Goal: Task Accomplishment & Management: Manage account settings

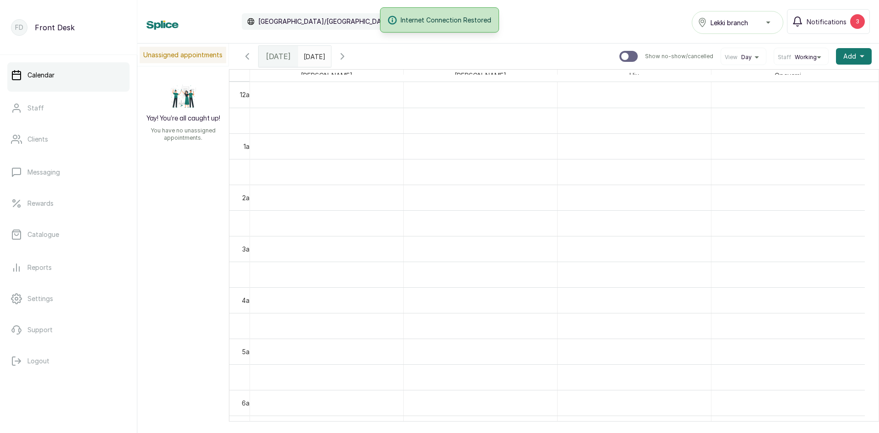
scroll to position [766, 0]
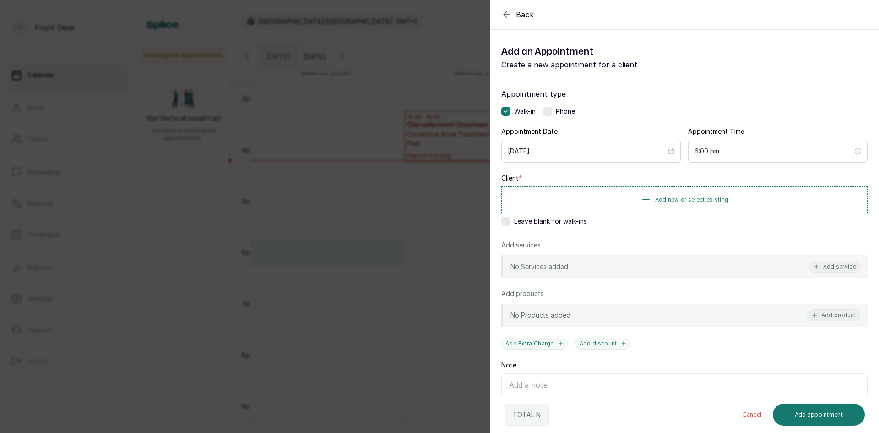
click at [326, 221] on div "Back Add Appointment Add an Appointment Create a new appointment for a client A…" at bounding box center [439, 216] width 879 height 433
click at [334, 221] on div "Back Add Appointment Add an Appointment Create a new appointment for a client A…" at bounding box center [439, 216] width 879 height 433
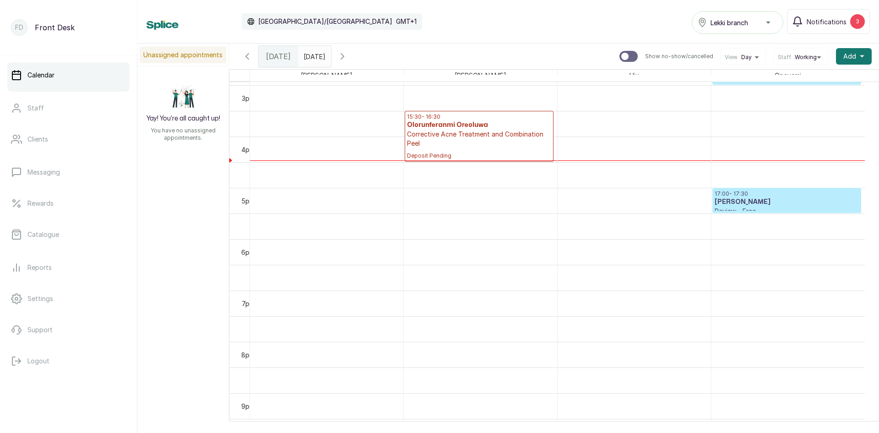
click at [338, 80] on span "Donna" at bounding box center [326, 75] width 55 height 11
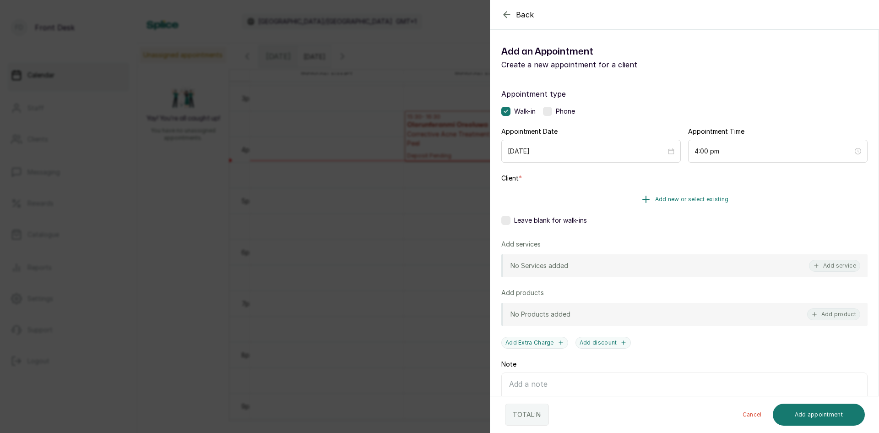
click at [523, 200] on button "Add new or select existing" at bounding box center [684, 199] width 366 height 26
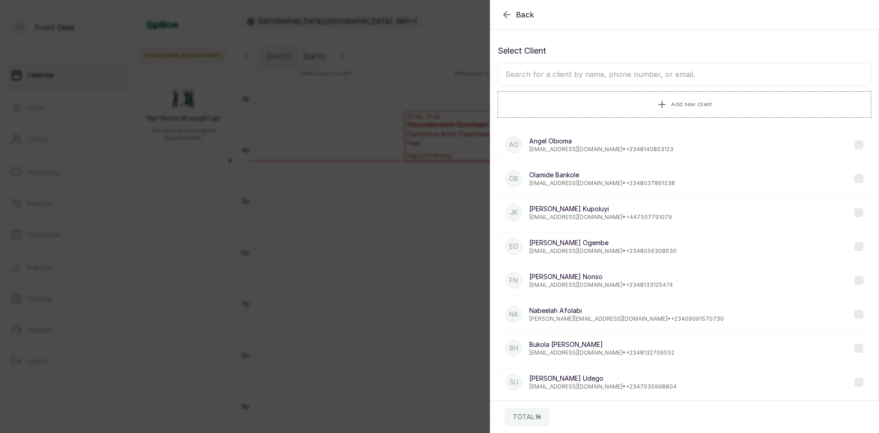
click at [524, 201] on div "JK Jade Kupoluyi jadebusola@live.co.uk • +44 7507791079" at bounding box center [685, 212] width 374 height 28
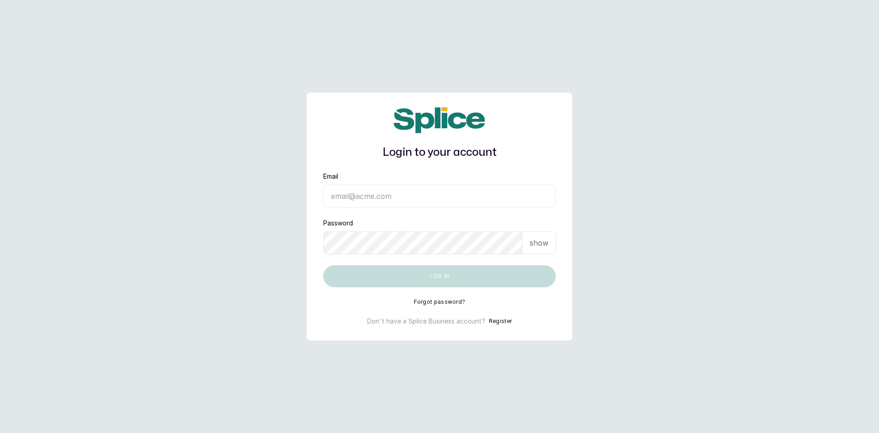
type input "[EMAIL_ADDRESS][DOMAIN_NAME]"
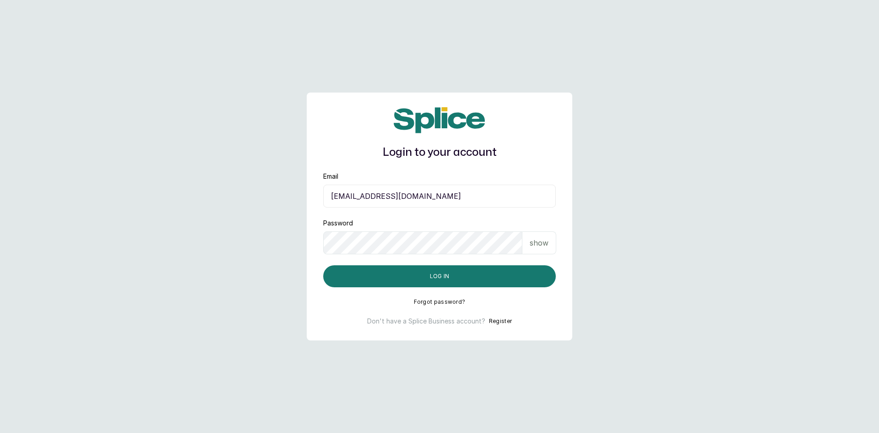
click at [550, 246] on div "show" at bounding box center [540, 242] width 34 height 23
click at [449, 275] on button "Log in" at bounding box center [439, 276] width 233 height 22
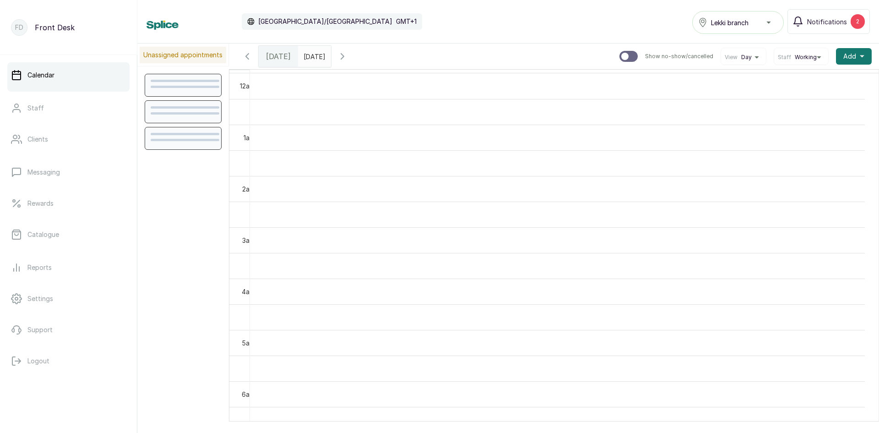
scroll to position [308, 0]
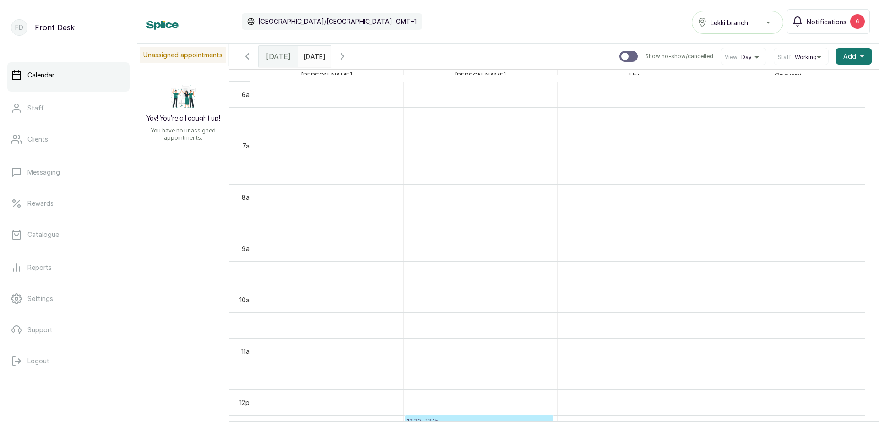
type input "dd/MM/yyyy"
click at [313, 54] on input "dd/MM/yyyy" at bounding box center [306, 54] width 15 height 16
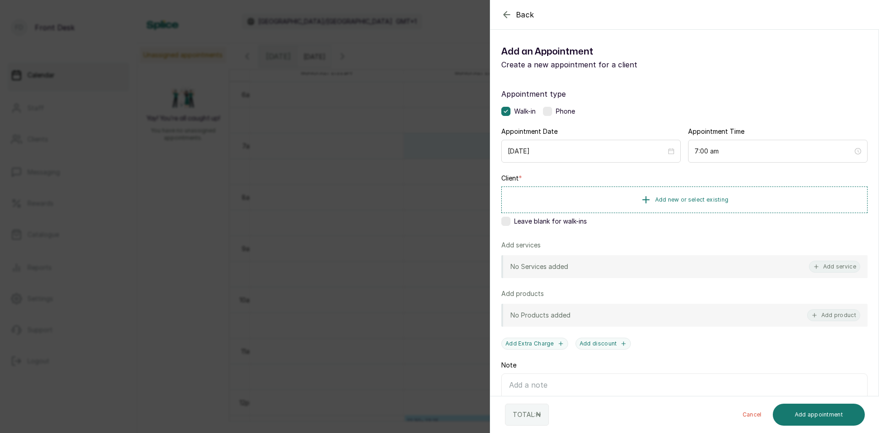
click at [113, 148] on div "Back Add Appointment Add an Appointment Create a new appointment for a client A…" at bounding box center [439, 216] width 879 height 433
type input "dd/MM/yyyy"
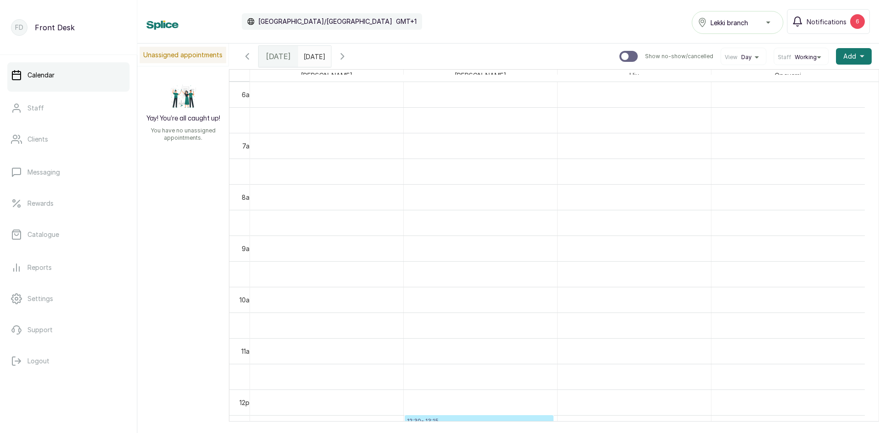
type input "dd/MM/yyyy"
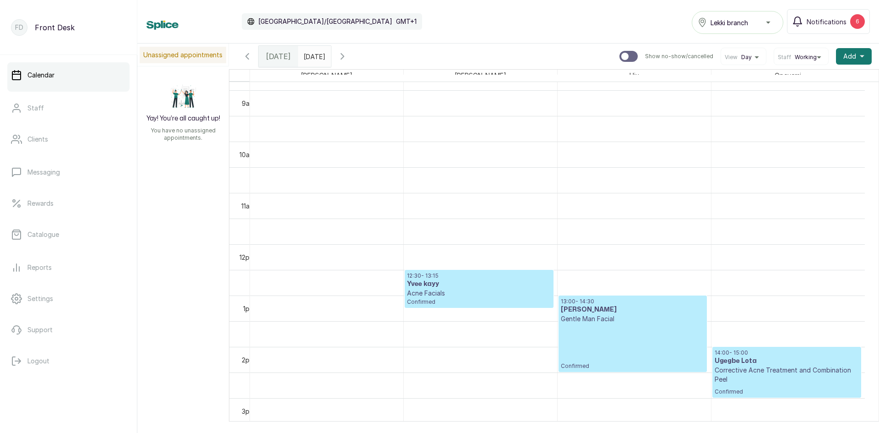
scroll to position [537, 0]
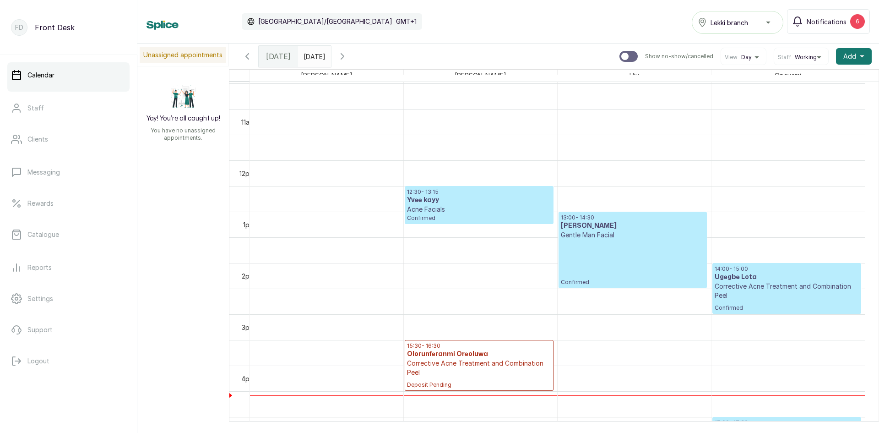
click at [448, 206] on p "Acne Facials" at bounding box center [479, 209] width 144 height 9
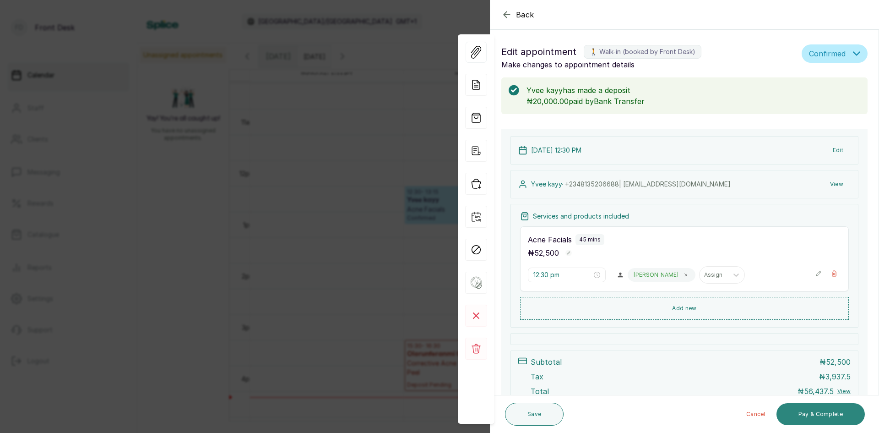
click at [799, 413] on button "Pay & Complete" at bounding box center [821, 414] width 88 height 22
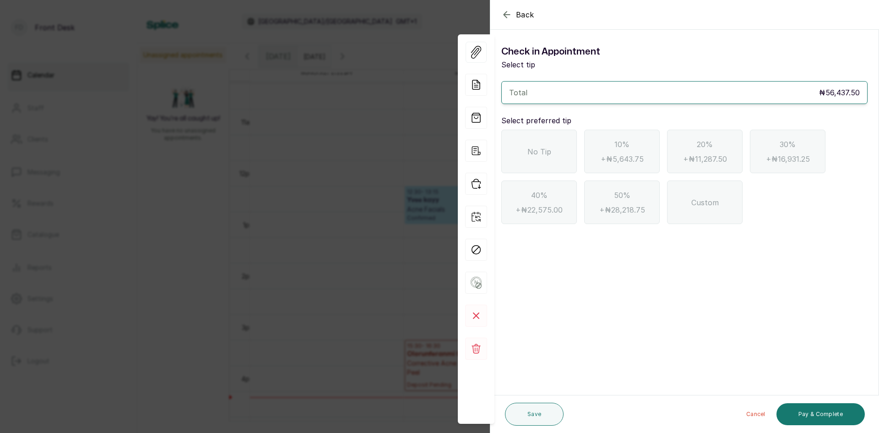
click at [546, 151] on span "No Tip" at bounding box center [540, 151] width 24 height 11
click at [797, 418] on button "Pay & Complete" at bounding box center [821, 414] width 88 height 22
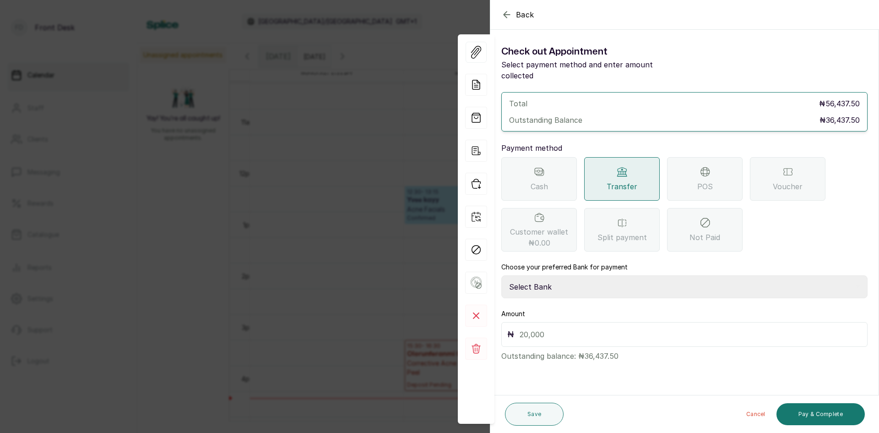
drag, startPoint x: 722, startPoint y: 171, endPoint x: 719, endPoint y: 182, distance: 11.9
click at [719, 182] on div "POS" at bounding box center [705, 179] width 76 height 44
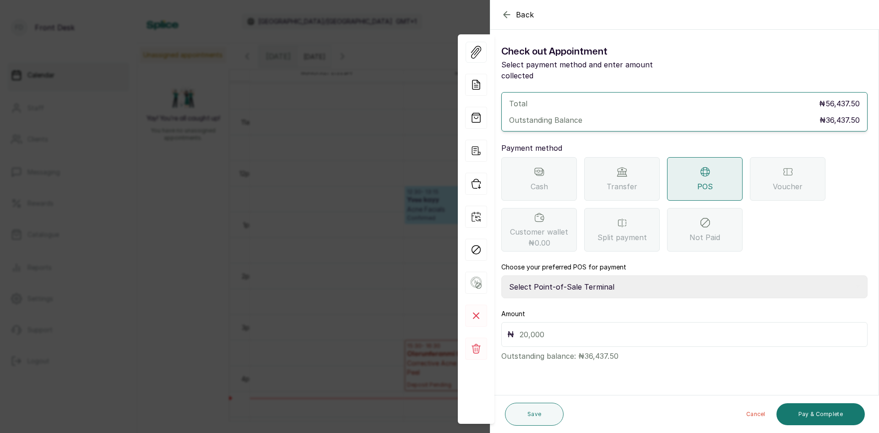
click at [577, 278] on select "Select Point-of-Sale Terminal SKN ANALYTICS MED AESTHETIC LIMITED Fairmoney Mic…" at bounding box center [684, 286] width 366 height 23
select select "43129536-bd7e-4b6d-8e8c-ab2c46322d67"
click at [501, 275] on select "Select Point-of-Sale Terminal SKN ANALYTICS MED AESTHETIC LIMITED Fairmoney Mic…" at bounding box center [684, 286] width 366 height 23
click at [580, 328] on input "text" at bounding box center [691, 334] width 342 height 13
type input "36,437.50"
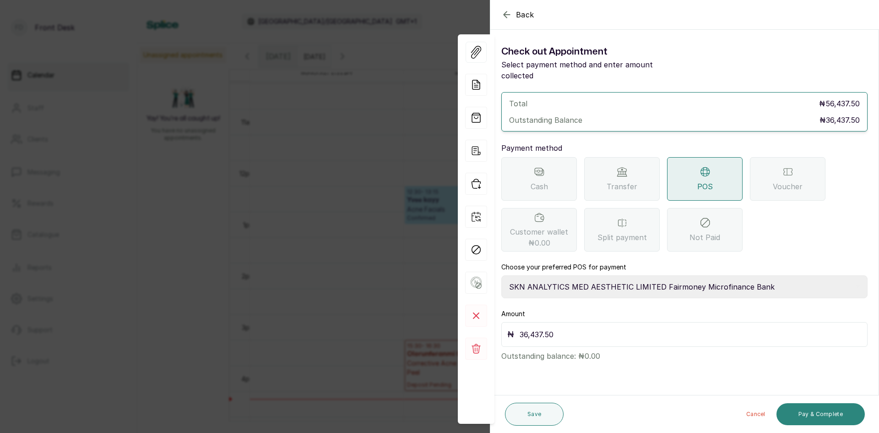
click at [800, 409] on button "Pay & Complete" at bounding box center [821, 414] width 88 height 22
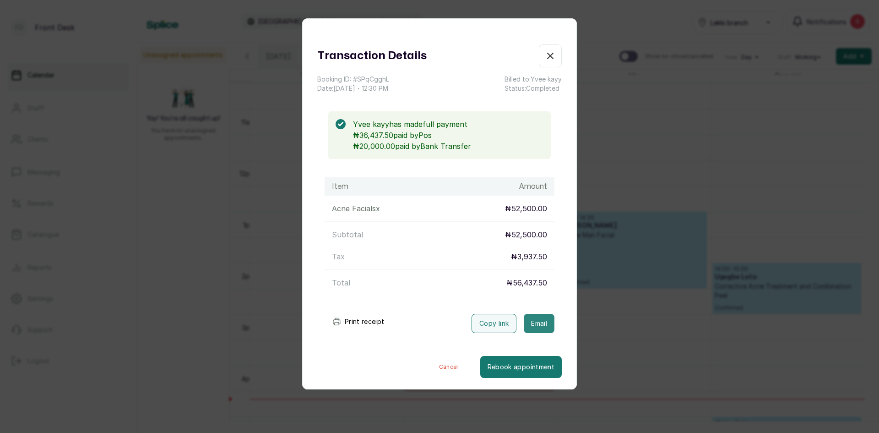
click at [533, 322] on button "Email" at bounding box center [539, 323] width 31 height 19
click at [681, 335] on div "Transaction Details Booking ID: # SPqCgghL Date: 18 Sep, 2025 ・ 12:30 PM Billed…" at bounding box center [439, 216] width 879 height 433
type input "dd/MM/yyyy"
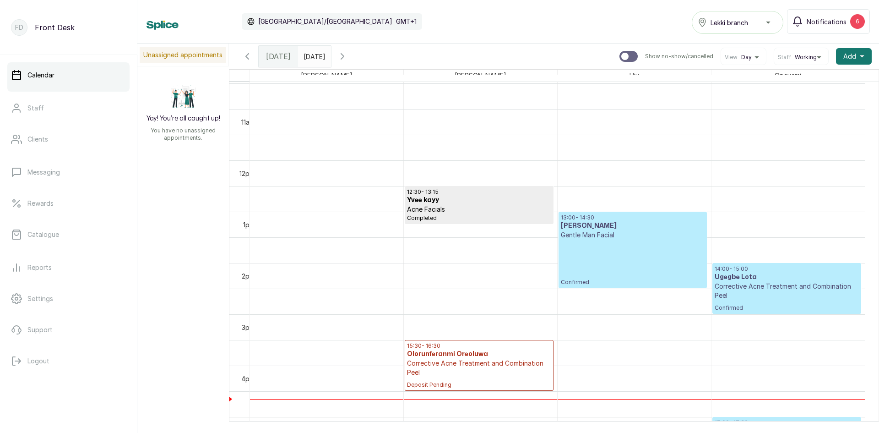
click at [646, 244] on p "Confirmed" at bounding box center [633, 263] width 144 height 46
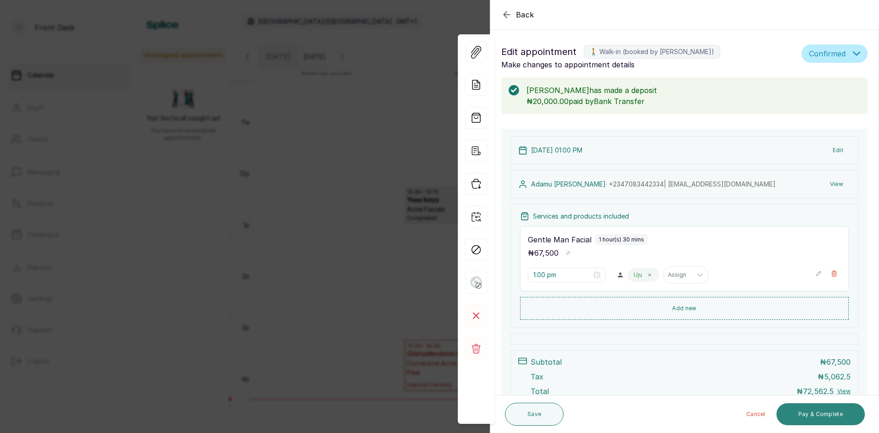
click at [801, 409] on button "Pay & Complete" at bounding box center [821, 414] width 88 height 22
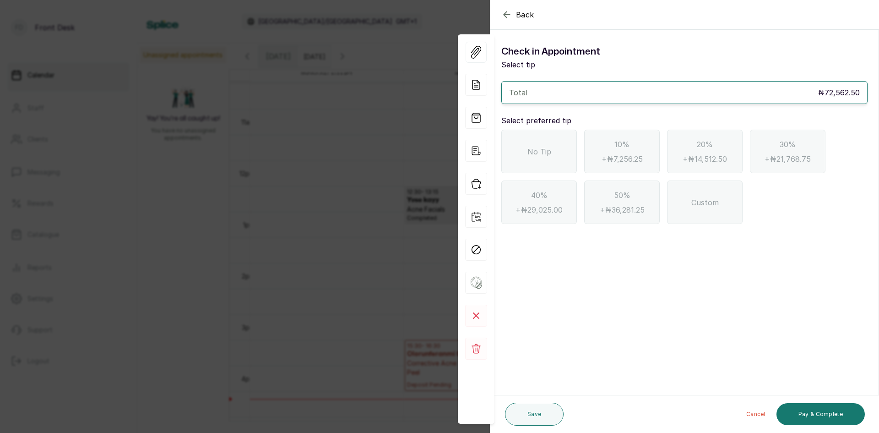
click at [541, 160] on div "No Tip" at bounding box center [539, 152] width 76 height 44
click at [803, 409] on button "Pay & Complete" at bounding box center [821, 414] width 88 height 22
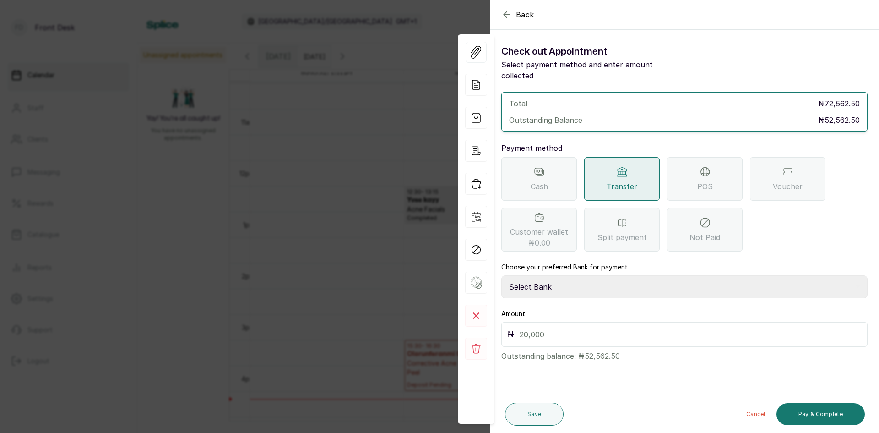
drag, startPoint x: 684, startPoint y: 174, endPoint x: 684, endPoint y: 179, distance: 4.6
click at [684, 174] on div "POS" at bounding box center [705, 179] width 76 height 44
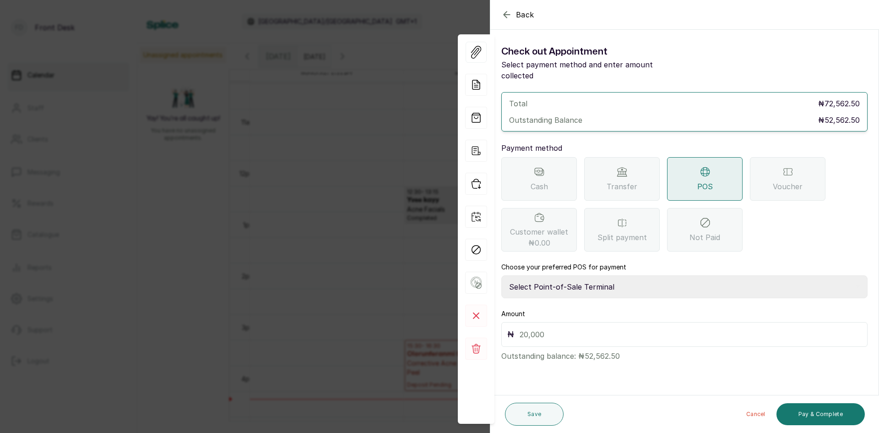
click at [610, 275] on select "Select Point-of-Sale Terminal SKN ANALYTICS MED AESTHETIC LIMITED Fairmoney Mic…" at bounding box center [684, 286] width 366 height 23
select select "43129536-bd7e-4b6d-8e8c-ab2c46322d67"
click at [501, 275] on select "Select Point-of-Sale Terminal SKN ANALYTICS MED AESTHETIC LIMITED Fairmoney Mic…" at bounding box center [684, 286] width 366 height 23
click at [594, 328] on input "text" at bounding box center [691, 334] width 342 height 13
type input "52,562.50"
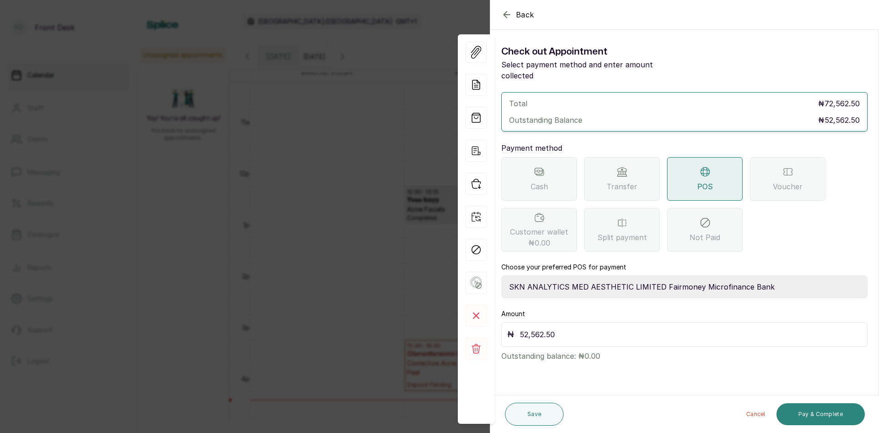
click at [813, 414] on button "Pay & Complete" at bounding box center [821, 414] width 88 height 22
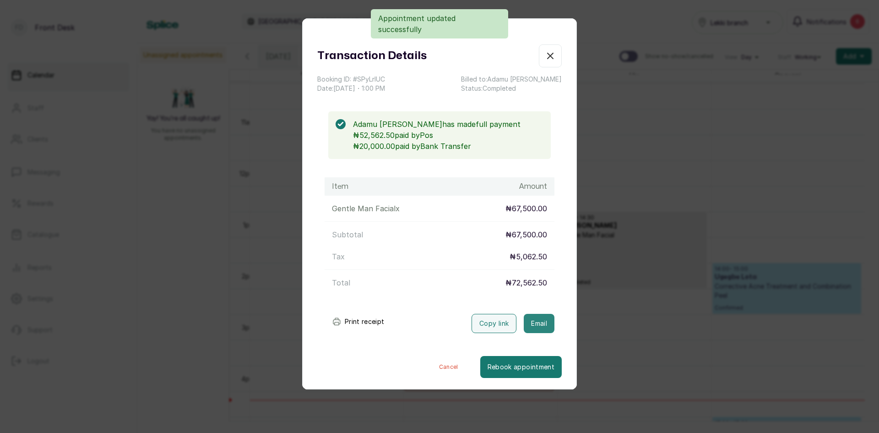
click at [534, 317] on button "Email" at bounding box center [539, 323] width 31 height 19
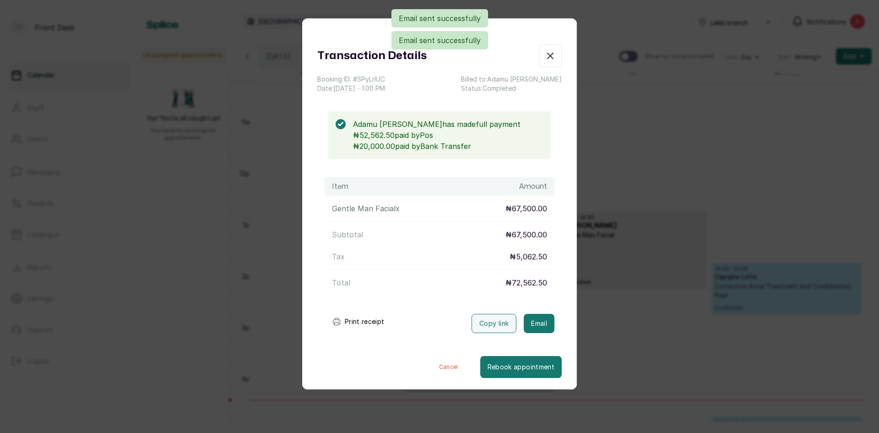
click at [626, 339] on div "Transaction Details Booking ID: # SPyLrlUC Date: 18 Sep, 2025 ・ 1:00 PM Billed …" at bounding box center [439, 216] width 879 height 433
type input "dd/MM/yyyy"
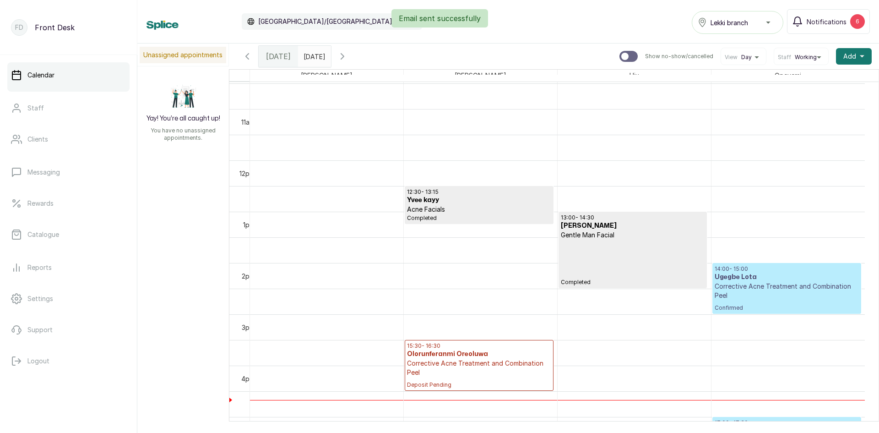
click at [758, 296] on p "Corrective Acne Treatment and Combination Peel" at bounding box center [787, 291] width 144 height 18
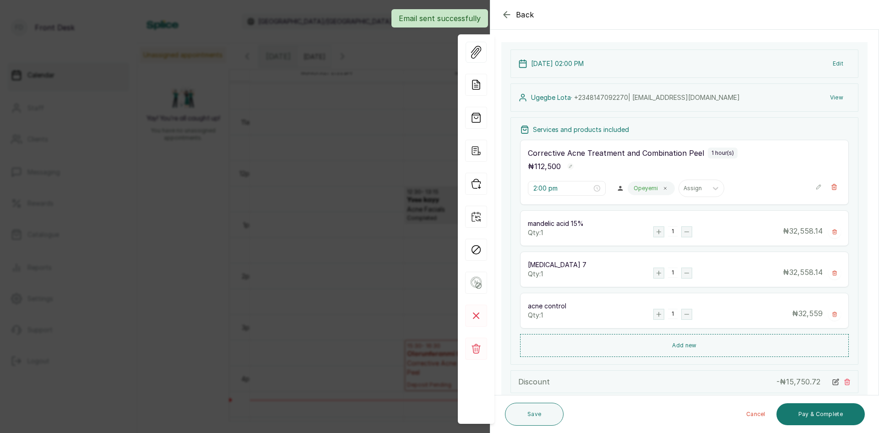
scroll to position [92, 0]
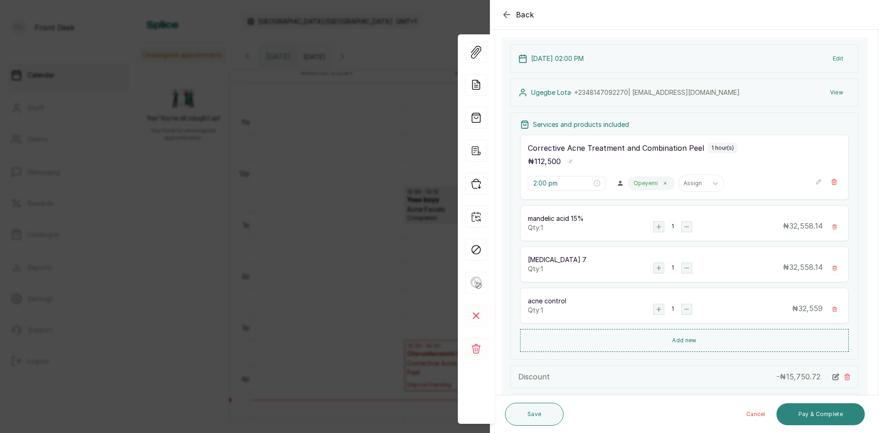
click at [822, 409] on button "Pay & Complete" at bounding box center [821, 414] width 88 height 22
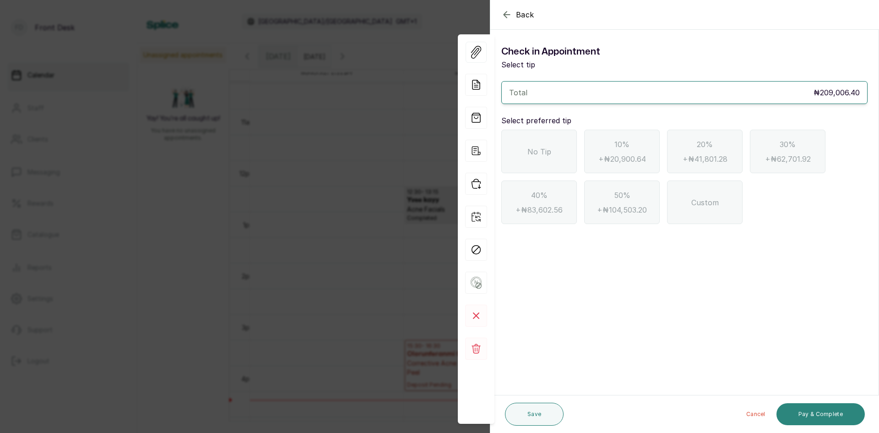
scroll to position [0, 0]
click at [551, 151] on div "No Tip" at bounding box center [539, 152] width 76 height 44
click at [345, 218] on div "Back Appointment Details Check in Appointment Select tip Total ₦209,006.40 Sele…" at bounding box center [439, 216] width 879 height 433
type input "dd/MM/yyyy"
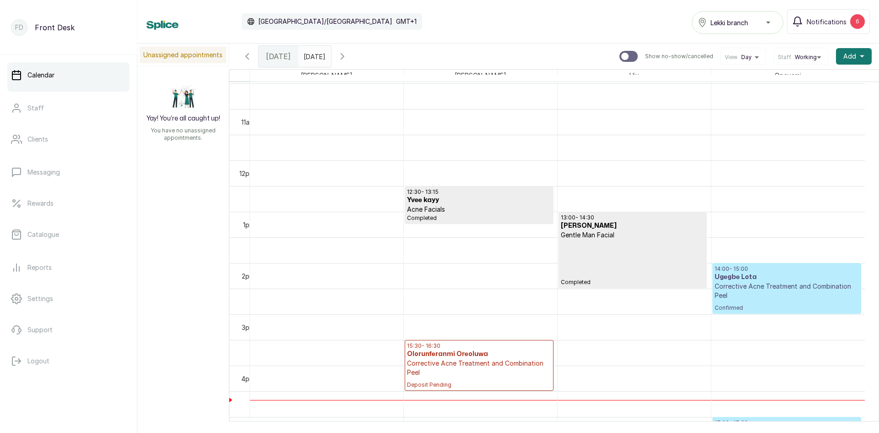
click at [775, 301] on p "Confirmed" at bounding box center [787, 305] width 144 height 11
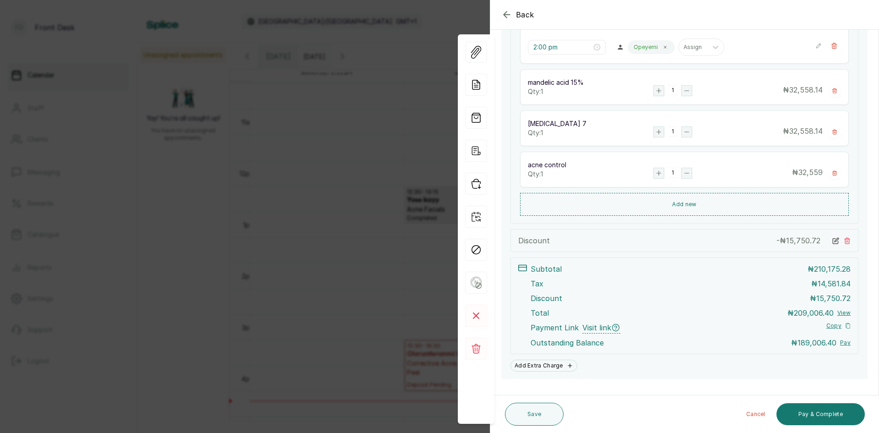
scroll to position [244, 0]
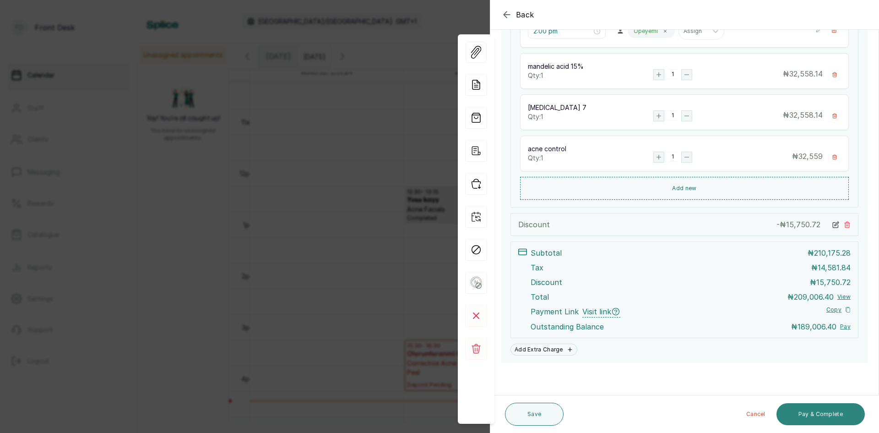
click at [822, 409] on button "Pay & Complete" at bounding box center [821, 414] width 88 height 22
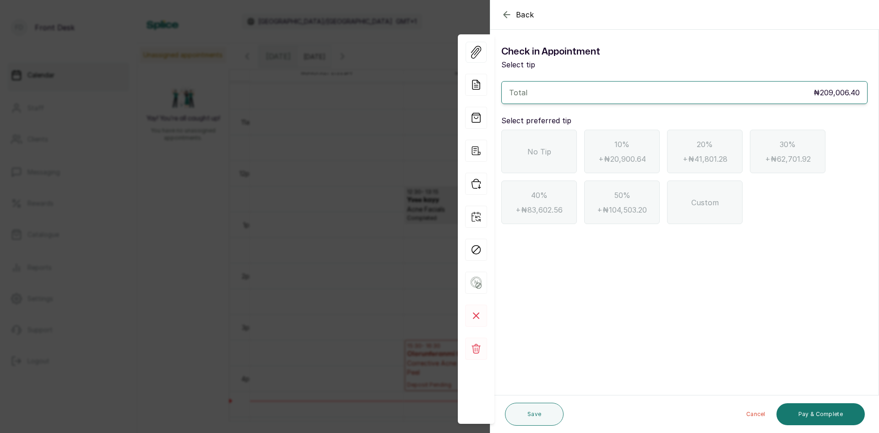
click at [548, 149] on span "No Tip" at bounding box center [540, 151] width 24 height 11
click at [806, 410] on button "Pay & Complete" at bounding box center [821, 414] width 88 height 22
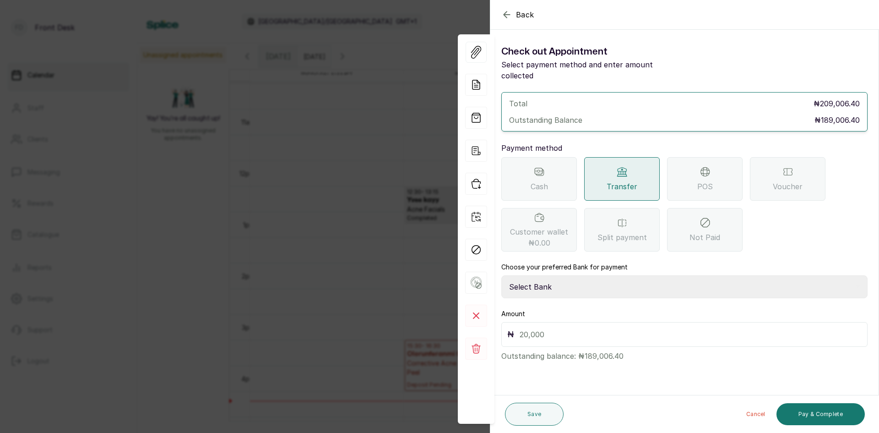
click at [599, 275] on select "Select Bank DONNA ONYENDI Fairmoney Microfinance Bank SKN ANALYTICS MED AESTH. …" at bounding box center [684, 286] width 366 height 23
select select "43272bc0-21c6-4b19-b9fb-c2093b8603c2"
click at [501, 275] on select "Select Bank DONNA ONYENDI Fairmoney Microfinance Bank SKN ANALYTICS MED AESTH. …" at bounding box center [684, 286] width 366 height 23
click at [601, 328] on input "text" at bounding box center [691, 334] width 342 height 13
type input "189,006.40"
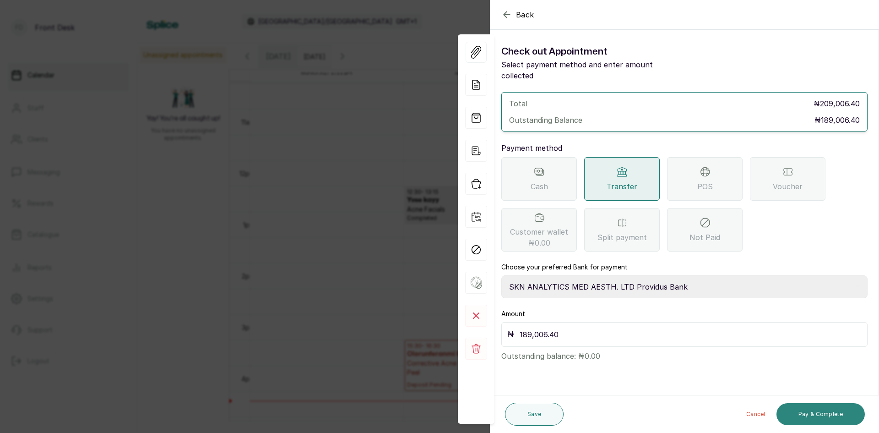
click at [806, 415] on button "Pay & Complete" at bounding box center [821, 414] width 88 height 22
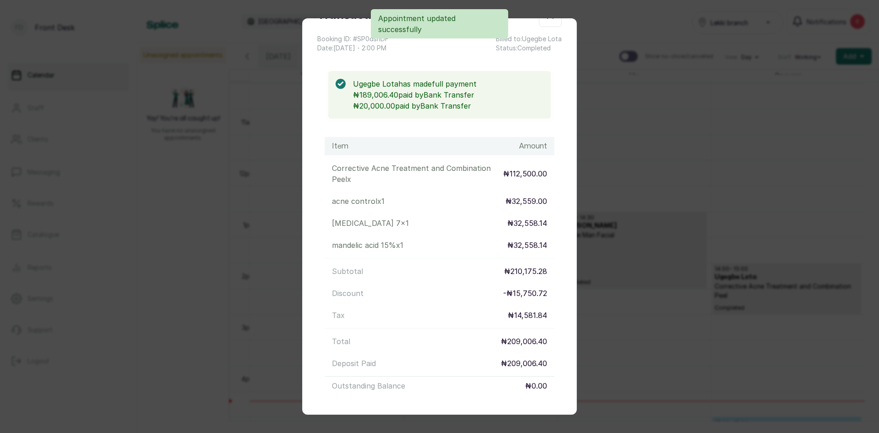
scroll to position [118, 0]
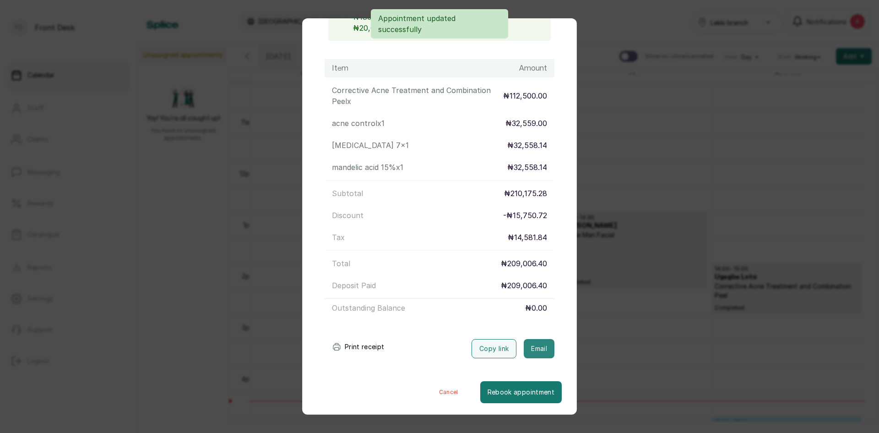
click at [524, 342] on button "Email" at bounding box center [539, 348] width 31 height 19
click at [632, 251] on div "Transaction Details Booking ID: # SP0dshDF Date: 18 Sep, 2025 ・ 2:00 PM Billed …" at bounding box center [439, 216] width 879 height 433
type input "dd/MM/yyyy"
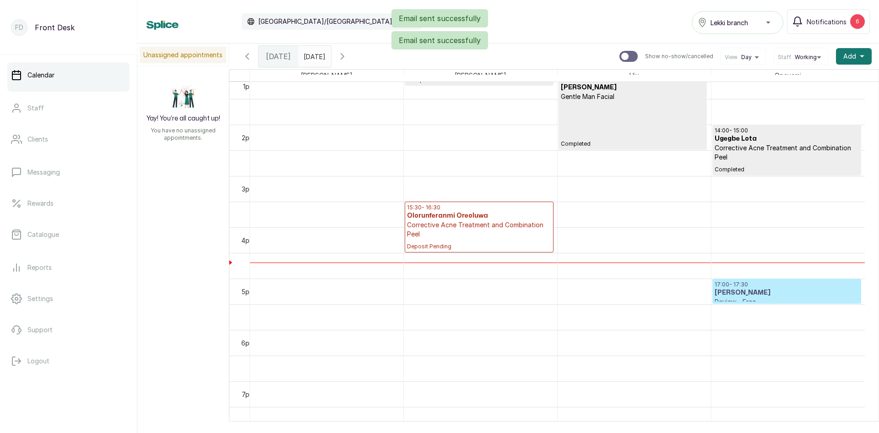
scroll to position [720, 0]
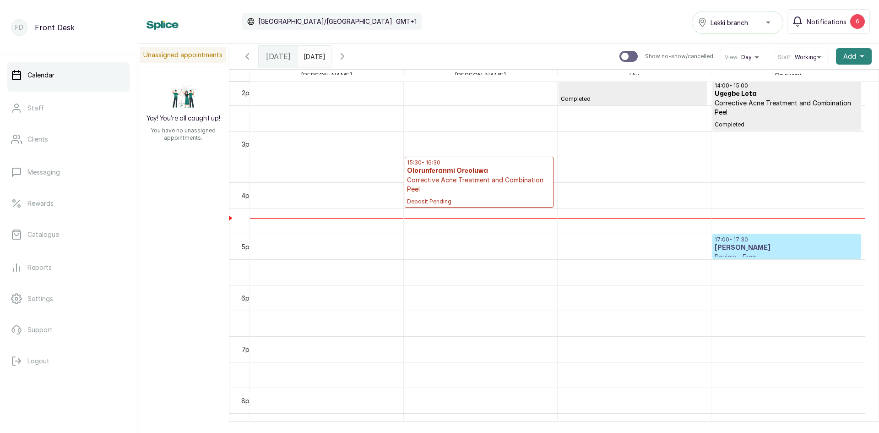
click at [844, 56] on span "Add" at bounding box center [850, 56] width 13 height 9
click at [800, 83] on span "Add Appointment" at bounding box center [821, 81] width 88 height 11
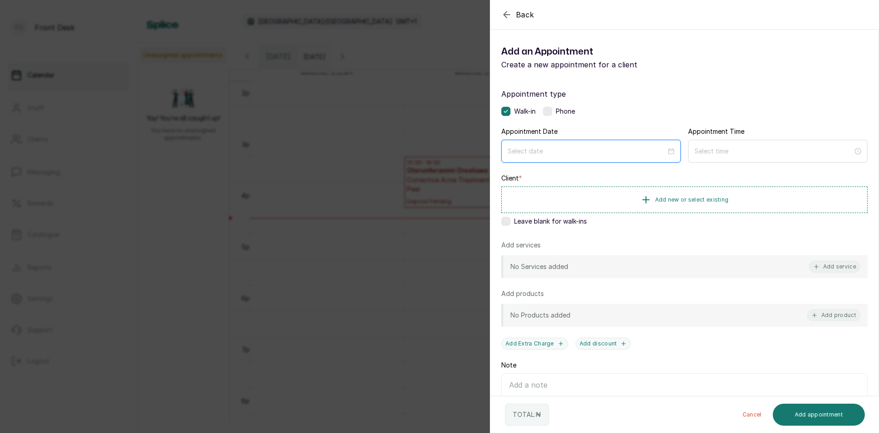
click at [595, 148] on input at bounding box center [587, 151] width 158 height 10
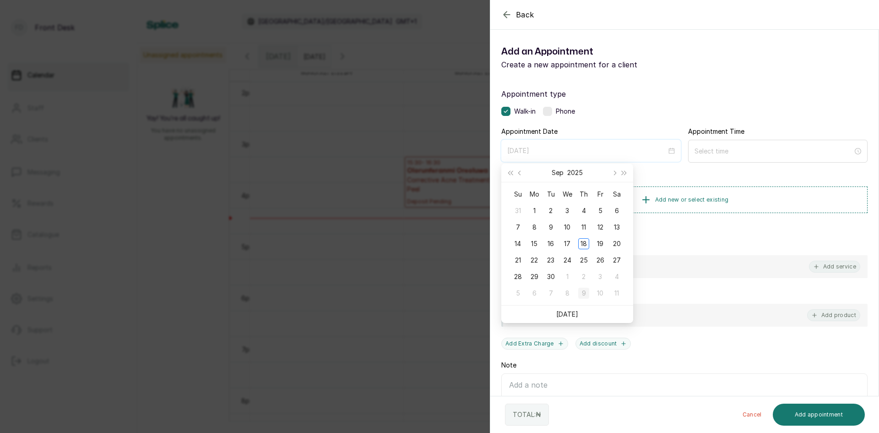
type input "2025/10/09"
click at [581, 294] on div "9" at bounding box center [583, 293] width 11 height 11
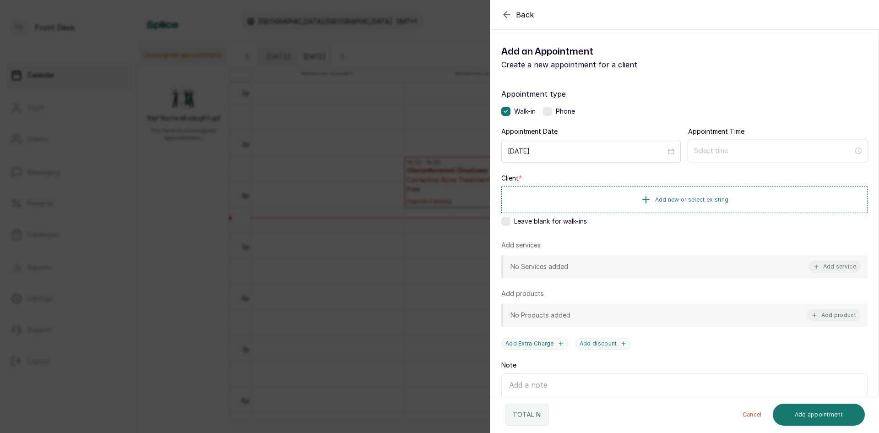
click at [723, 150] on input at bounding box center [773, 151] width 159 height 10
click at [695, 212] on div "03" at bounding box center [698, 212] width 22 height 13
click at [750, 187] on div "PM" at bounding box center [750, 186] width 22 height 13
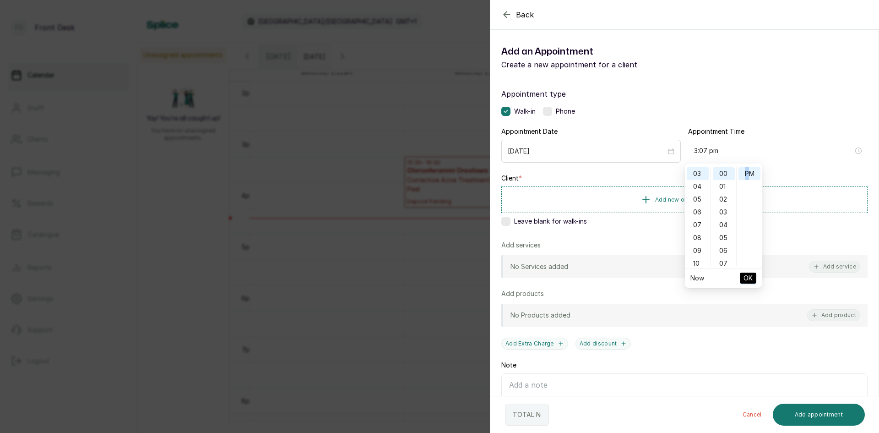
type input "3:00 pm"
click at [751, 278] on span "OK" at bounding box center [748, 277] width 9 height 17
click at [674, 196] on span "Add new or select existing" at bounding box center [692, 199] width 74 height 7
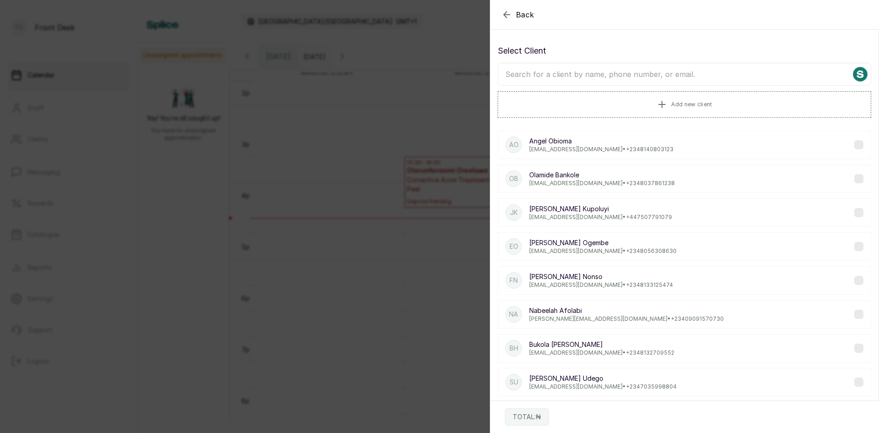
click at [647, 76] on input "text" at bounding box center [685, 74] width 374 height 23
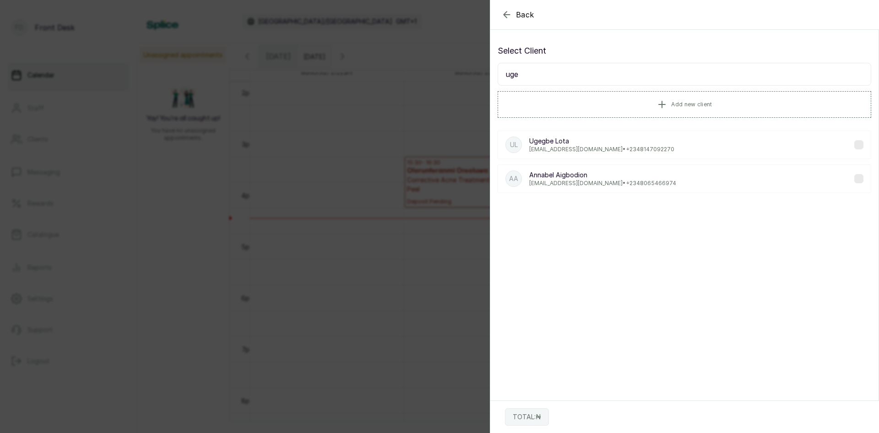
type input "uge"
click at [551, 142] on p "Ugegbe Lota" at bounding box center [601, 140] width 145 height 9
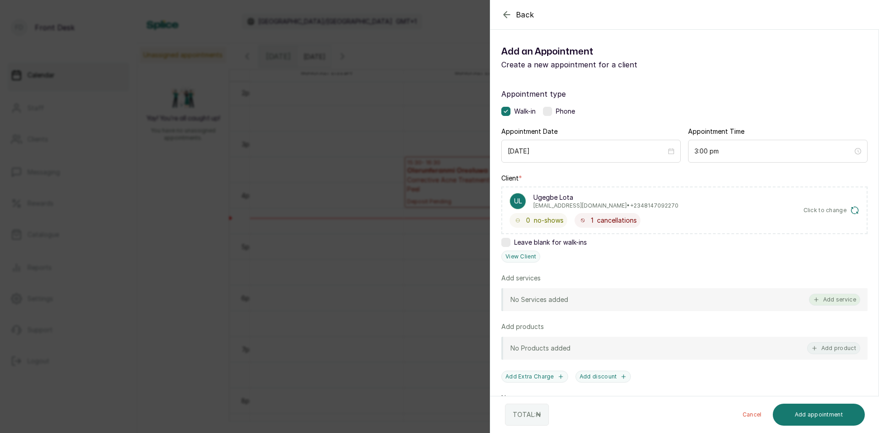
click at [817, 299] on button "Add service" at bounding box center [834, 300] width 51 height 12
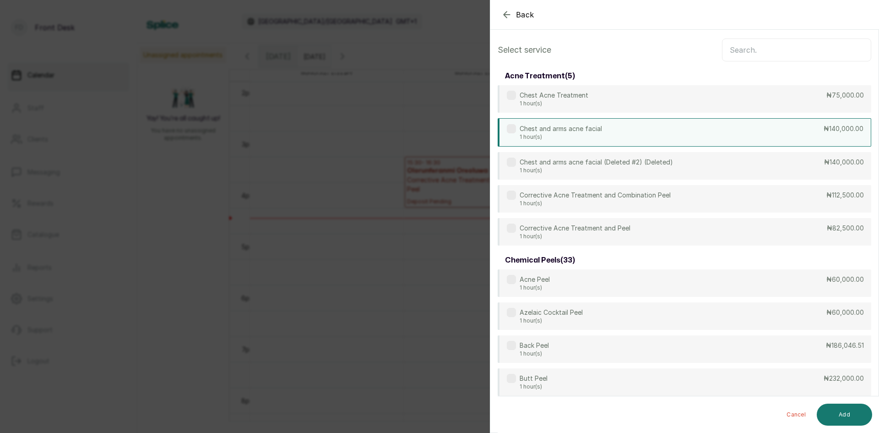
scroll to position [0, 0]
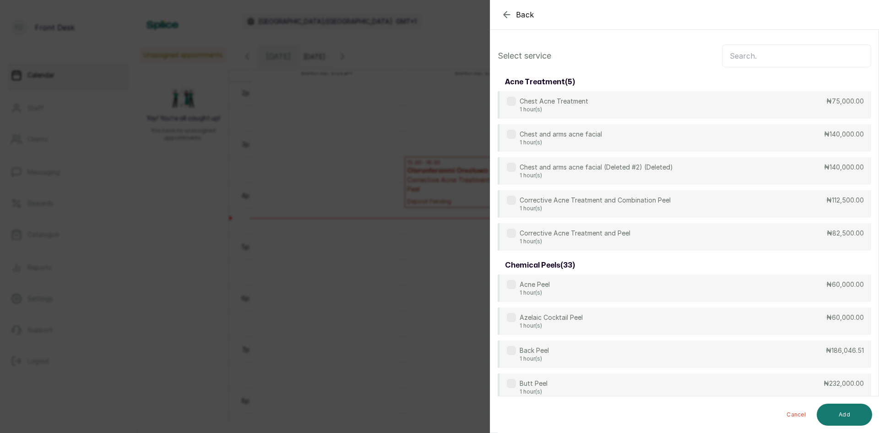
drag, startPoint x: 757, startPoint y: 57, endPoint x: 748, endPoint y: 55, distance: 8.6
click at [756, 57] on input "text" at bounding box center [796, 55] width 149 height 23
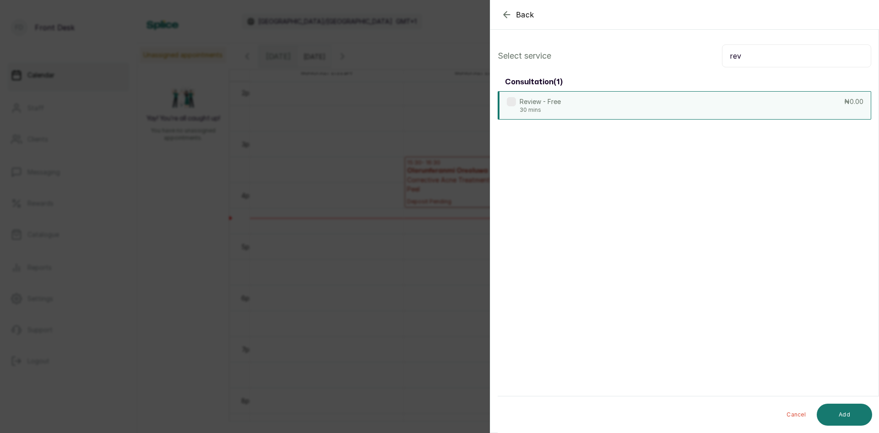
type input "rev"
drag, startPoint x: 564, startPoint y: 102, endPoint x: 557, endPoint y: 109, distance: 9.7
click at [561, 109] on div "Review - Free 30 mins ₦0.00" at bounding box center [685, 105] width 374 height 28
click at [834, 413] on button "Add" at bounding box center [844, 414] width 55 height 22
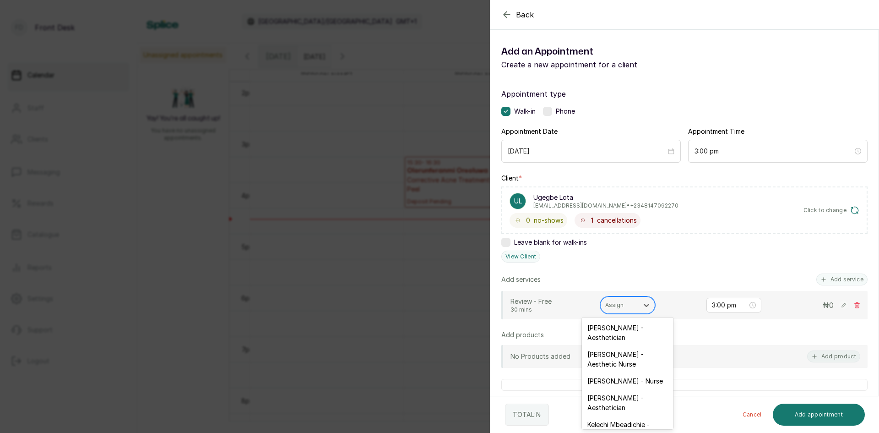
click at [621, 304] on div at bounding box center [619, 305] width 28 height 8
click at [600, 331] on div "Opeyemi Ojo - Aesthetician" at bounding box center [628, 332] width 92 height 27
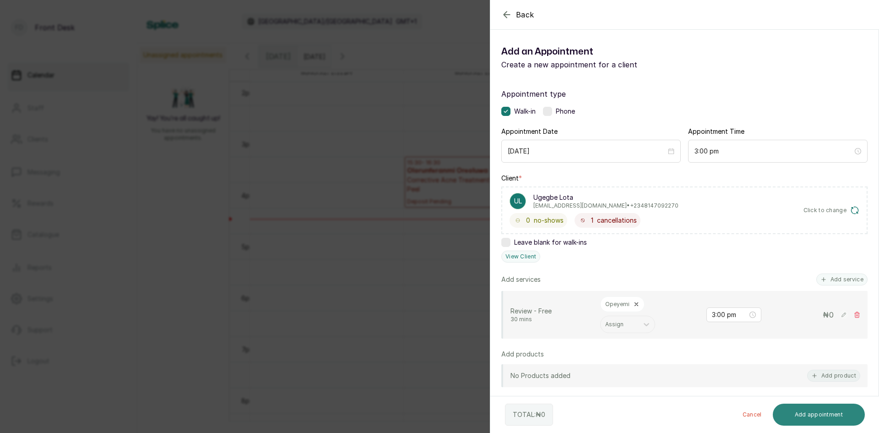
click at [784, 415] on button "Add appointment" at bounding box center [819, 414] width 93 height 22
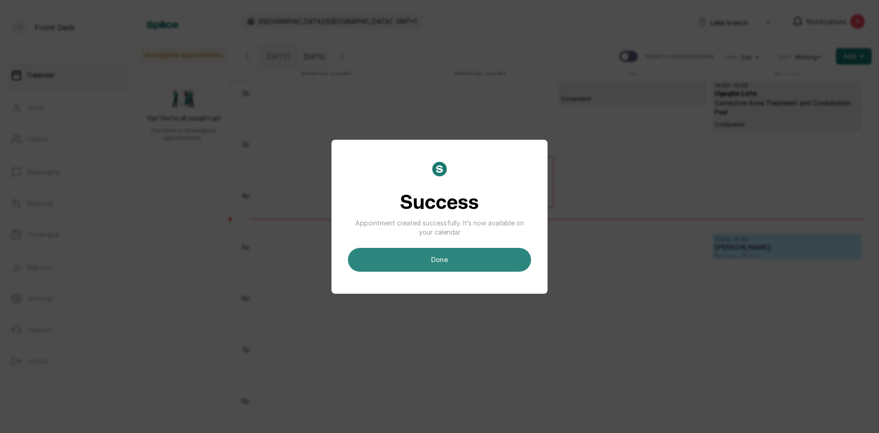
click at [454, 255] on button "done" at bounding box center [439, 260] width 183 height 24
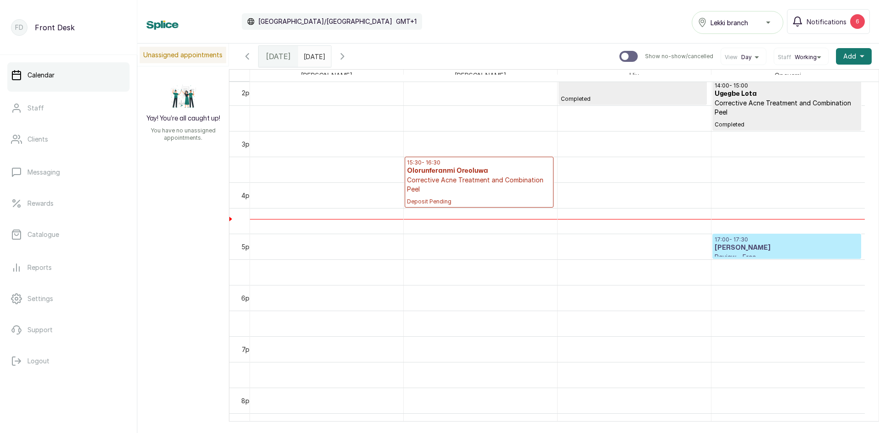
type input "dd/MM/yyyy"
click at [313, 55] on input "dd/MM/yyyy" at bounding box center [306, 54] width 15 height 16
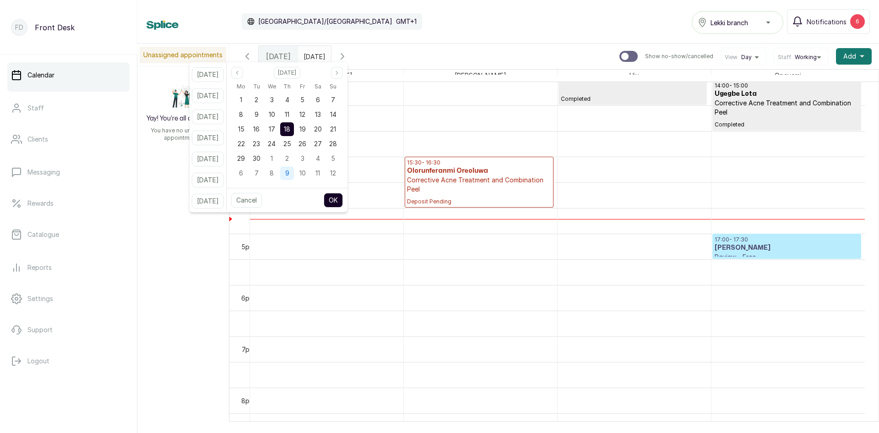
click at [294, 169] on div "9" at bounding box center [287, 173] width 14 height 14
click at [343, 202] on button "OK" at bounding box center [333, 200] width 19 height 15
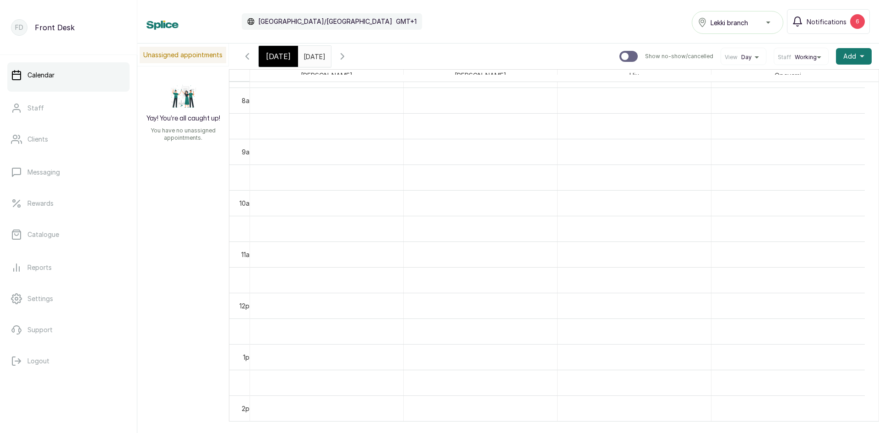
scroll to position [354, 0]
click at [313, 58] on input "09/10/2025" at bounding box center [306, 54] width 15 height 16
click at [280, 52] on span "[DATE]" at bounding box center [278, 56] width 25 height 11
click at [313, 59] on input "09/10/2025" at bounding box center [306, 54] width 15 height 16
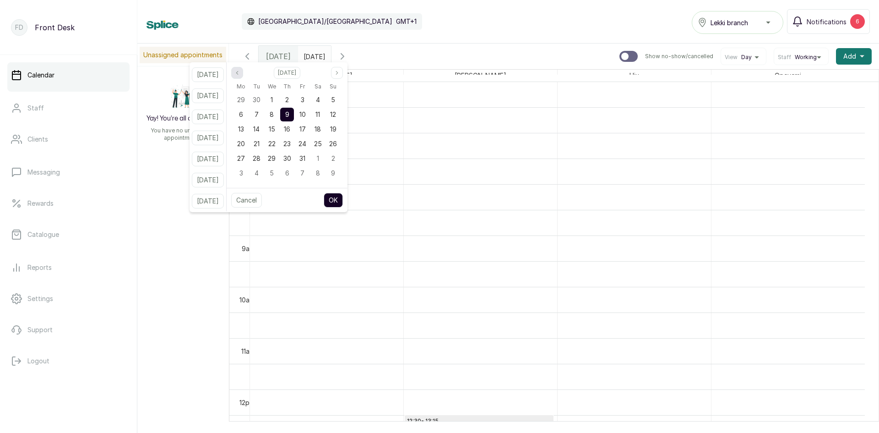
click at [240, 73] on icon "page previous" at bounding box center [236, 72] width 5 height 5
click at [245, 127] on span "15" at bounding box center [241, 129] width 6 height 8
click at [343, 200] on button "OK" at bounding box center [333, 200] width 19 height 15
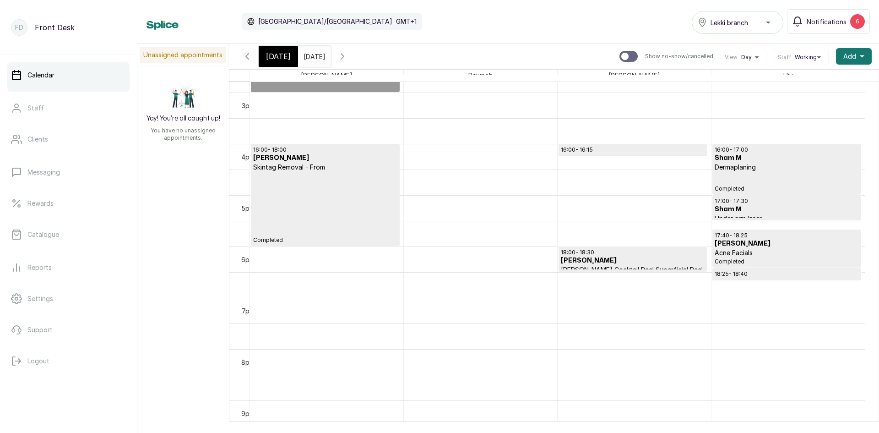
scroll to position [648, 0]
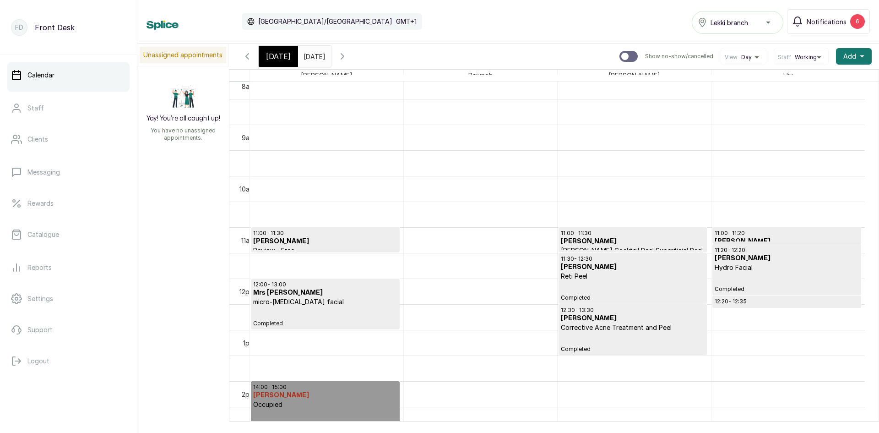
click at [313, 60] on input "15/09/2025" at bounding box center [306, 54] width 15 height 16
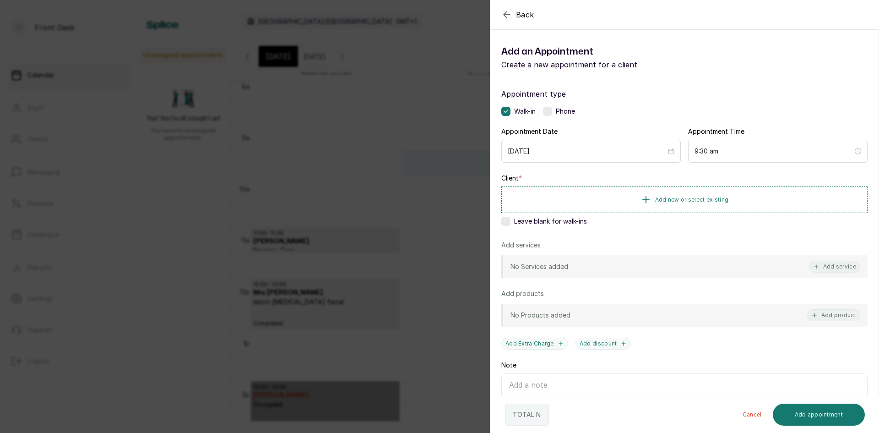
click at [204, 223] on div "Back Add Appointment Add an Appointment Create a new appointment for a client A…" at bounding box center [439, 216] width 879 height 433
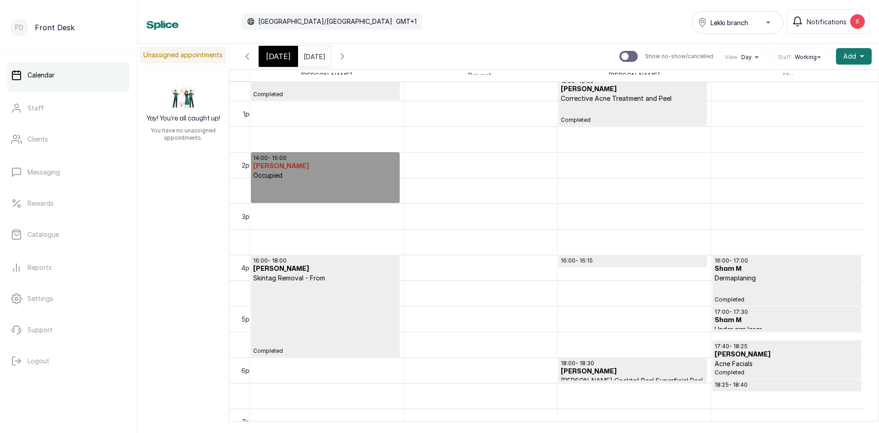
click at [333, 321] on p "Completed" at bounding box center [325, 319] width 144 height 72
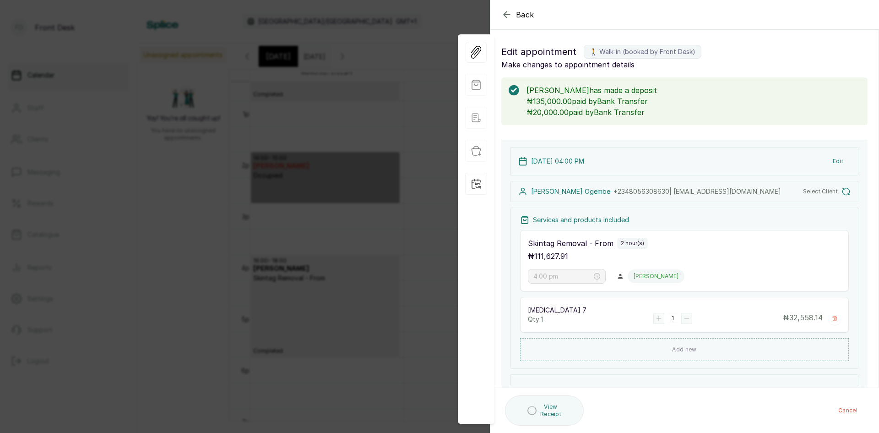
scroll to position [308, 0]
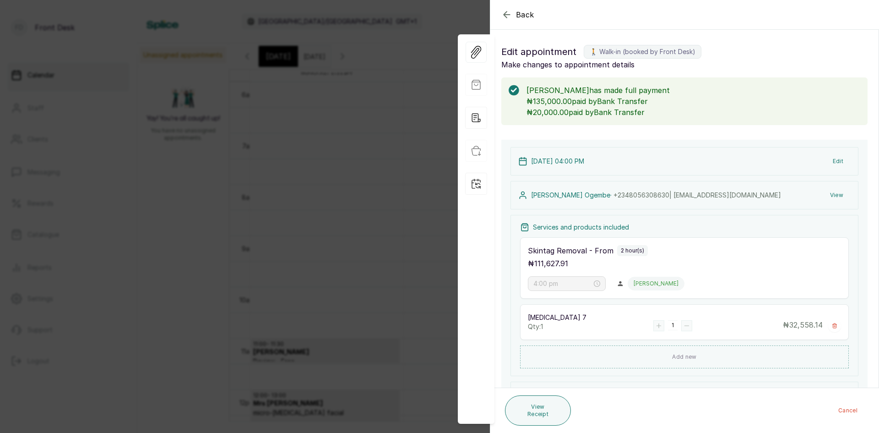
click at [830, 195] on button "View" at bounding box center [837, 195] width 28 height 16
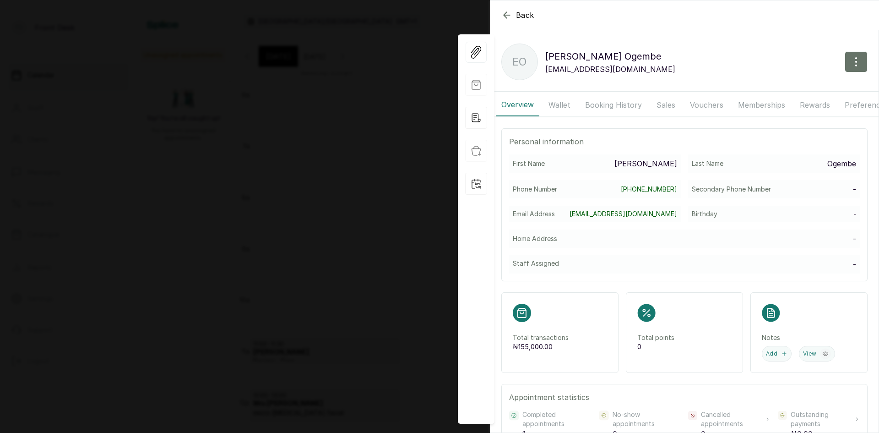
click at [607, 109] on button "Booking History" at bounding box center [614, 104] width 68 height 23
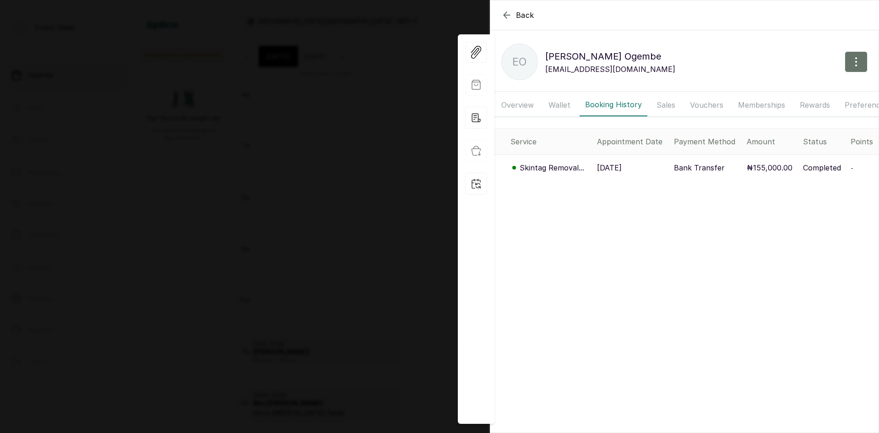
click at [294, 206] on div "Back Emeka Ogembe EO Emeka Ogembe eogamba@gmail.com Overview Wallet Booking His…" at bounding box center [439, 216] width 879 height 433
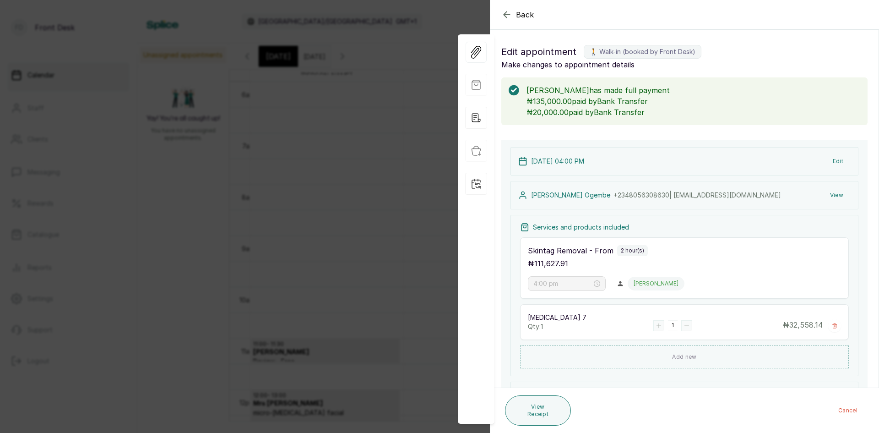
click at [177, 241] on div "Back Appointment Details Edit appointment 🚶 Walk-in (booked by Front Desk) Make…" at bounding box center [439, 216] width 879 height 433
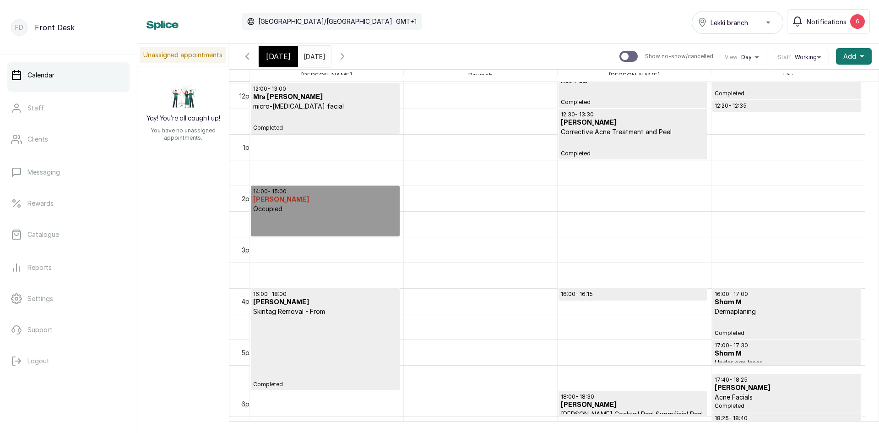
scroll to position [675, 0]
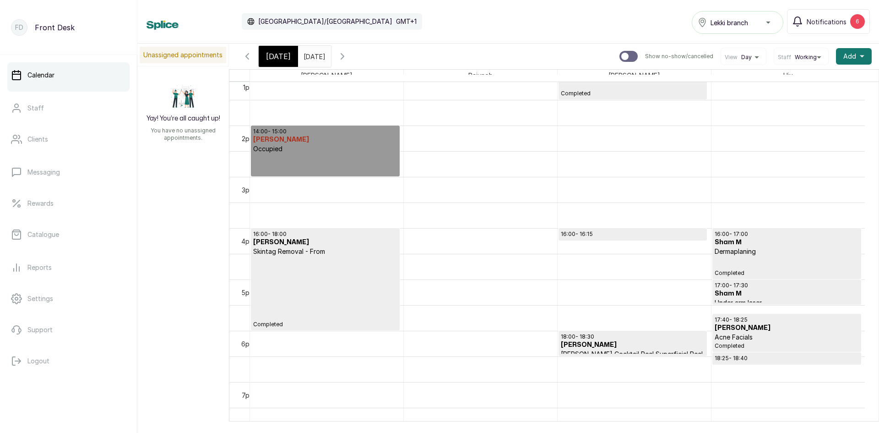
click at [313, 57] on input "15/09/2025" at bounding box center [306, 54] width 15 height 16
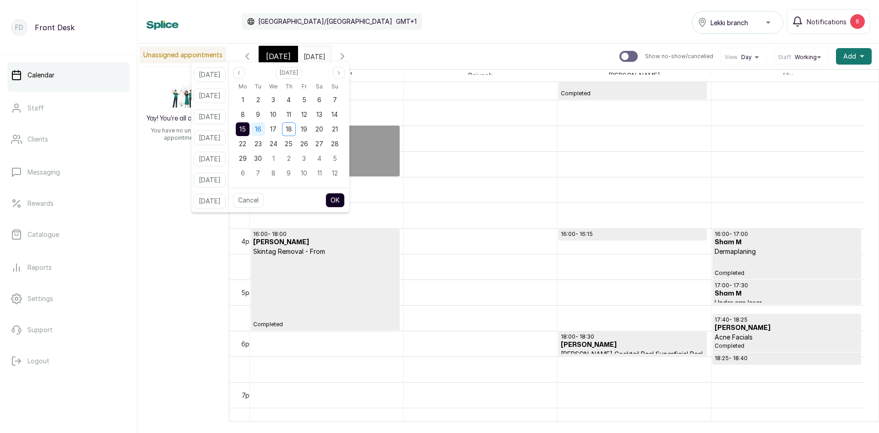
click at [261, 129] on span "16" at bounding box center [258, 129] width 6 height 8
click at [341, 202] on button "OK" at bounding box center [335, 200] width 19 height 15
type input "16/09/2025"
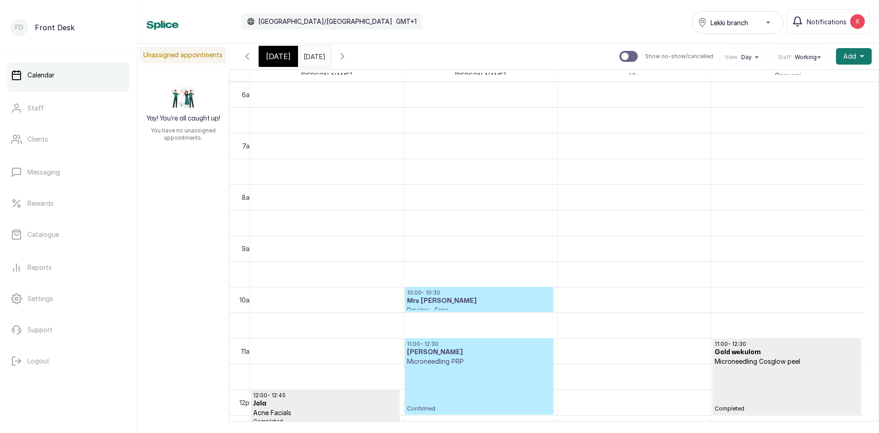
scroll to position [454, 0]
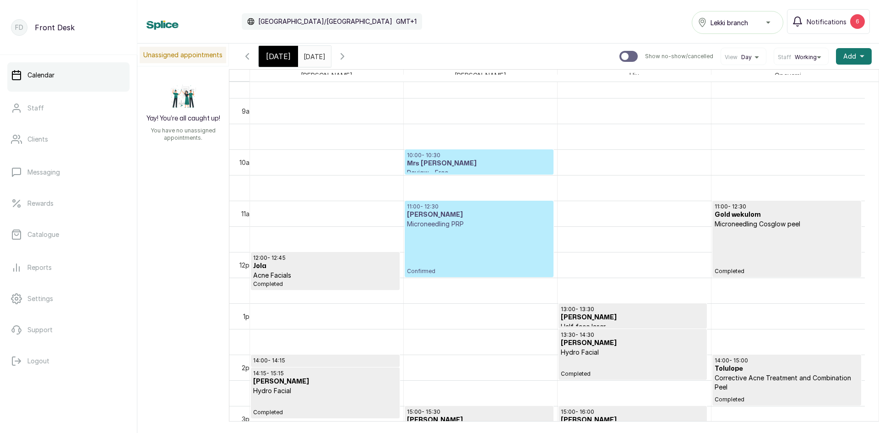
click at [503, 242] on p "Confirmed" at bounding box center [479, 252] width 144 height 46
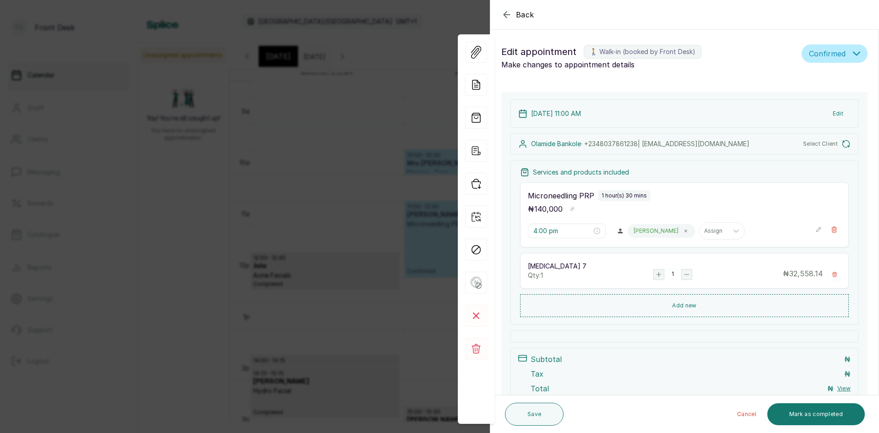
type input "11:00 am"
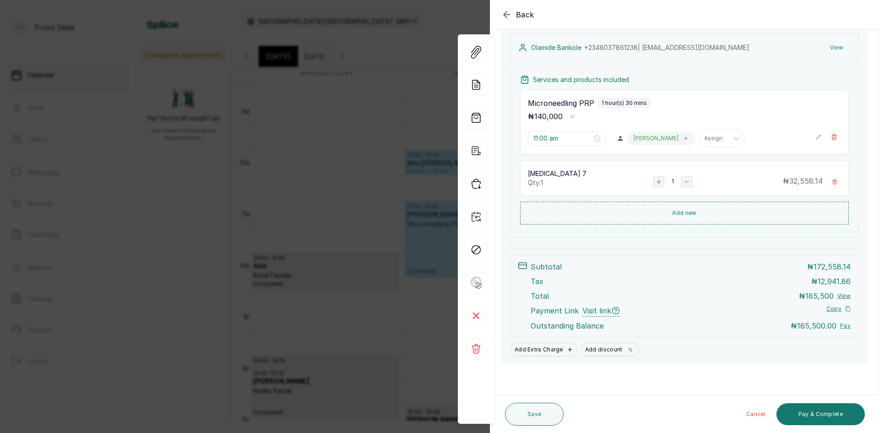
scroll to position [137, 0]
click at [834, 45] on button "View" at bounding box center [837, 46] width 28 height 16
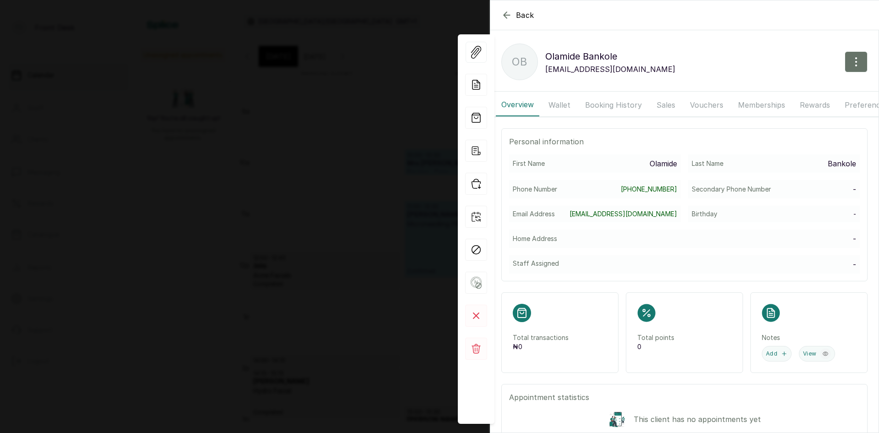
click at [562, 104] on button "Wallet" at bounding box center [559, 104] width 33 height 23
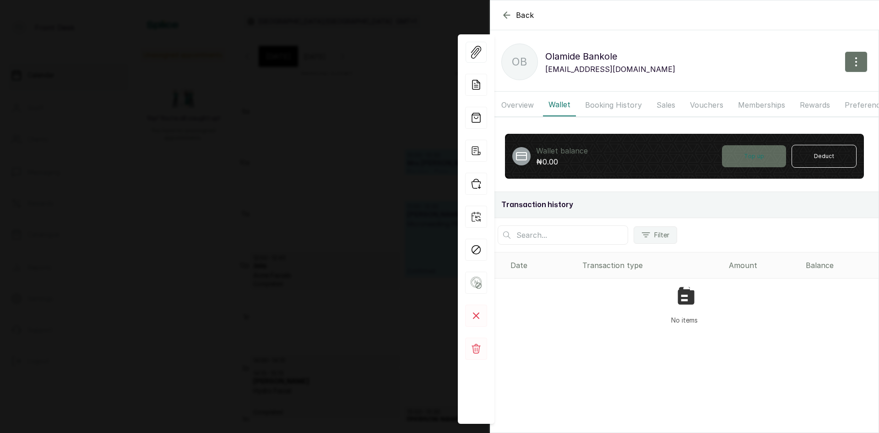
click at [750, 164] on button "Top up" at bounding box center [754, 156] width 64 height 22
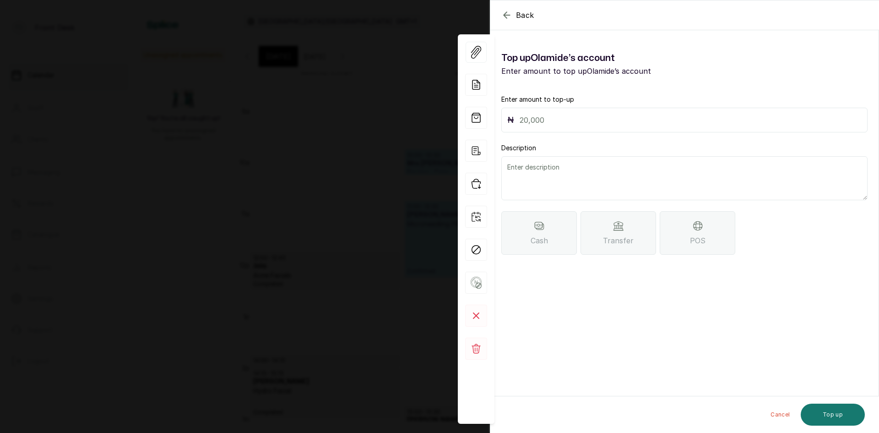
click at [568, 116] on input "text" at bounding box center [691, 120] width 342 height 13
type input "4,500"
click at [536, 173] on textarea at bounding box center [684, 178] width 366 height 44
type textarea "o"
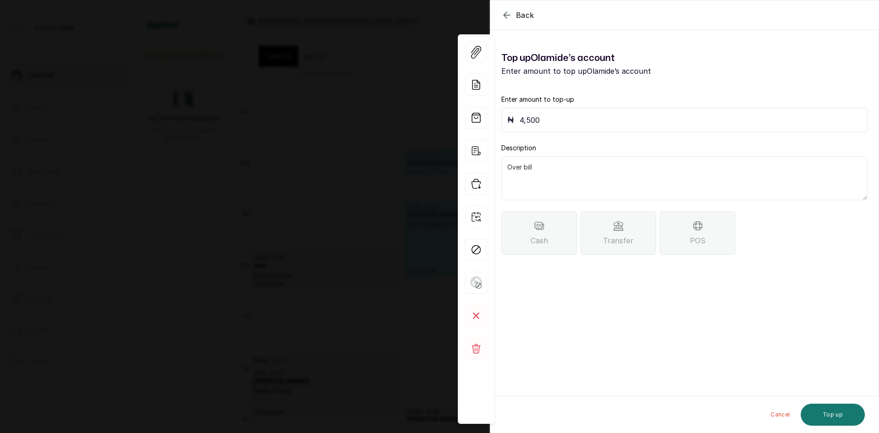
type textarea "Over bill"
click at [689, 234] on div "POS" at bounding box center [698, 233] width 76 height 44
click at [836, 412] on button "Top up" at bounding box center [833, 414] width 64 height 22
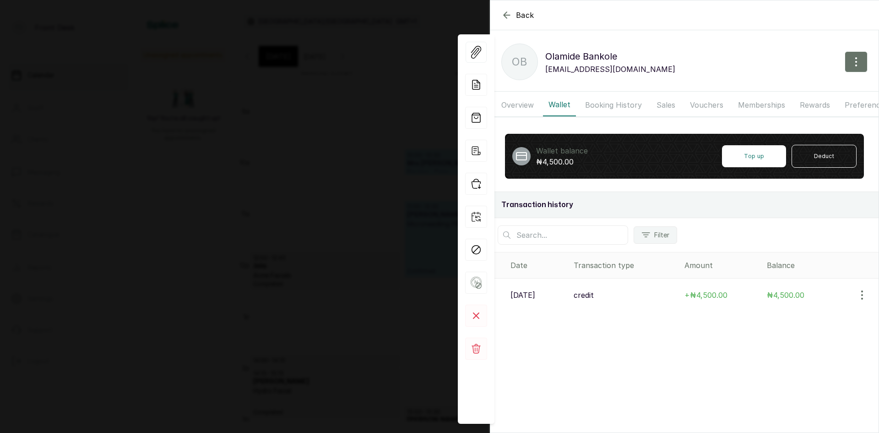
click at [523, 15] on span "Back" at bounding box center [525, 15] width 18 height 11
click at [523, 15] on span "Back" at bounding box center [525, 14] width 18 height 11
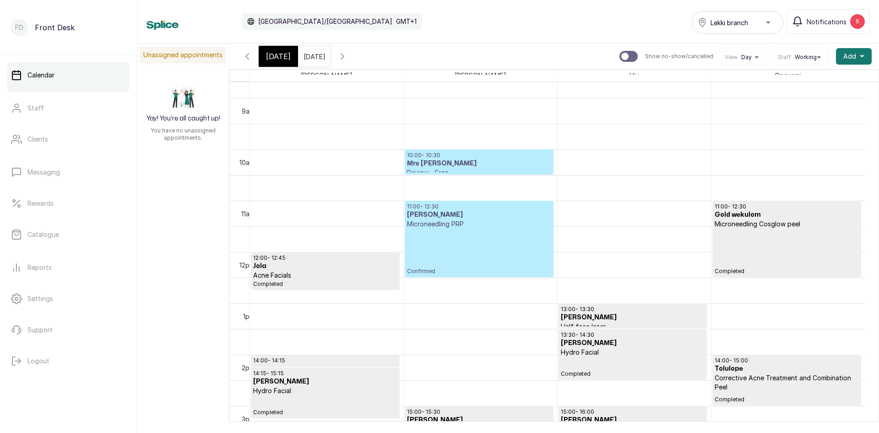
click at [313, 57] on input "16/09/2025" at bounding box center [306, 54] width 15 height 16
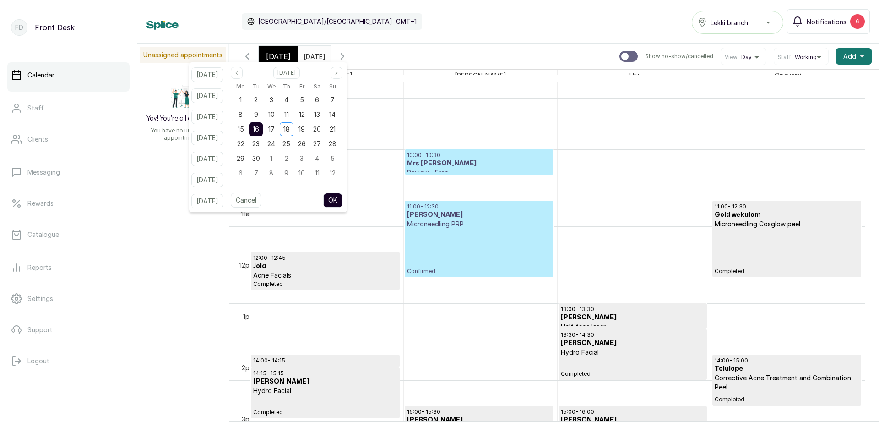
click at [287, 54] on span "[DATE]" at bounding box center [278, 56] width 25 height 11
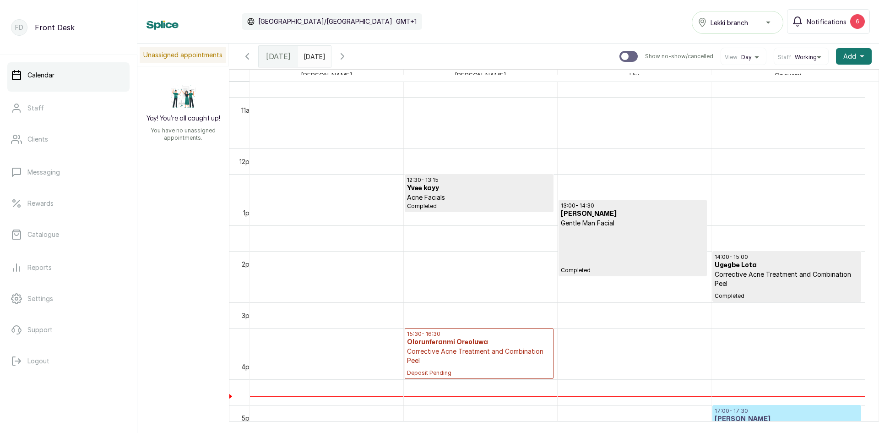
scroll to position [583, 0]
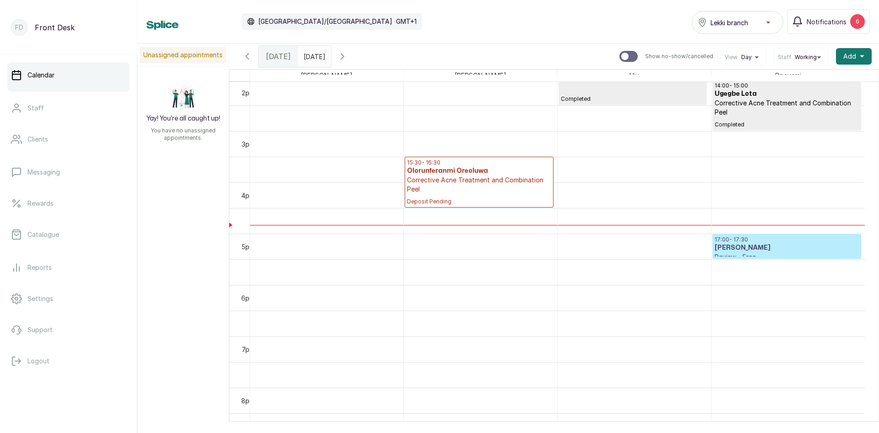
click at [440, 183] on p "Corrective Acne Treatment and Combination Peel" at bounding box center [479, 184] width 144 height 18
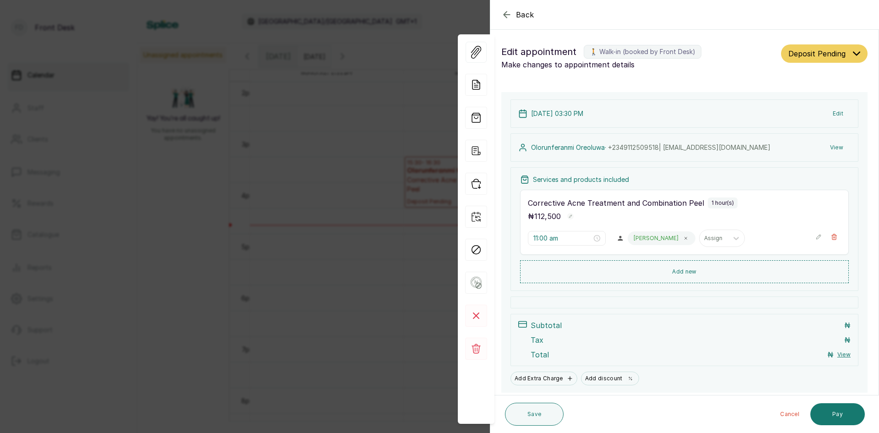
type input "3:30 pm"
click at [677, 273] on button "Add new" at bounding box center [684, 271] width 329 height 22
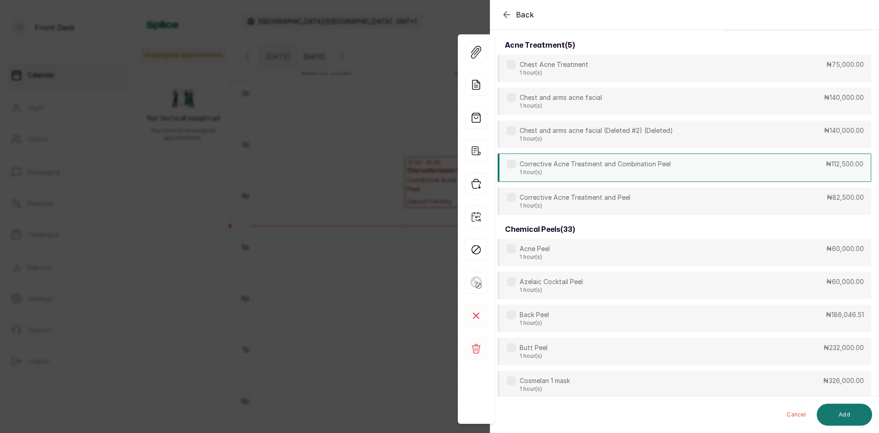
scroll to position [0, 0]
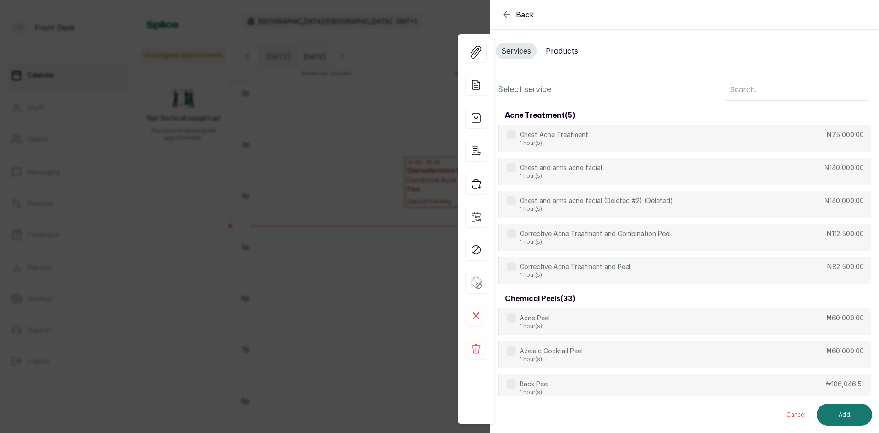
click at [750, 87] on input "text" at bounding box center [796, 89] width 149 height 23
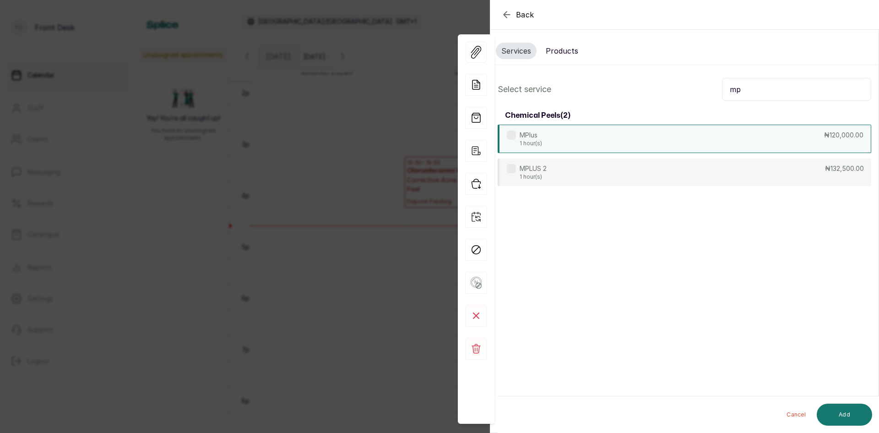
type input "mp"
click at [594, 143] on div "MPlus 1 hour(s) ₦120,000.00" at bounding box center [685, 139] width 374 height 28
click at [836, 416] on button "Add" at bounding box center [844, 414] width 55 height 22
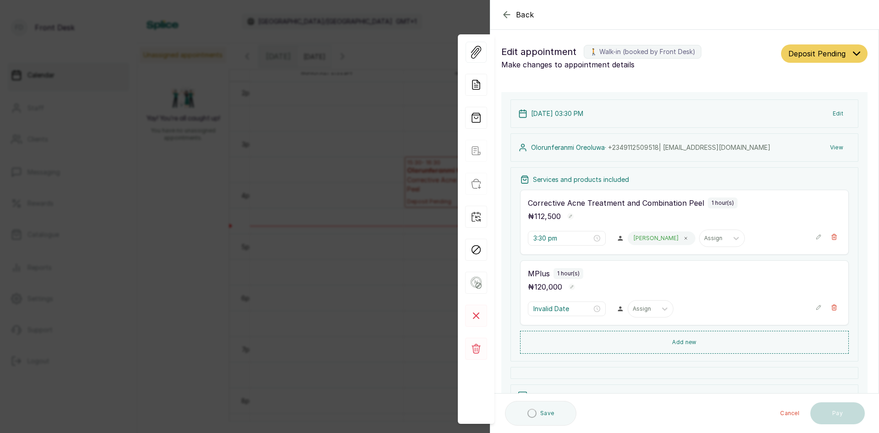
type input "4:30 pm"
click at [832, 236] on icon "button" at bounding box center [834, 236] width 5 height 5
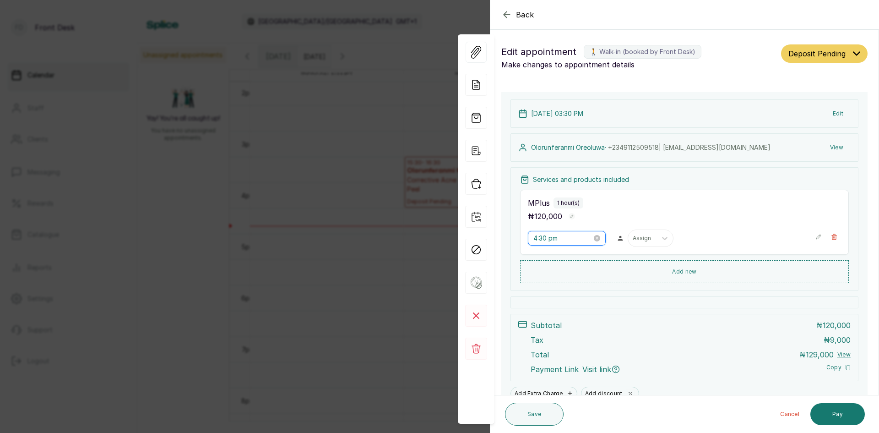
click at [588, 238] on div "4:30 pm" at bounding box center [567, 238] width 67 height 10
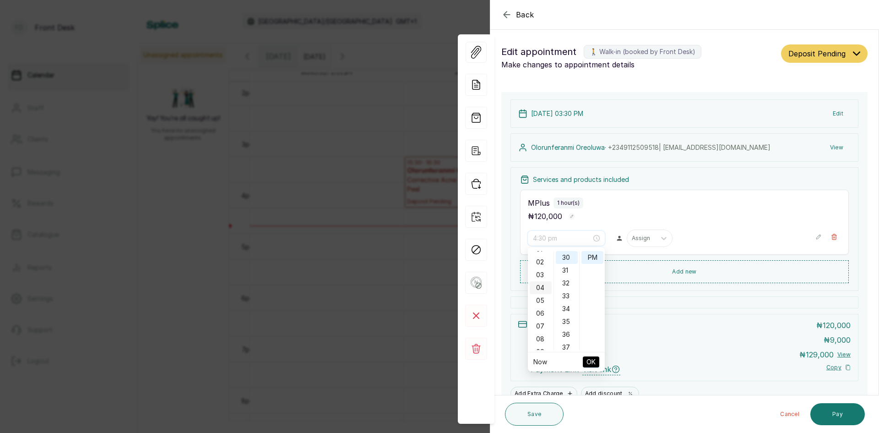
scroll to position [5, 0]
click at [538, 290] on div "03" at bounding box center [541, 290] width 22 height 13
type input "3:30 pm"
click at [592, 364] on span "OK" at bounding box center [591, 361] width 9 height 17
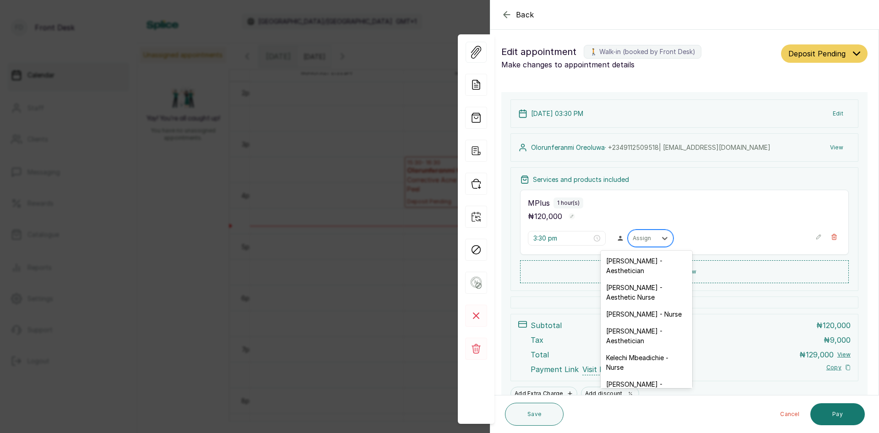
click at [643, 236] on div at bounding box center [642, 238] width 19 height 8
click at [615, 319] on div "Ifeoma Eze - Nurse" at bounding box center [647, 313] width 92 height 17
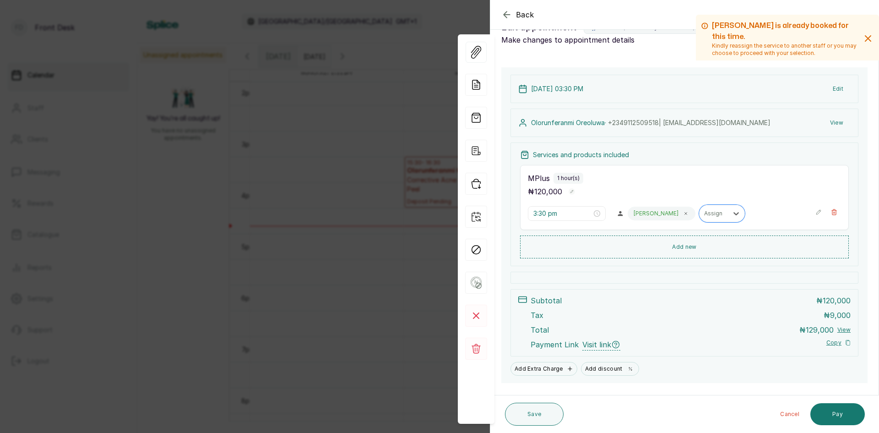
scroll to position [45, 0]
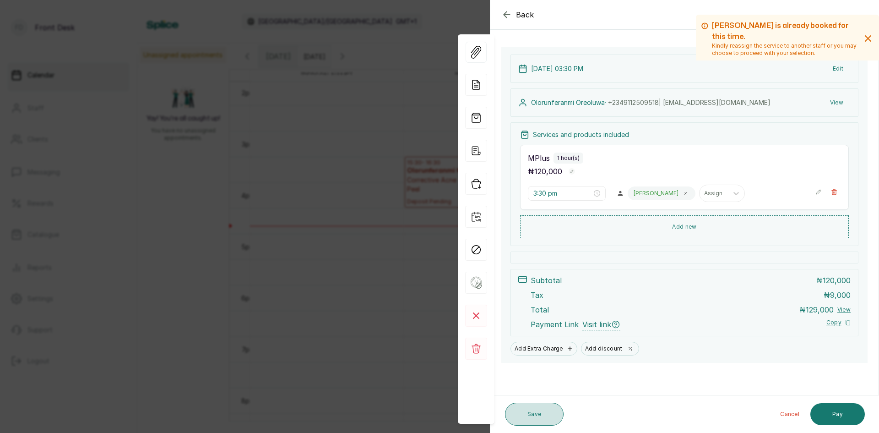
click at [521, 413] on button "Save" at bounding box center [534, 414] width 59 height 23
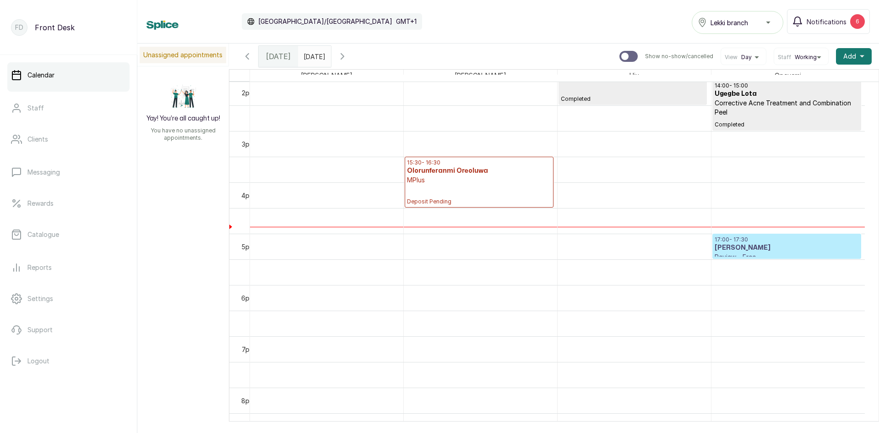
click at [313, 54] on input "16/09/2025" at bounding box center [306, 54] width 15 height 16
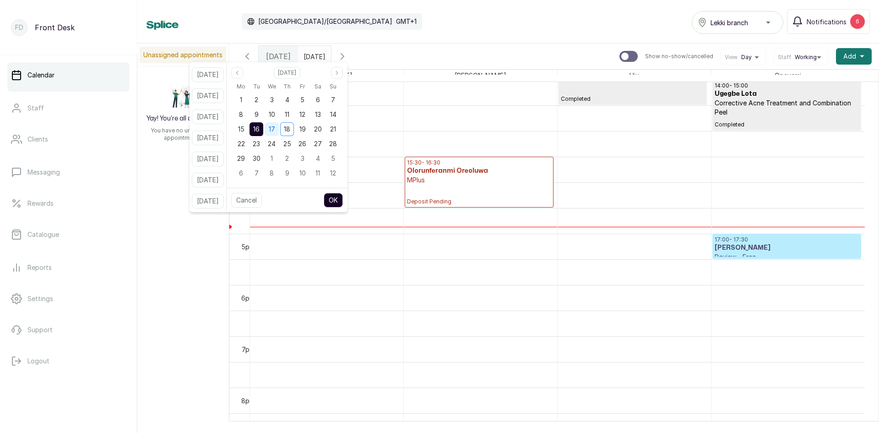
click at [279, 127] on div "17" at bounding box center [272, 129] width 14 height 14
click at [260, 127] on span "16" at bounding box center [256, 129] width 6 height 8
click at [343, 198] on button "OK" at bounding box center [333, 200] width 19 height 15
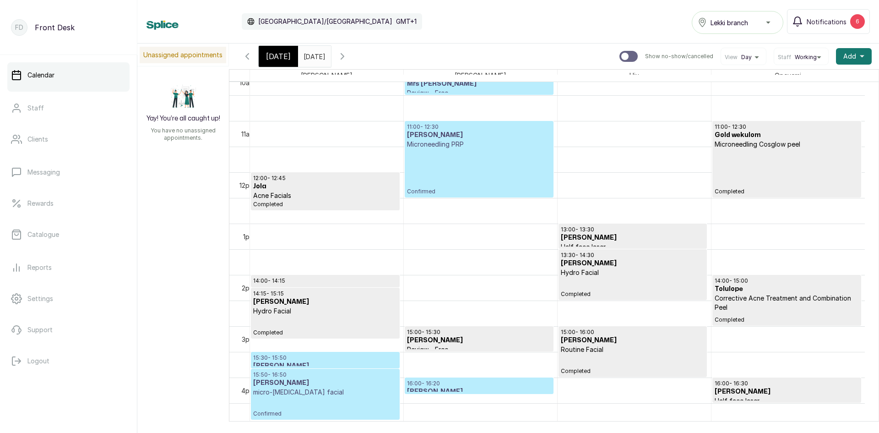
scroll to position [582, 0]
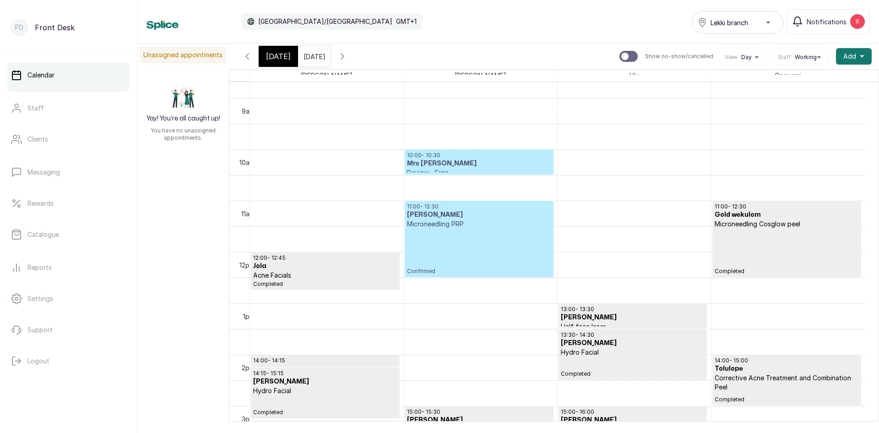
click at [454, 243] on p "Confirmed" at bounding box center [479, 252] width 144 height 46
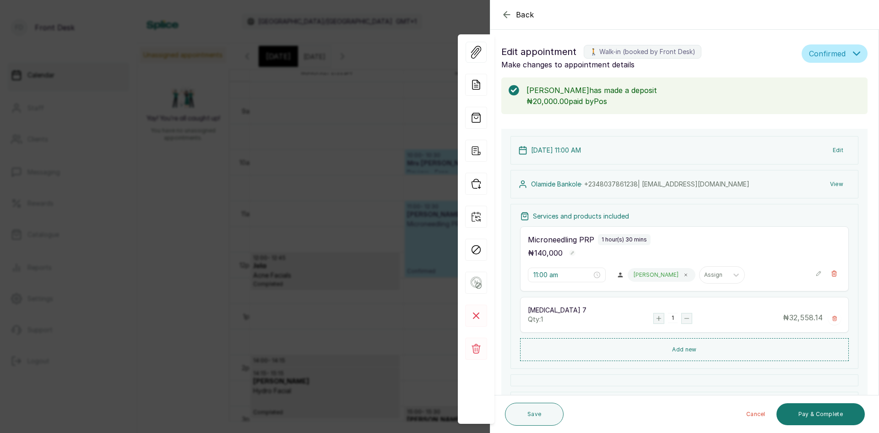
click at [826, 185] on button "View" at bounding box center [837, 184] width 28 height 16
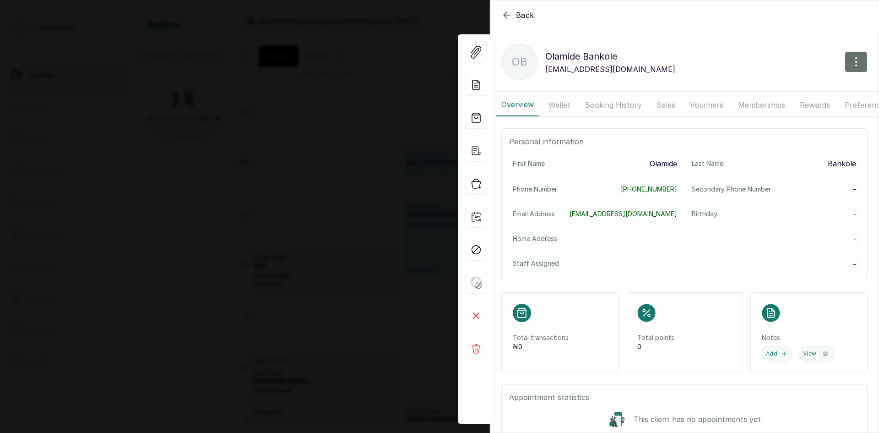
click at [620, 106] on button "Booking History" at bounding box center [614, 104] width 68 height 23
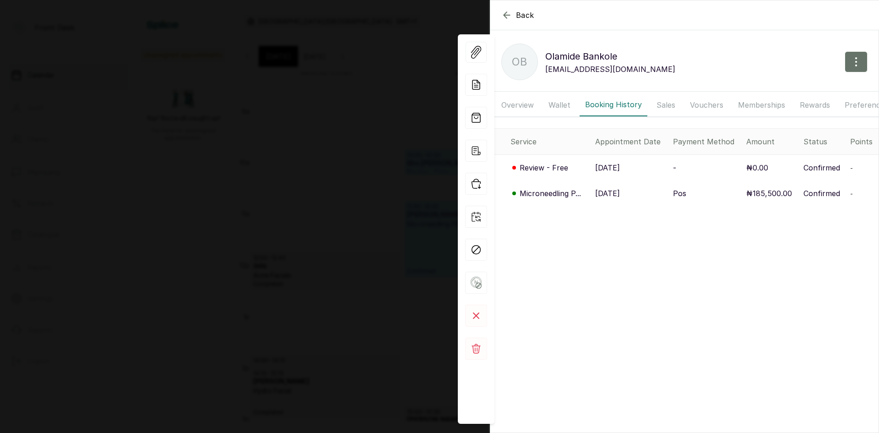
click at [620, 173] on p "30 Sep, 2025" at bounding box center [607, 167] width 25 height 11
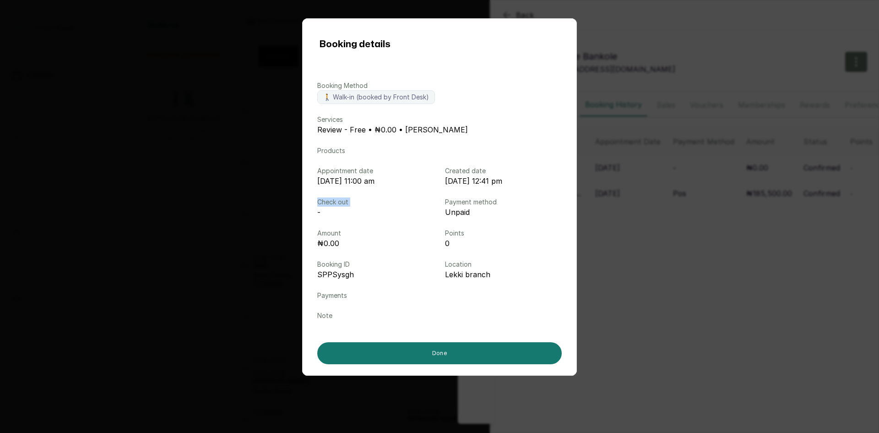
click at [95, 207] on div "Booking details Booking Method 🚶 Walk-in (booked by Front Desk) Services Review…" at bounding box center [439, 216] width 879 height 433
click at [95, 207] on div "Back Olamide Bankole OB Olamide Bankole Lammiebanky@gmail.com Overview Wallet B…" at bounding box center [439, 216] width 879 height 433
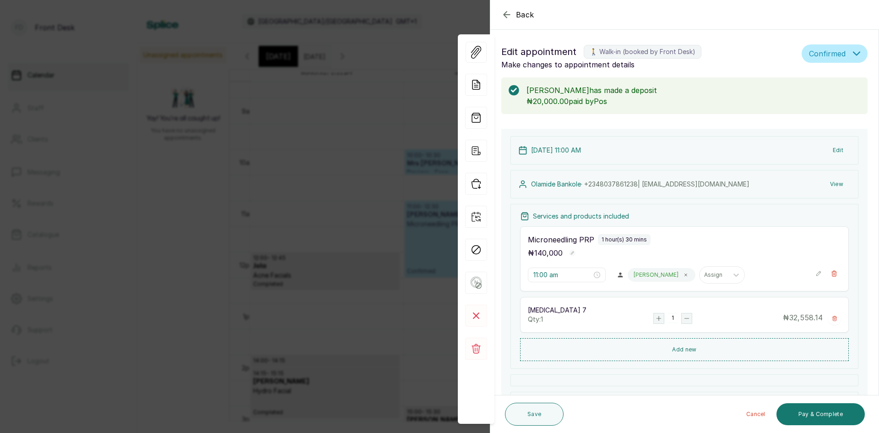
click at [174, 186] on div "Back Appointment Details Edit appointment 🚶 Walk-in (booked by Front Desk) Make…" at bounding box center [439, 216] width 879 height 433
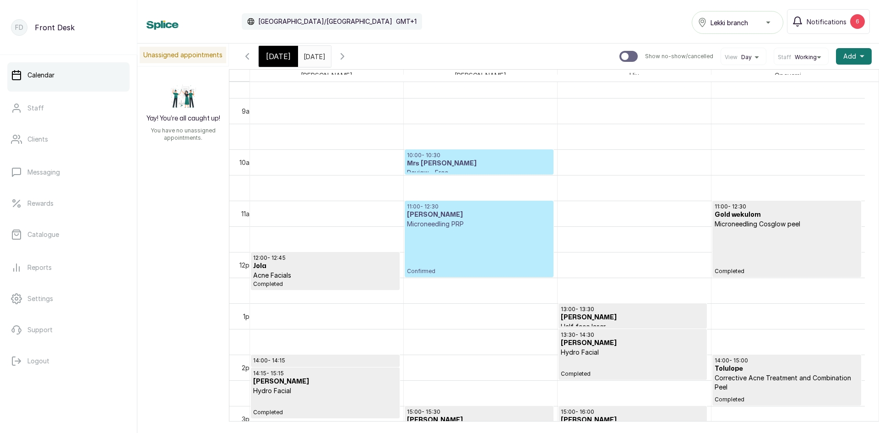
click at [462, 223] on p "Microneedling PRP" at bounding box center [479, 223] width 144 height 9
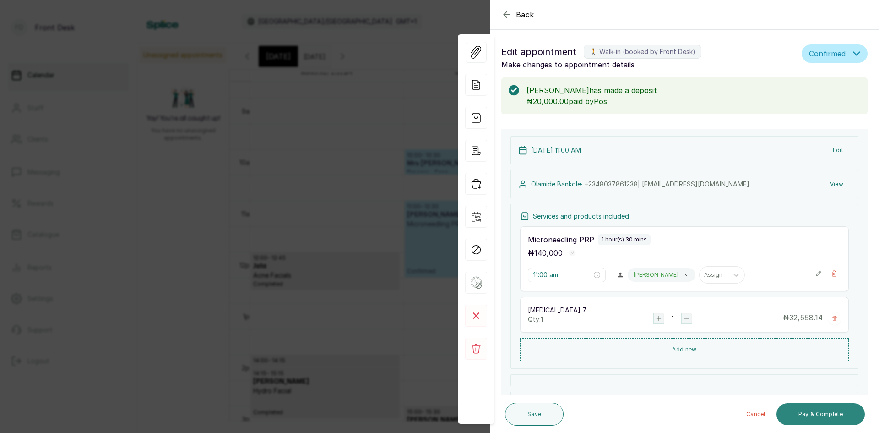
click at [811, 414] on button "Pay & Complete" at bounding box center [821, 414] width 88 height 22
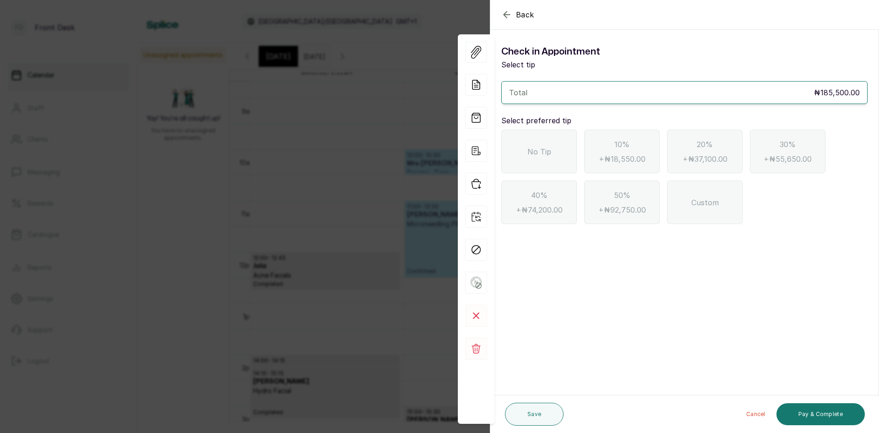
click at [535, 155] on span "No Tip" at bounding box center [540, 151] width 24 height 11
click at [810, 414] on button "Pay & Complete" at bounding box center [821, 414] width 88 height 22
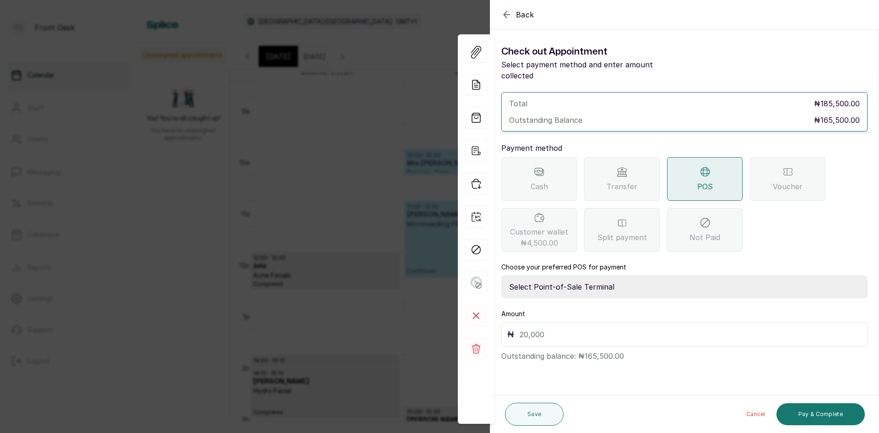
click at [602, 275] on select "Select Point-of-Sale Terminal SKN ANALYTICS MED AESTHETIC LIMITED Fairmoney Mic…" at bounding box center [684, 286] width 366 height 23
select select "43129536-bd7e-4b6d-8e8c-ab2c46322d67"
click at [501, 275] on select "Select Point-of-Sale Terminal SKN ANALYTICS MED AESTHETIC LIMITED Fairmoney Mic…" at bounding box center [684, 286] width 366 height 23
click at [602, 328] on input "text" at bounding box center [691, 334] width 342 height 13
type input "165,500"
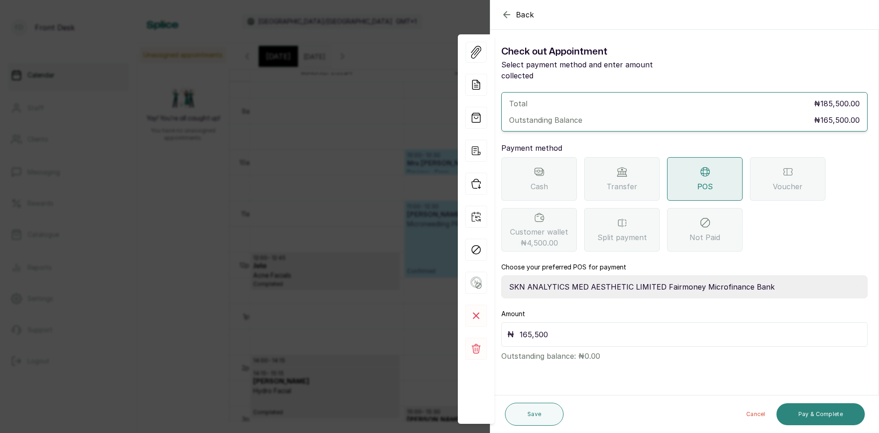
click at [814, 413] on button "Pay & Complete" at bounding box center [821, 414] width 88 height 22
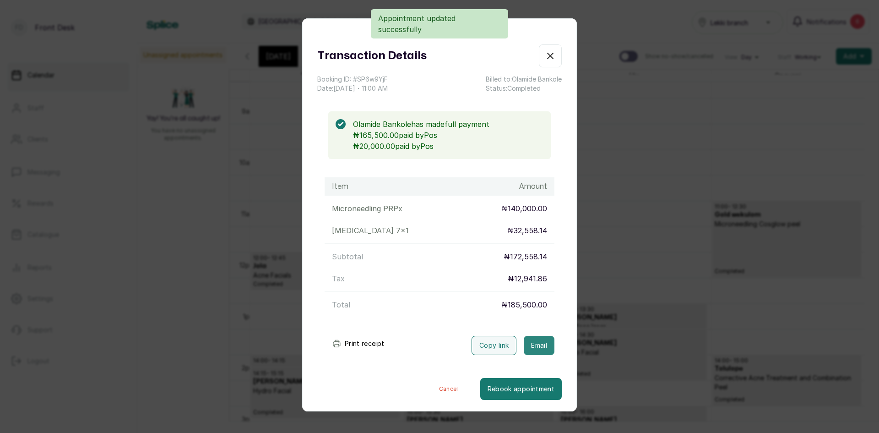
click at [530, 345] on button "Email" at bounding box center [539, 345] width 31 height 19
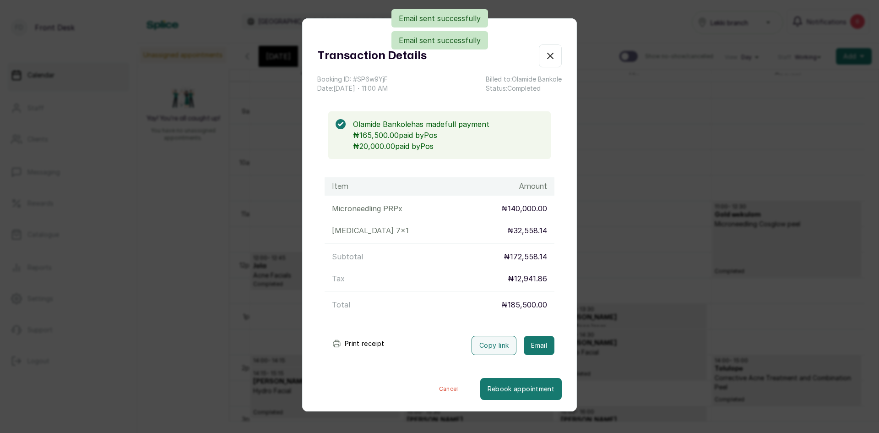
click at [670, 254] on div "Transaction Details Booking ID: # SP6w9YjF Date: 16 Sep, 2025 ・ 11:00 AM Billed…" at bounding box center [439, 216] width 879 height 433
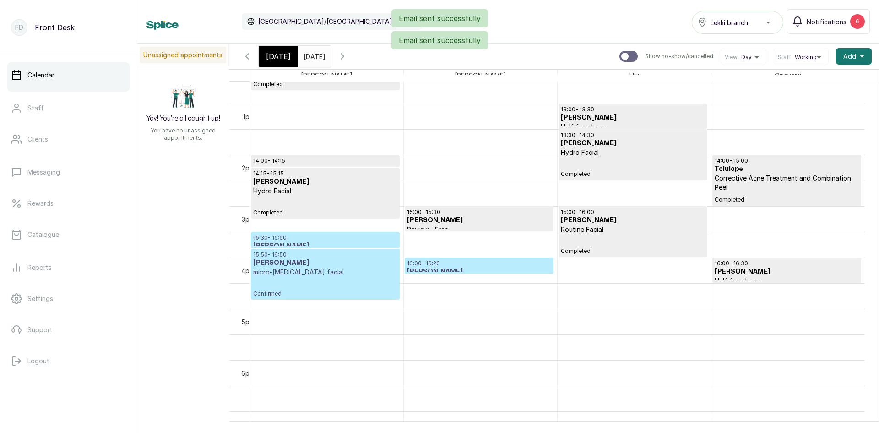
scroll to position [675, 0]
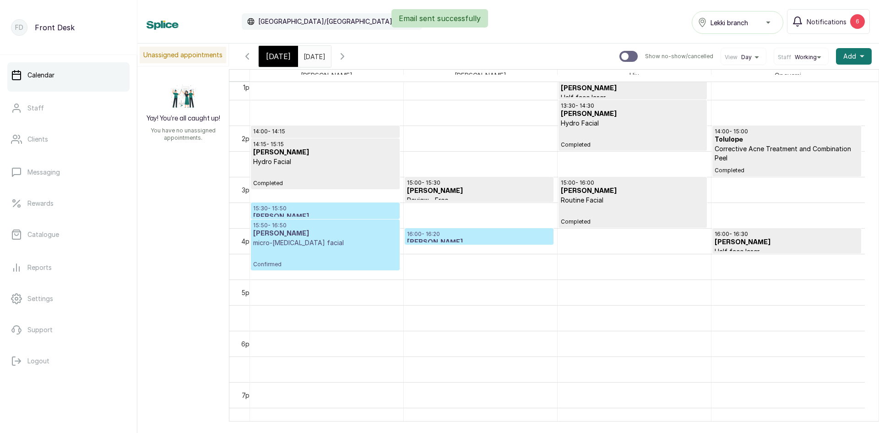
click at [313, 235] on h3 "Linda Dadzie" at bounding box center [325, 233] width 144 height 9
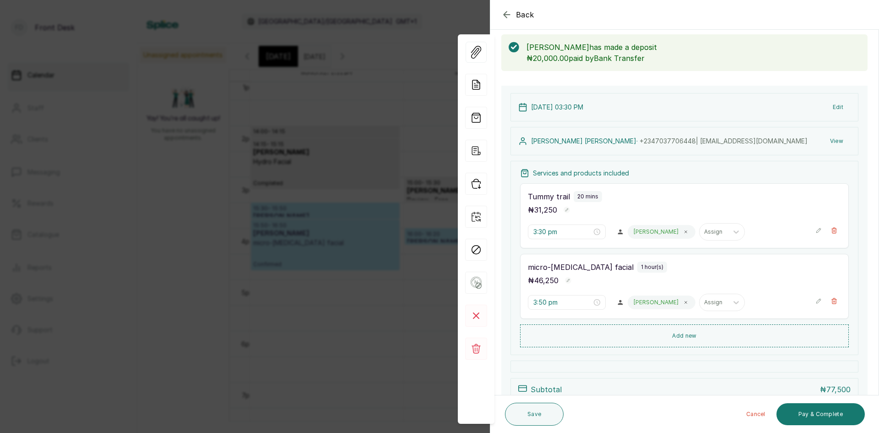
scroll to position [0, 0]
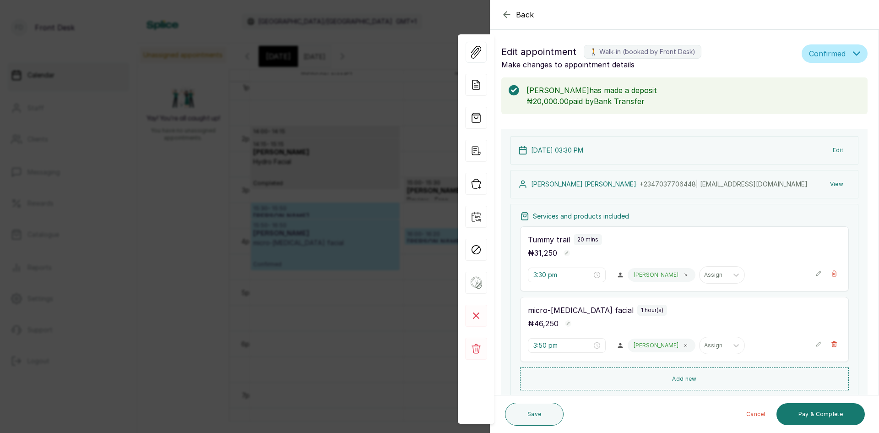
click at [82, 150] on div "Back Appointment Details Edit appointment 🚶 Walk-in (booked by Front Desk) Make…" at bounding box center [439, 216] width 879 height 433
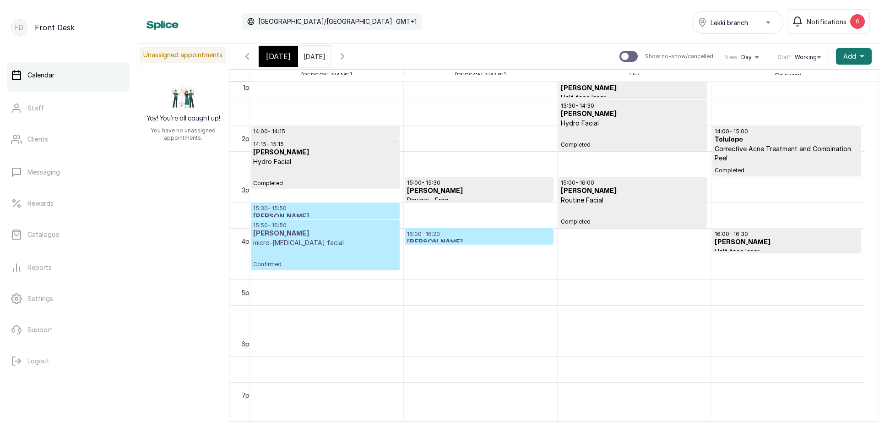
click at [313, 54] on input "16/09/2025" at bounding box center [306, 54] width 15 height 16
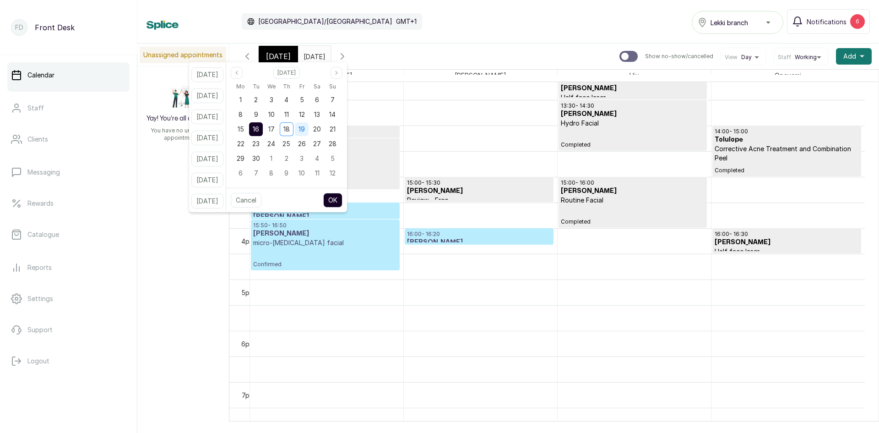
click at [305, 129] on span "19" at bounding box center [302, 129] width 6 height 8
click at [290, 131] on span "18" at bounding box center [286, 129] width 6 height 8
click at [343, 201] on button "OK" at bounding box center [332, 200] width 19 height 15
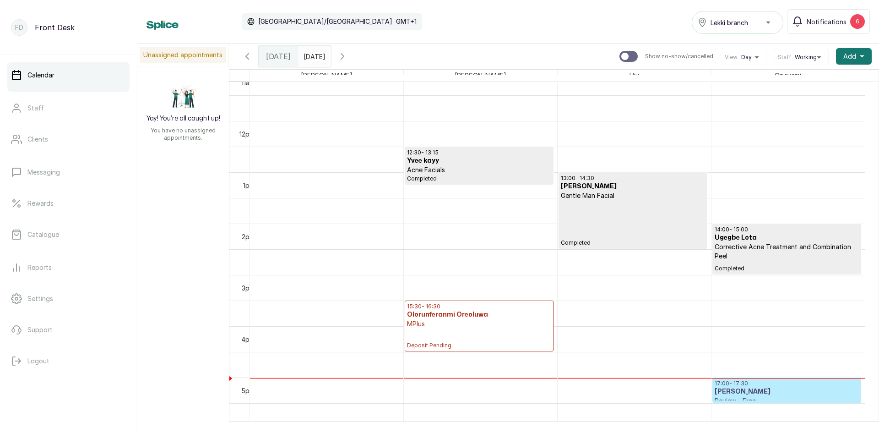
scroll to position [537, 0]
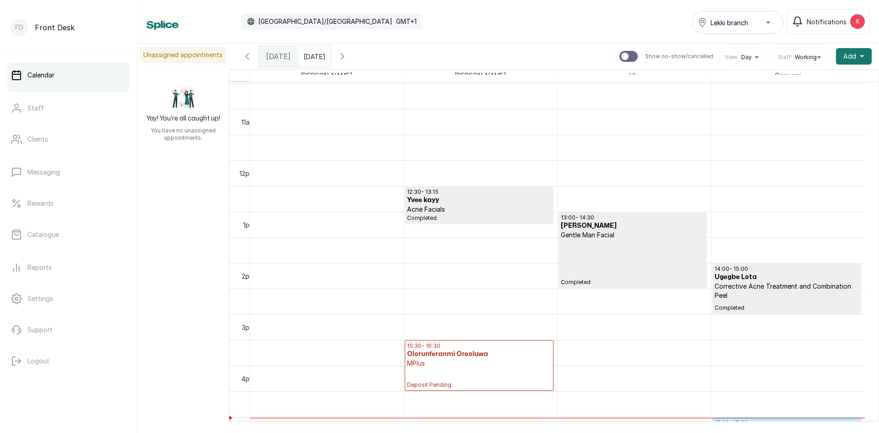
click at [473, 366] on p "MPlus" at bounding box center [479, 363] width 144 height 9
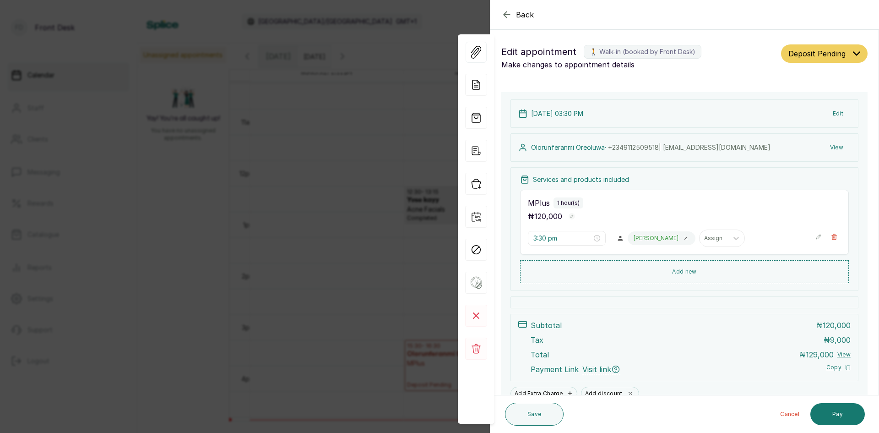
click at [522, 14] on span "Back" at bounding box center [525, 14] width 18 height 11
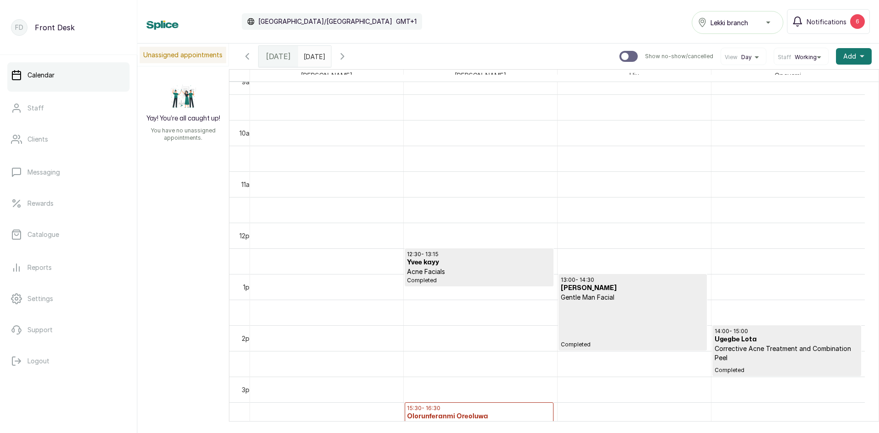
scroll to position [429, 0]
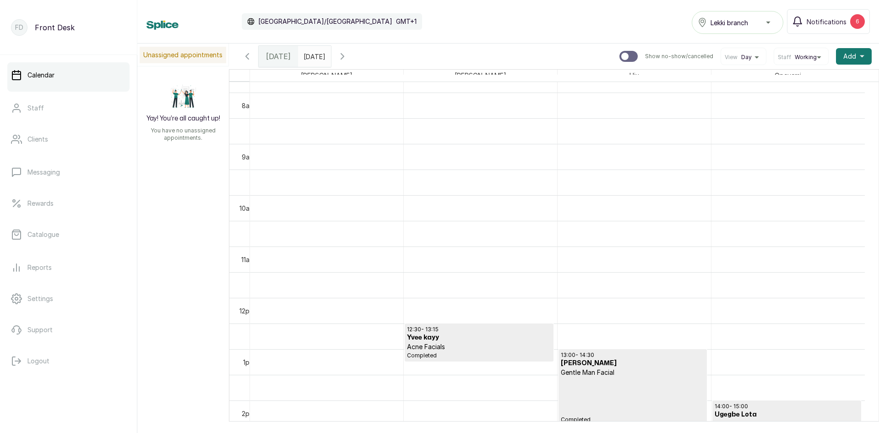
click at [313, 57] on input "18/09/2025" at bounding box center [306, 54] width 15 height 16
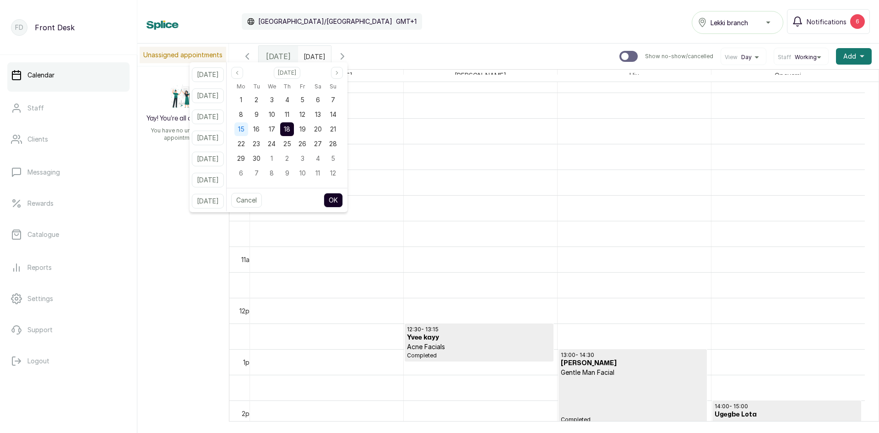
click at [245, 131] on span "15" at bounding box center [241, 129] width 6 height 8
click at [343, 197] on button "OK" at bounding box center [333, 200] width 19 height 15
type input "15/09/2025"
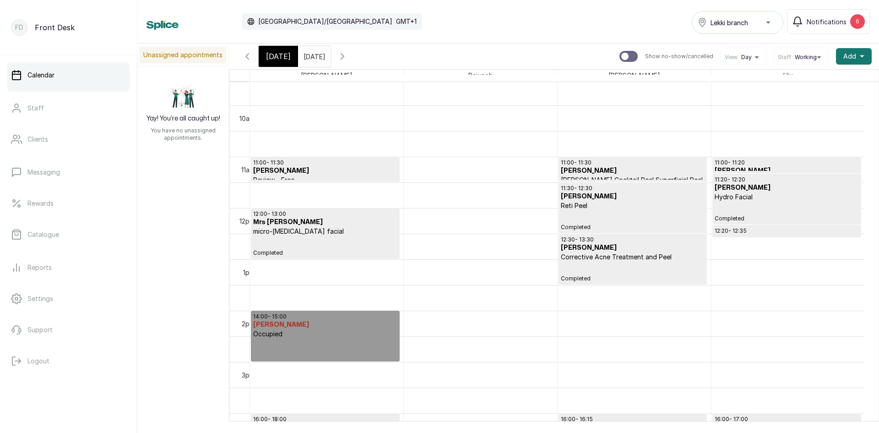
scroll to position [491, 0]
click at [322, 233] on p "micro-dermabrasion facial" at bounding box center [325, 229] width 144 height 9
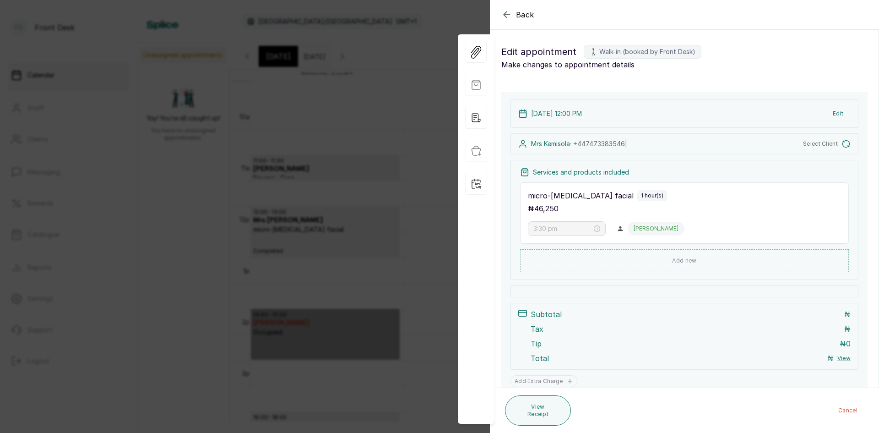
type input "12:00 pm"
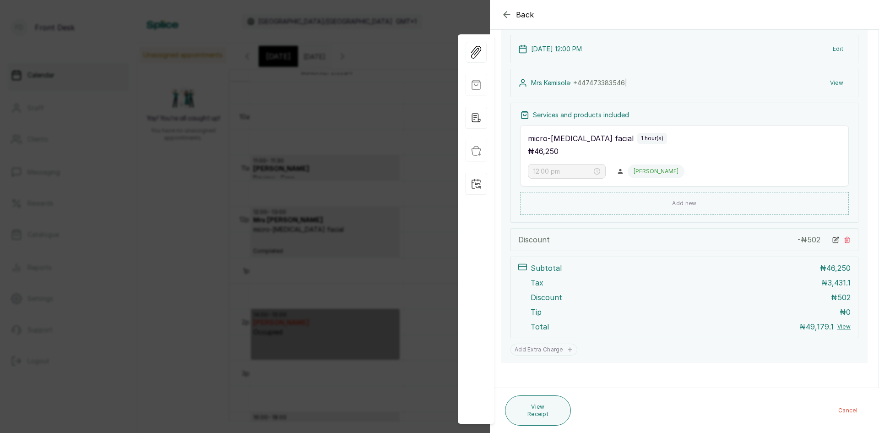
click at [357, 134] on div "Back Appointment Details Edit appointment 🚶 Walk-in (booked by Front Desk) Make…" at bounding box center [439, 216] width 879 height 433
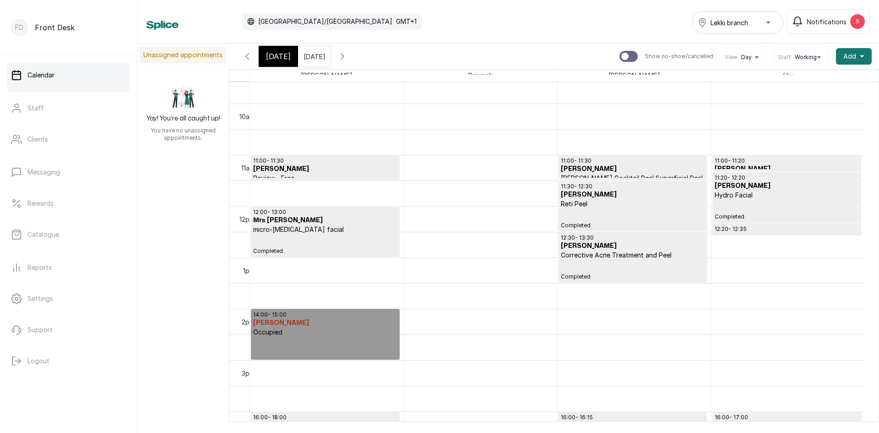
click at [610, 192] on h3 "Amaka Edu" at bounding box center [633, 194] width 144 height 9
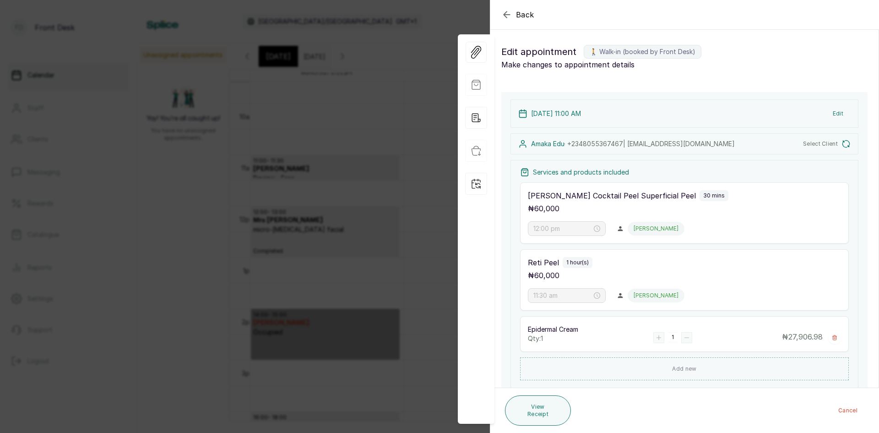
type input "11:00 am"
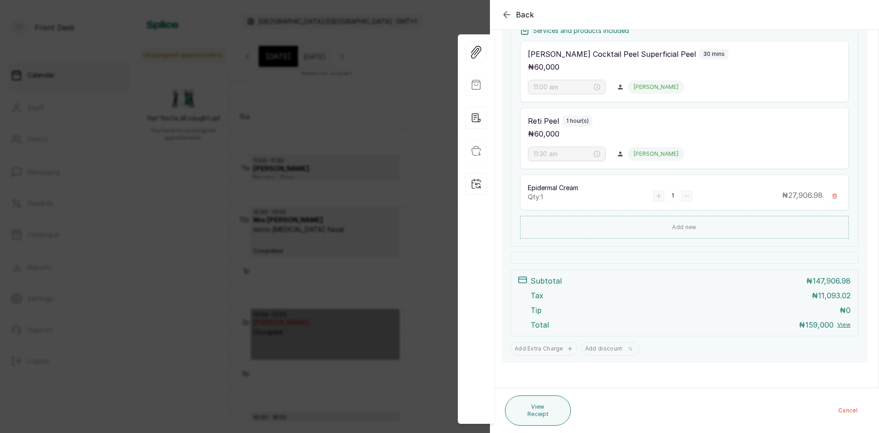
click at [445, 226] on div "Back Appointment Details Edit appointment 🚶 Walk-in (booked by Front Desk) Make…" at bounding box center [439, 216] width 879 height 433
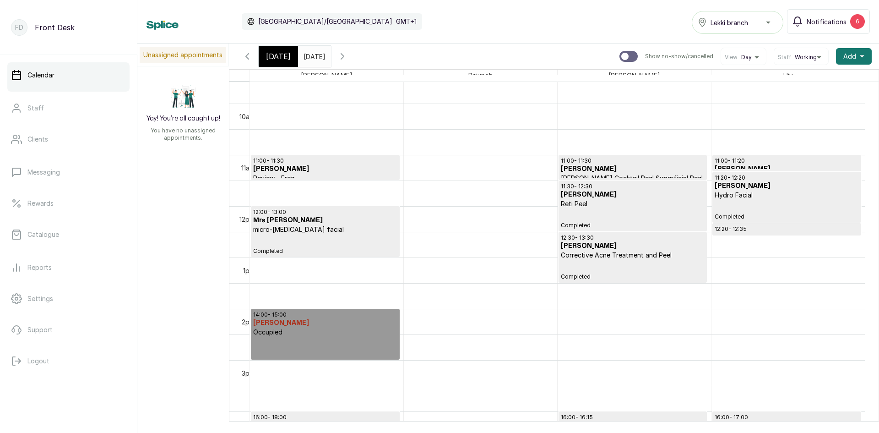
click at [645, 265] on p "Completed" at bounding box center [633, 270] width 144 height 21
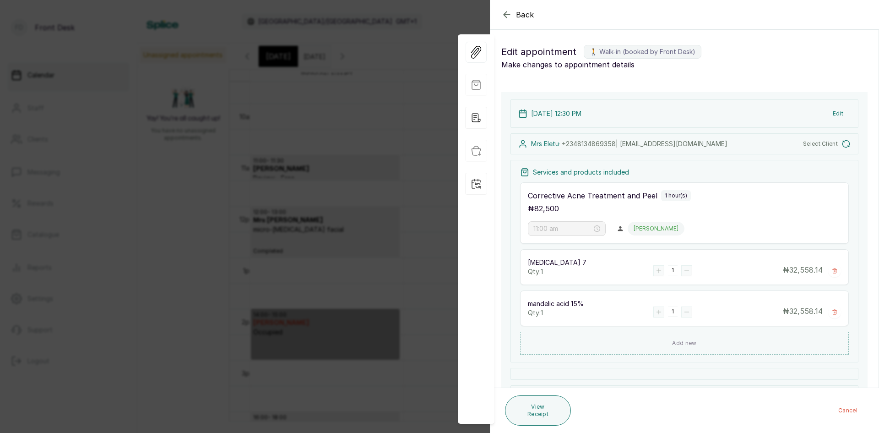
type input "12:30 pm"
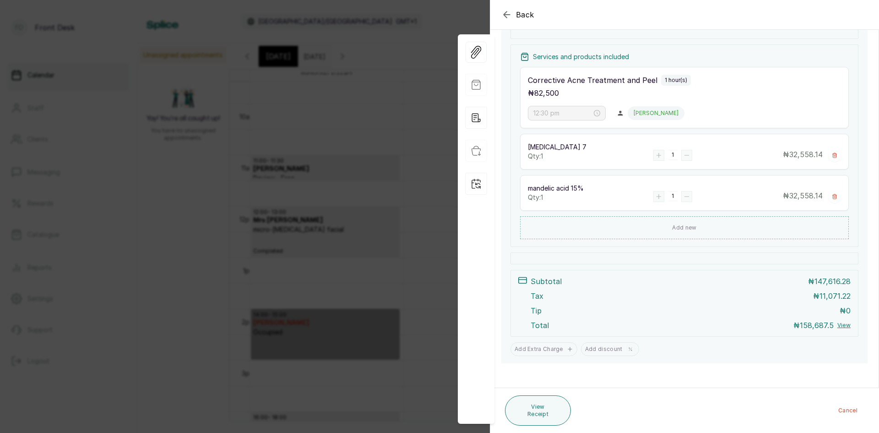
scroll to position [171, 0]
click at [518, 20] on span "Back" at bounding box center [525, 14] width 18 height 11
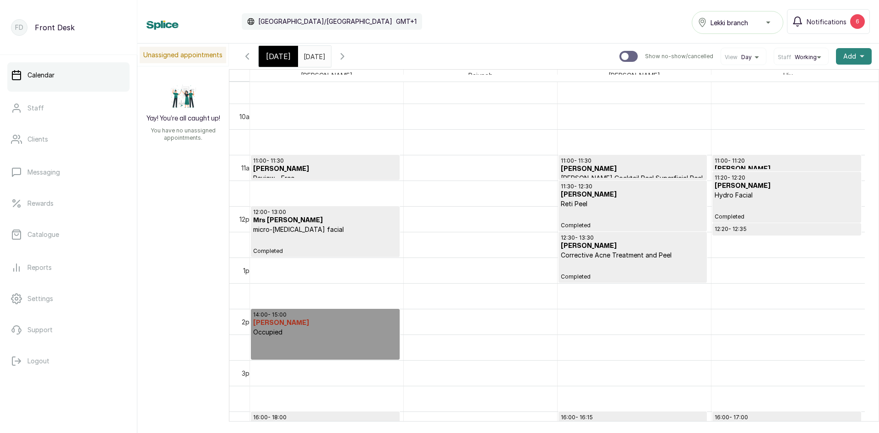
click at [845, 54] on span "Add" at bounding box center [850, 56] width 13 height 9
click at [813, 83] on span "Add Appointment" at bounding box center [821, 81] width 88 height 11
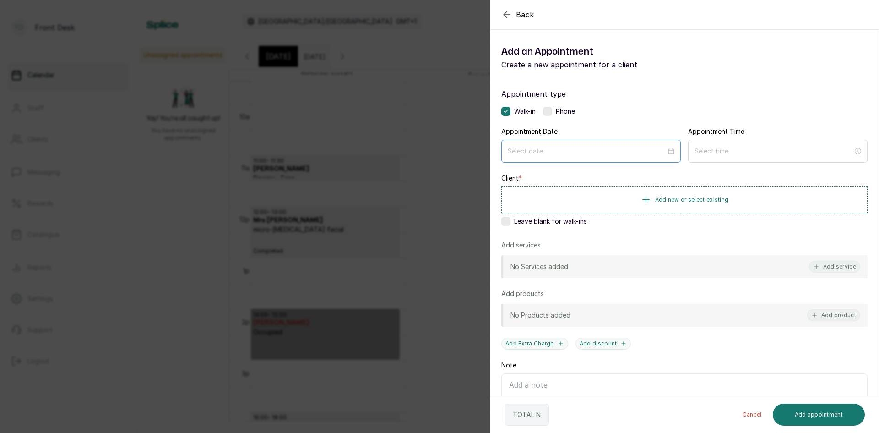
click at [623, 142] on div at bounding box center [591, 151] width 180 height 23
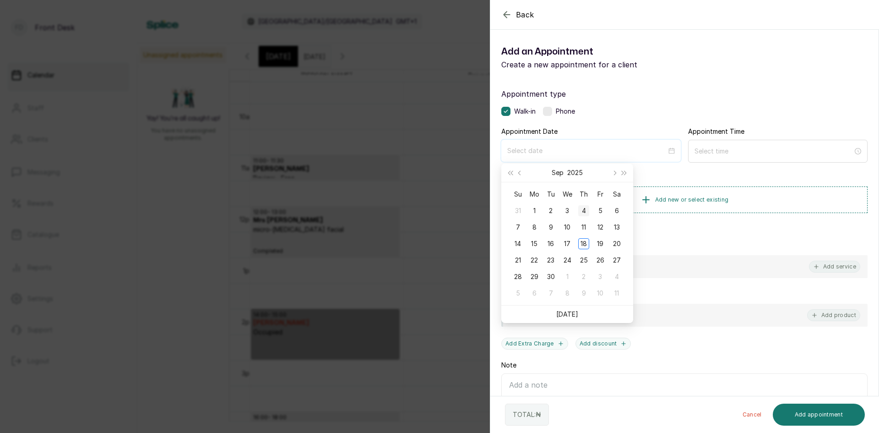
type input "2025/09/04"
type input "2025/09/15"
click at [537, 246] on div "15" at bounding box center [534, 243] width 11 height 11
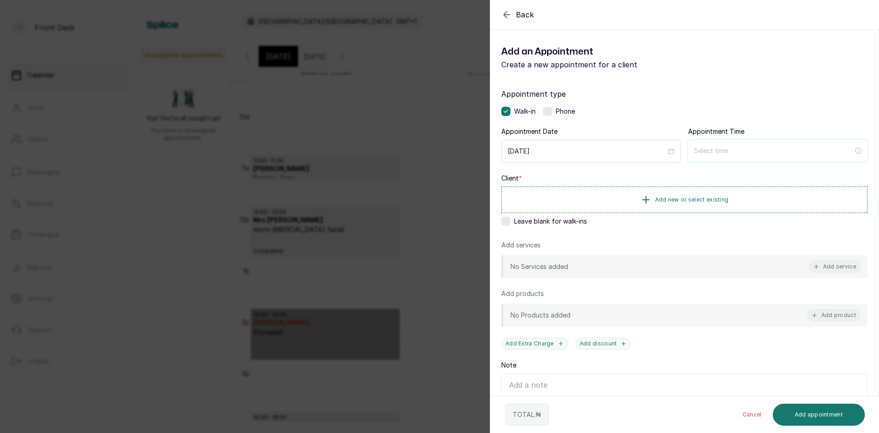
click at [723, 154] on input at bounding box center [773, 151] width 159 height 10
type input "12:04 am"
type input "5:00 am"
type input "12:04 am"
type input "12:01 am"
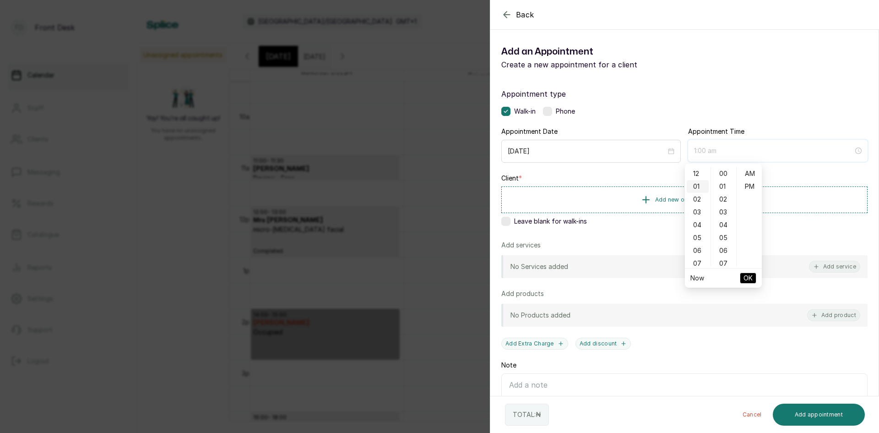
scroll to position [92, 0]
type input "10:00 am"
click at [701, 210] on div "10" at bounding box center [698, 210] width 22 height 13
type input "10:00 am"
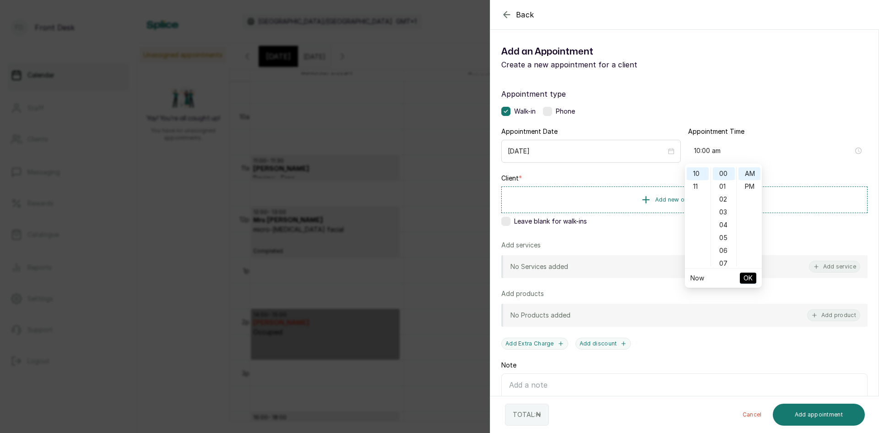
click at [749, 281] on span "OK" at bounding box center [748, 277] width 9 height 17
click at [696, 195] on button "Add new or select existing" at bounding box center [684, 199] width 366 height 26
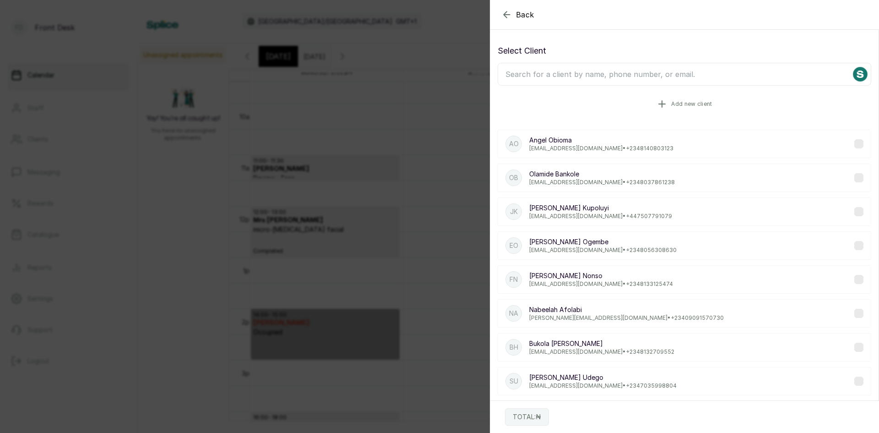
click at [705, 106] on span "Add new client" at bounding box center [691, 103] width 41 height 7
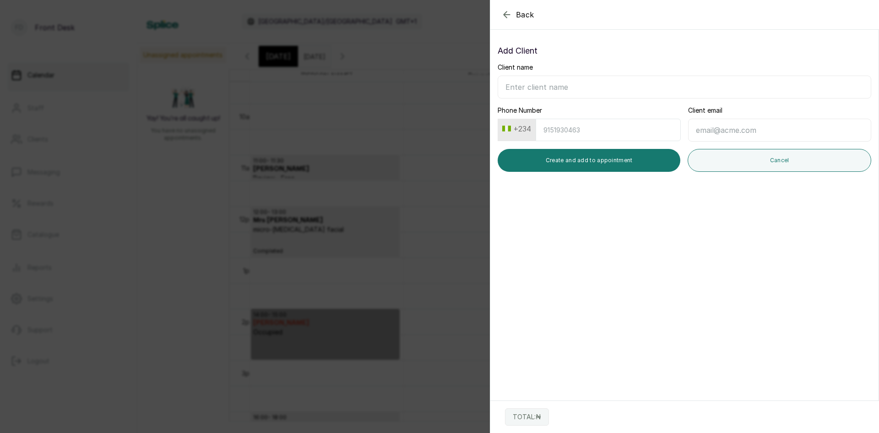
click at [655, 87] on input "Client name" at bounding box center [685, 87] width 374 height 23
type input "m"
click at [523, 86] on input "Mrs ugochi" at bounding box center [685, 87] width 374 height 23
click at [526, 87] on input "Mrs ugochi" at bounding box center [685, 87] width 374 height 23
click at [559, 85] on input "Mrs Ugochi" at bounding box center [685, 87] width 374 height 23
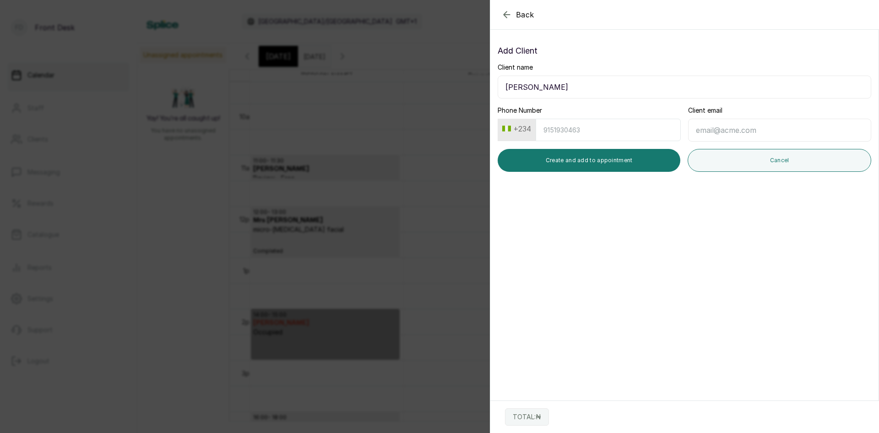
type input "Mrs Ugochi Dede"
click at [588, 132] on input "Phone Number" at bounding box center [608, 130] width 145 height 22
type input "9137157821"
click at [625, 155] on button "Create and add to appointment" at bounding box center [589, 160] width 183 height 23
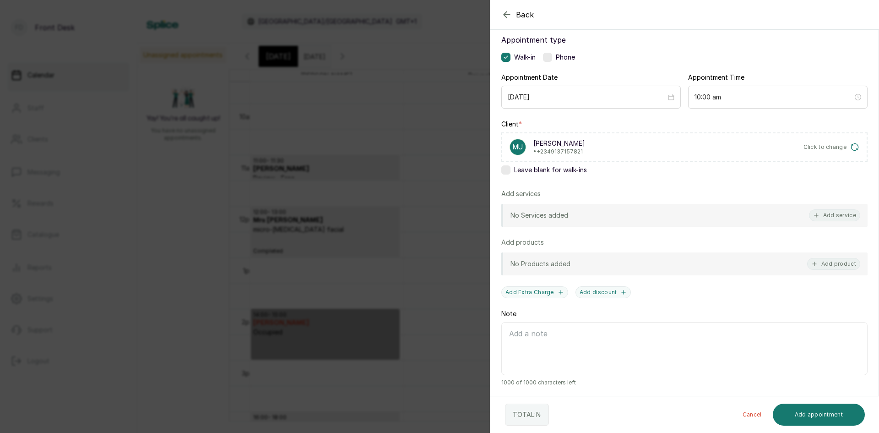
scroll to position [55, 0]
click at [839, 263] on button "Add product" at bounding box center [833, 262] width 53 height 12
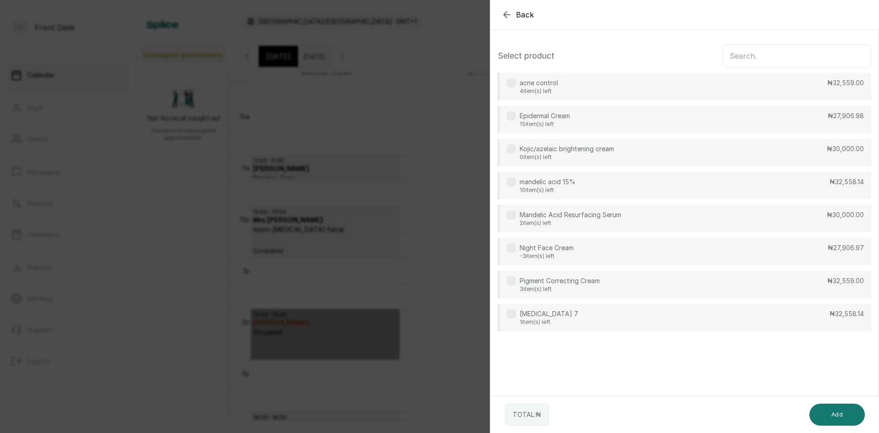
click at [703, 183] on div "mandelic acid 15% 10 item(s) left ₦32,558.14" at bounding box center [685, 185] width 374 height 27
click at [640, 313] on div "Quinol 7 1 item(s) left ₦32,558.14" at bounding box center [685, 317] width 374 height 27
click at [854, 415] on button "Add" at bounding box center [837, 414] width 55 height 22
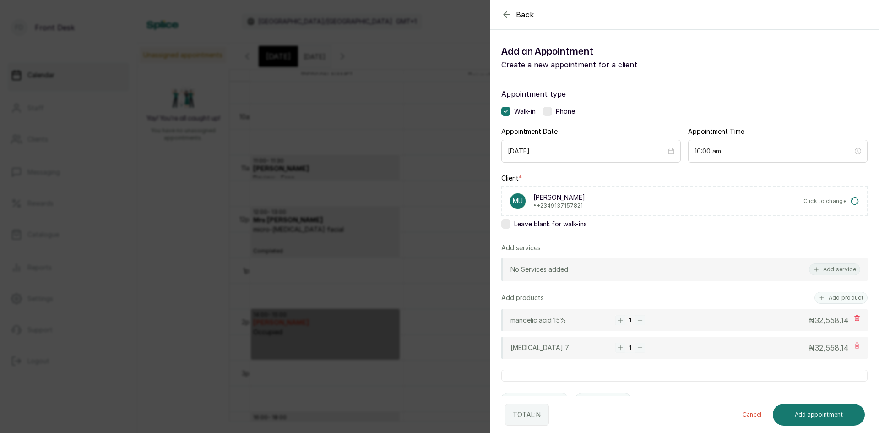
click at [622, 321] on rect "button" at bounding box center [620, 320] width 10 height 10
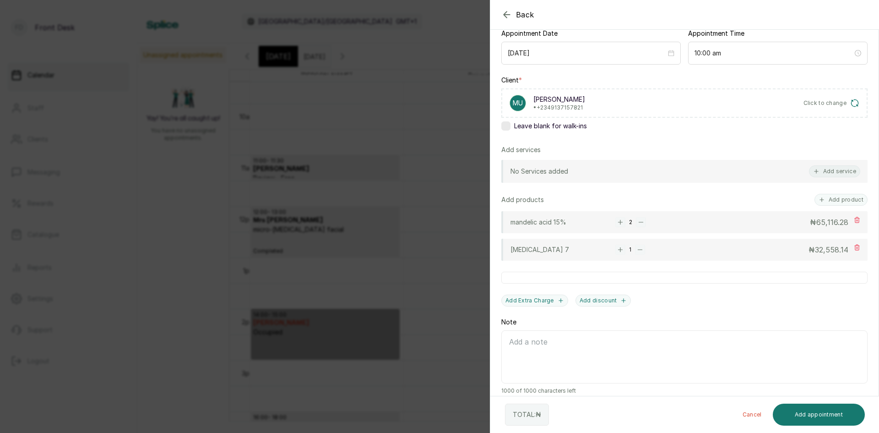
scroll to position [108, 0]
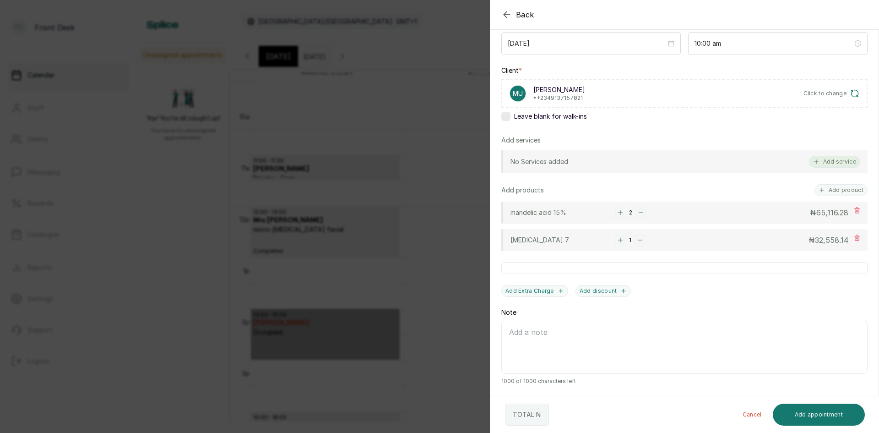
click at [822, 163] on button "Add service" at bounding box center [834, 162] width 51 height 12
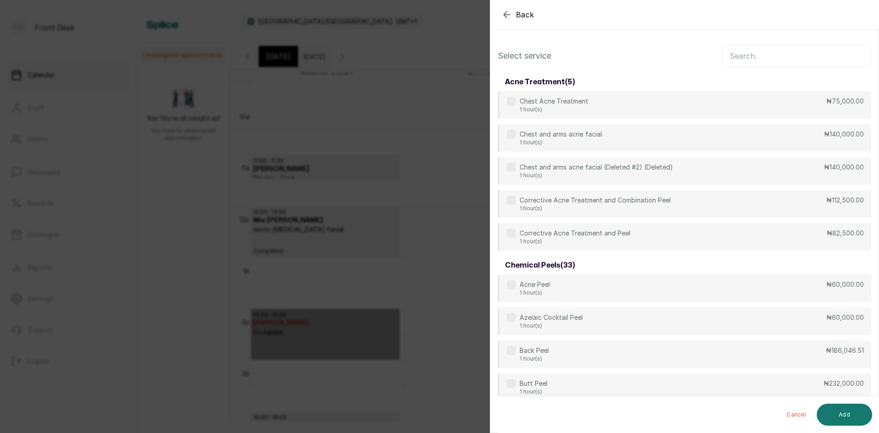
click at [780, 51] on input "text" at bounding box center [796, 55] width 149 height 23
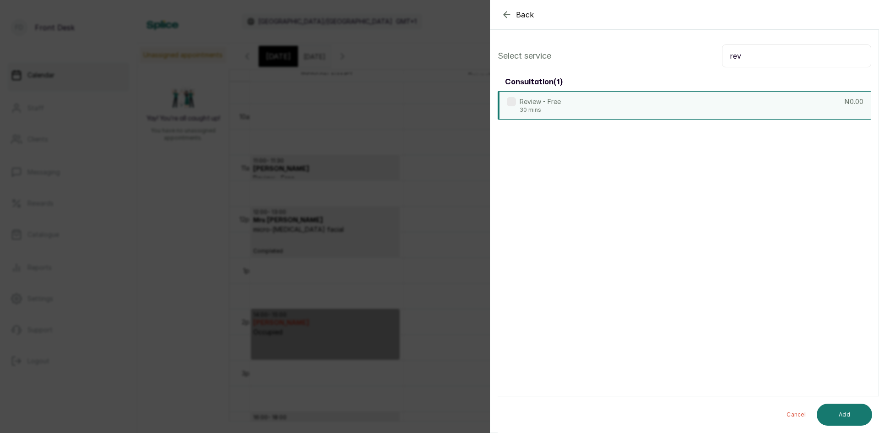
type input "rev"
click at [626, 99] on div "Review - Free 30 mins ₦0.00" at bounding box center [685, 105] width 374 height 28
click at [839, 419] on button "Add" at bounding box center [844, 414] width 55 height 22
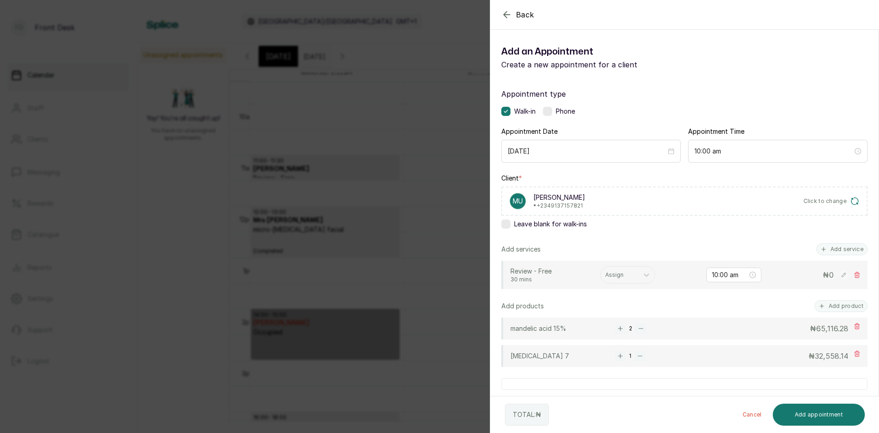
scroll to position [46, 0]
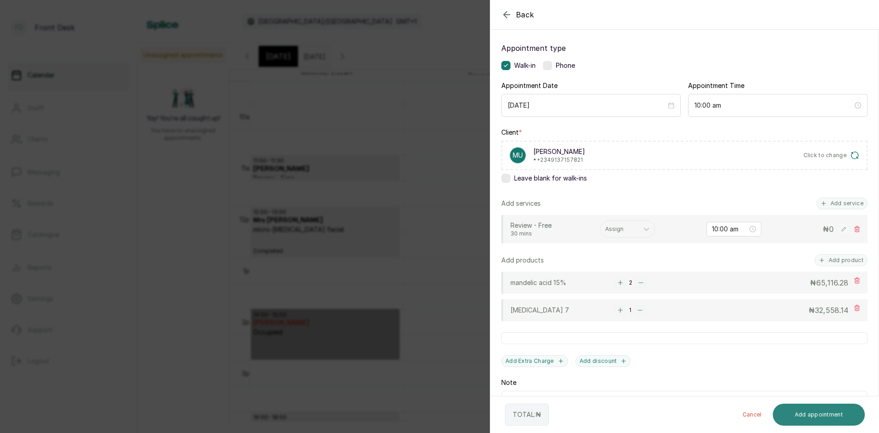
click at [794, 418] on button "Add appointment" at bounding box center [819, 414] width 93 height 22
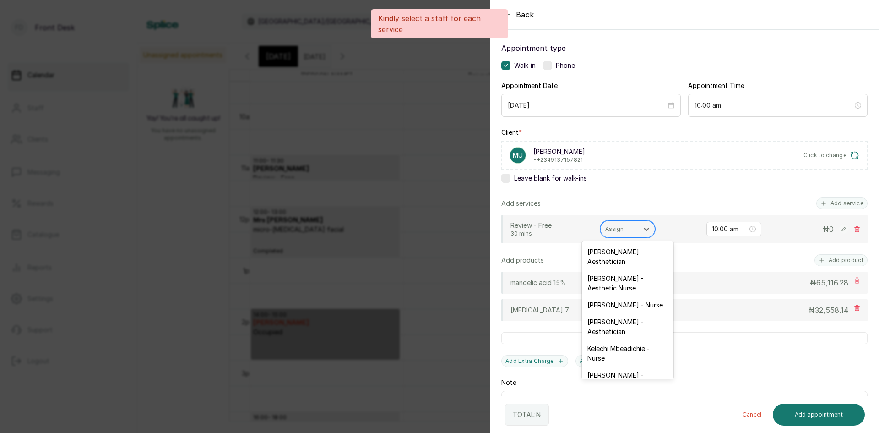
click at [609, 225] on div at bounding box center [619, 229] width 28 height 8
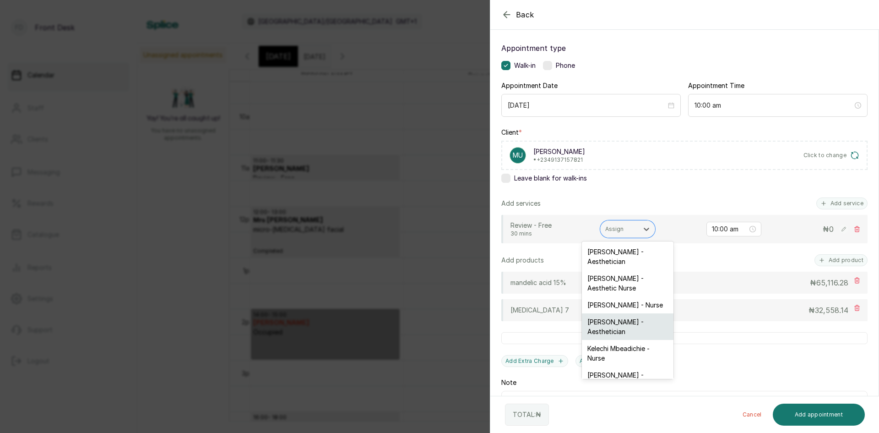
click at [594, 327] on div "Rajunoh ORIA - Aesthetician" at bounding box center [628, 326] width 92 height 27
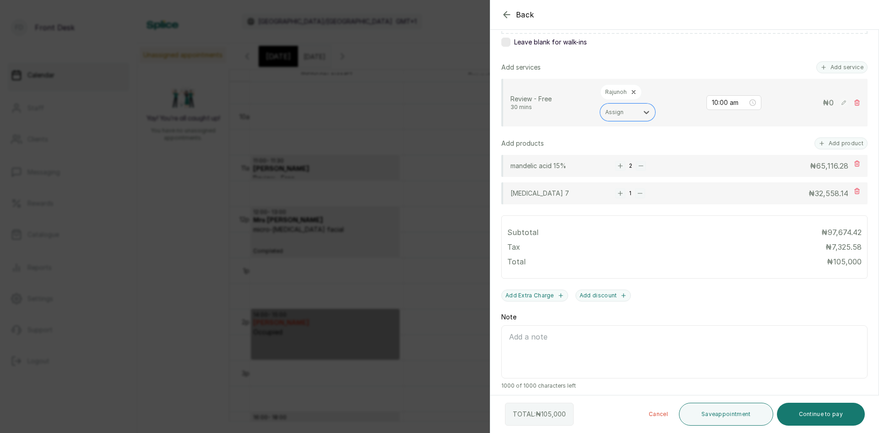
scroll to position [186, 0]
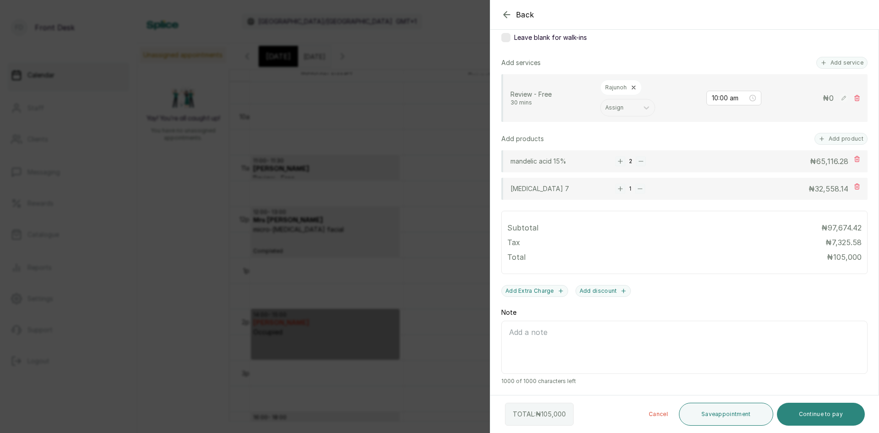
click at [820, 411] on button "Continue to pay" at bounding box center [821, 414] width 88 height 23
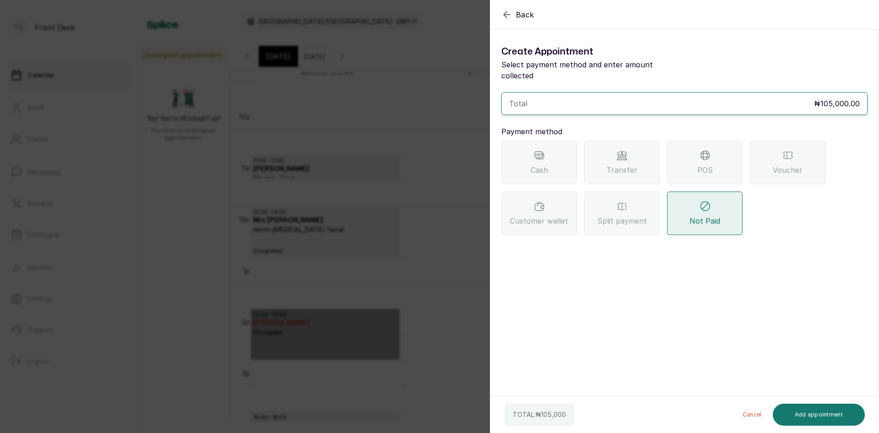
click at [707, 150] on div "POS" at bounding box center [705, 163] width 76 height 44
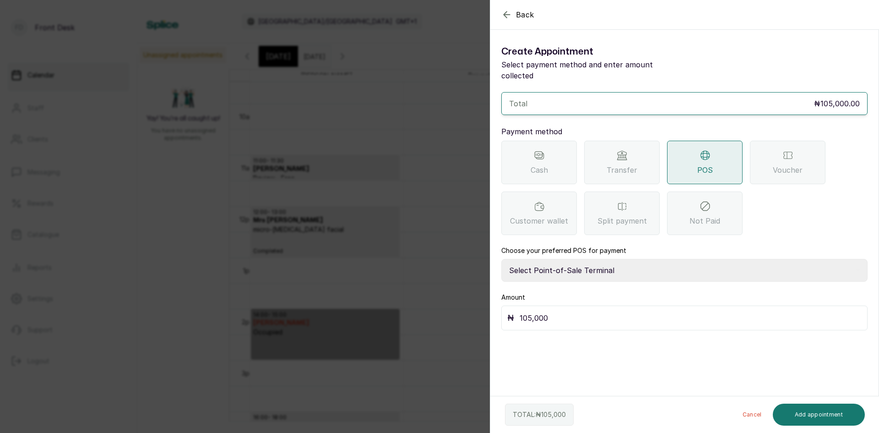
click at [633, 259] on select "Select Point-of-Sale Terminal SKN ANALYTICS MED AESTHETIC LIMITED Fairmoney Mic…" at bounding box center [684, 270] width 366 height 23
select select "43129536-bd7e-4b6d-8e8c-ab2c46322d67"
click at [501, 259] on select "Select Point-of-Sale Terminal SKN ANALYTICS MED AESTHETIC LIMITED Fairmoney Mic…" at bounding box center [684, 270] width 366 height 23
click at [802, 420] on button "Add appointment" at bounding box center [819, 414] width 93 height 22
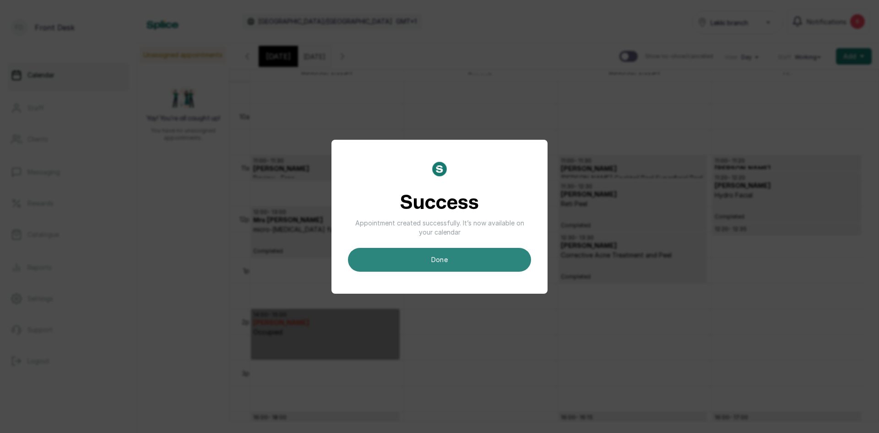
click at [427, 255] on button "done" at bounding box center [439, 260] width 183 height 24
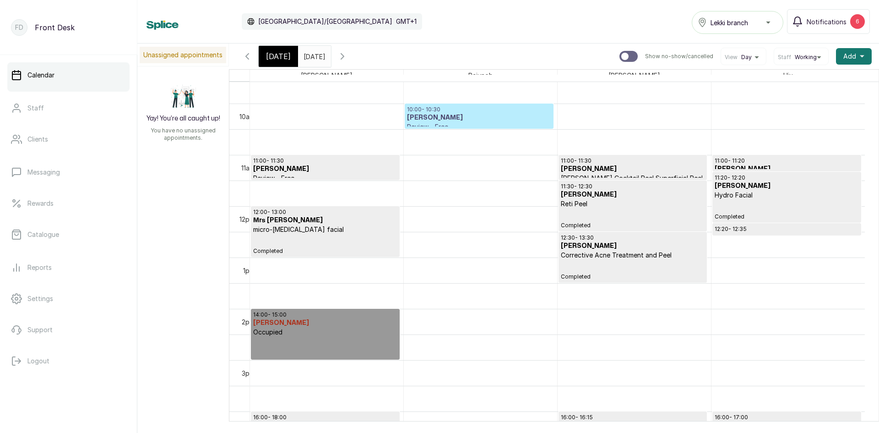
click at [455, 120] on h3 "Mrs Ugochi" at bounding box center [479, 117] width 144 height 9
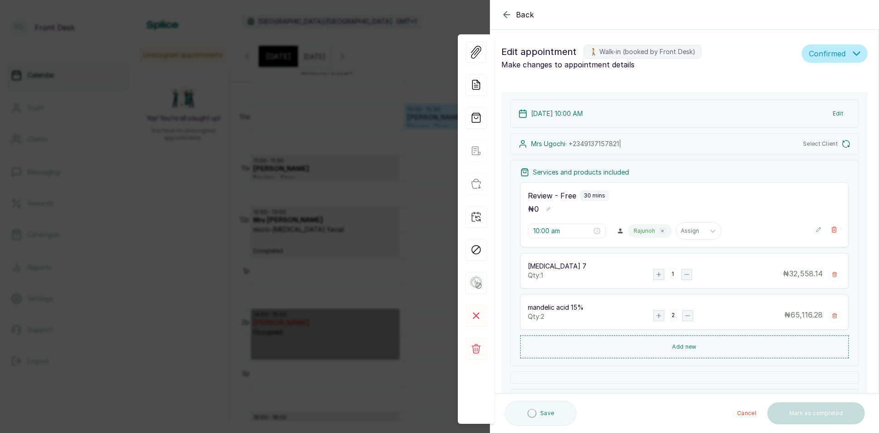
type input "10:00 am"
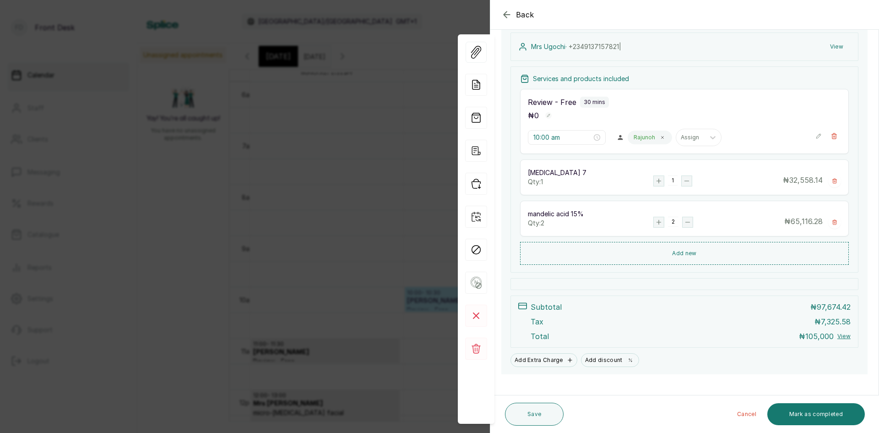
scroll to position [149, 0]
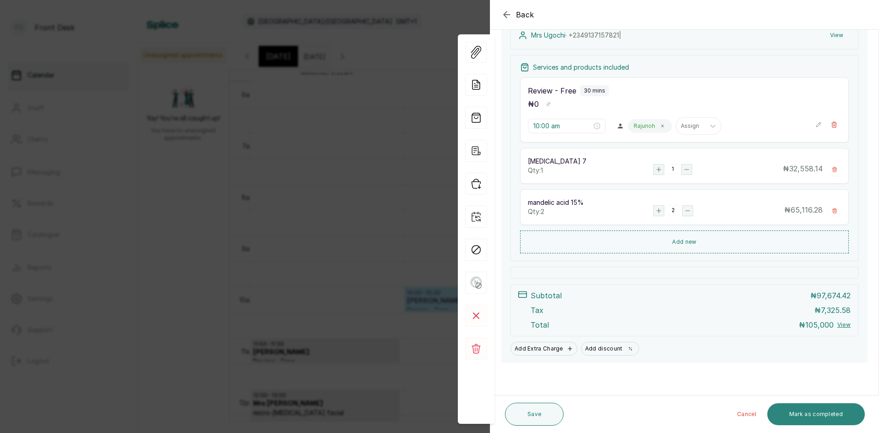
click at [806, 413] on button "Mark as completed" at bounding box center [817, 414] width 98 height 22
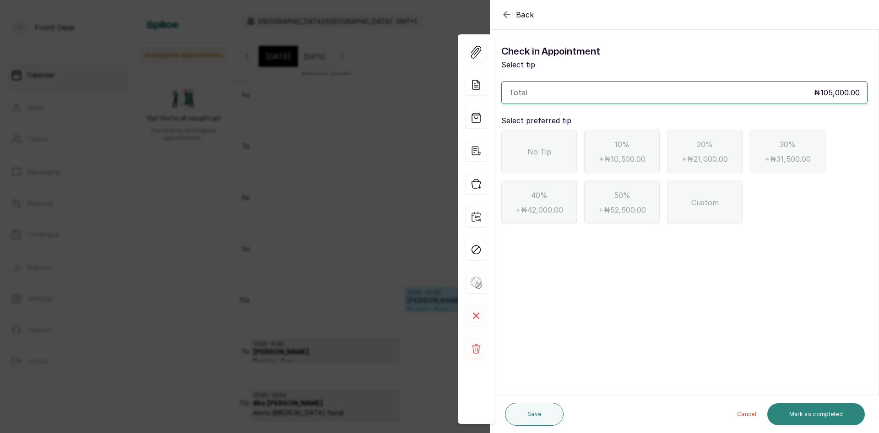
scroll to position [0, 0]
click at [566, 142] on div "No Tip" at bounding box center [539, 152] width 76 height 44
click at [824, 410] on button "Mark as completed" at bounding box center [817, 414] width 98 height 22
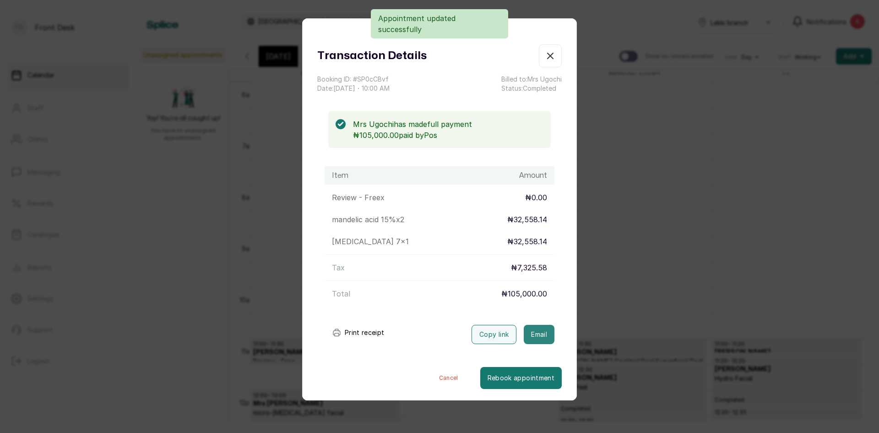
click at [530, 334] on button "Email" at bounding box center [539, 334] width 31 height 19
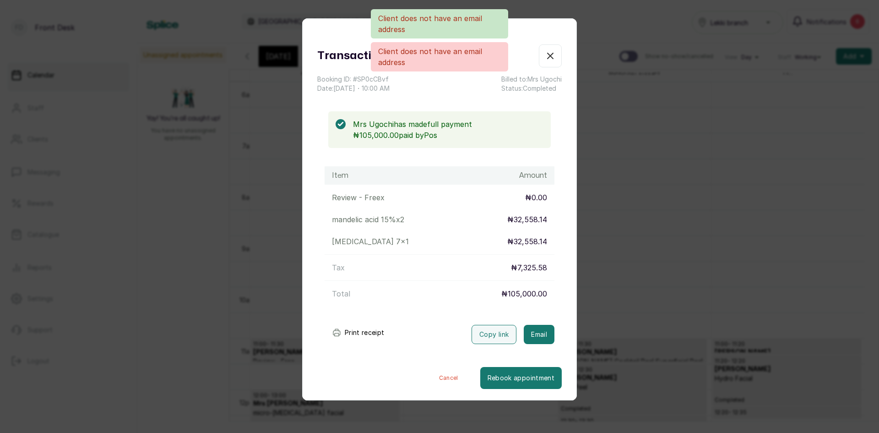
click at [636, 204] on div "Transaction Details Booking ID: # SP0cCBvf Date: 15 Sep, 2025 ・ 10:00 AM Billed…" at bounding box center [439, 216] width 879 height 433
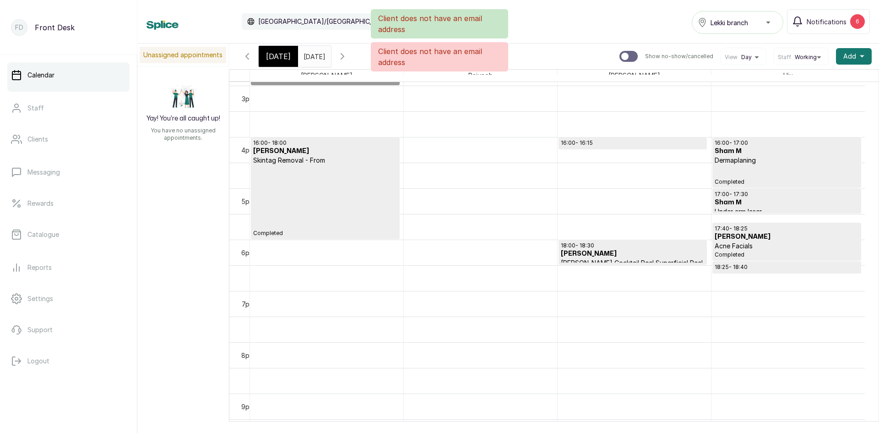
scroll to position [812, 0]
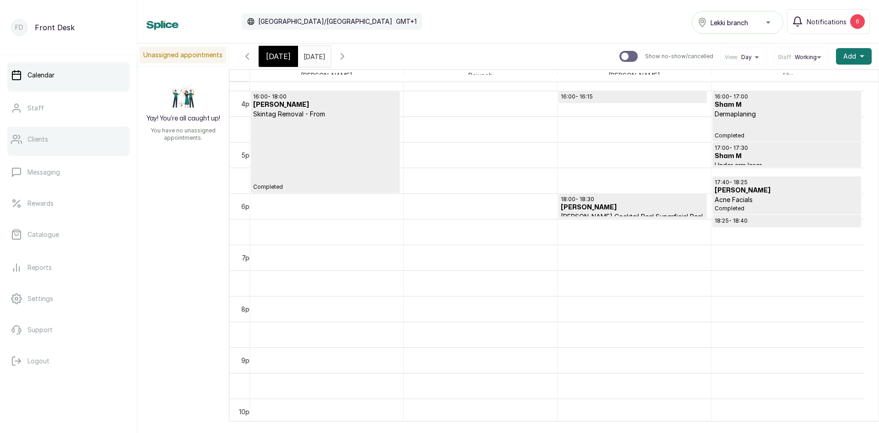
click at [62, 146] on link "Clients" at bounding box center [68, 139] width 122 height 26
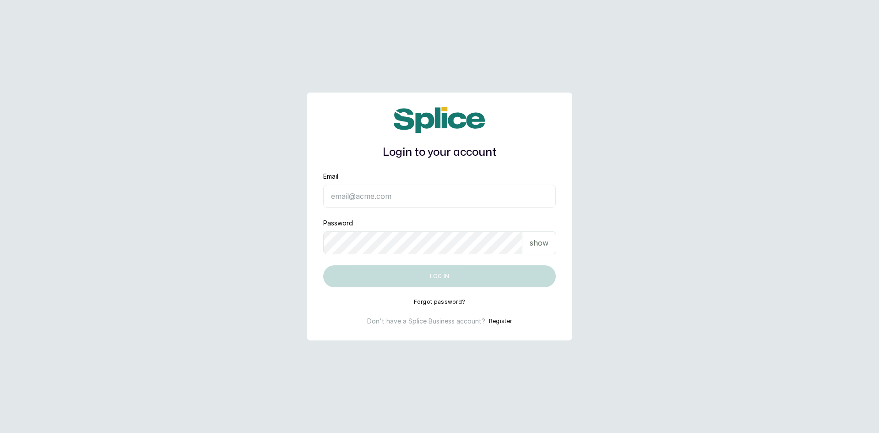
type input "sknanalyticsmedaesthetics@gmail.com"
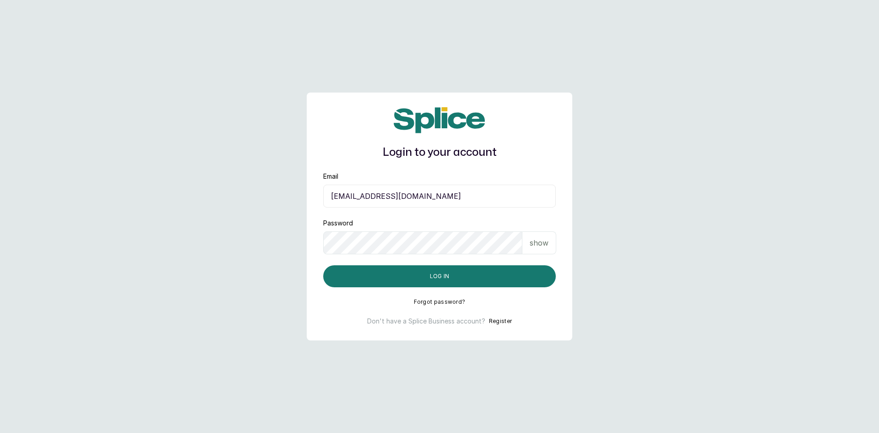
click at [545, 250] on div "show" at bounding box center [540, 242] width 34 height 23
click at [518, 274] on button "Log in" at bounding box center [439, 276] width 233 height 22
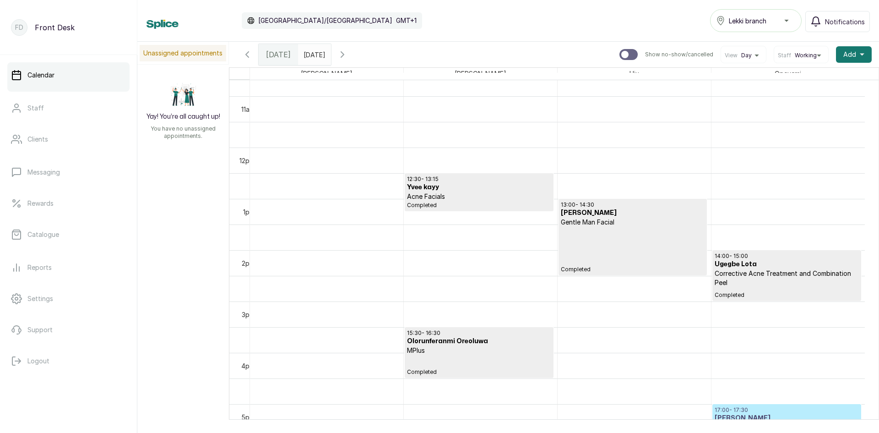
scroll to position [491, 0]
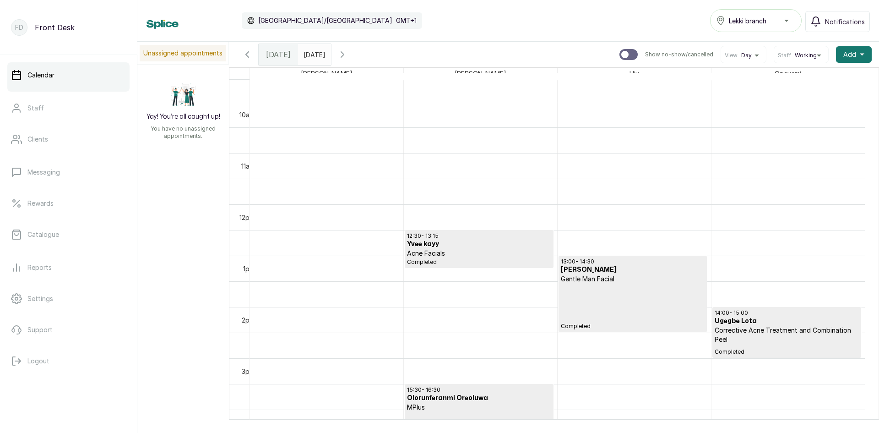
type input "dd/MM/yyyy"
click at [313, 60] on input "dd/MM/yyyy" at bounding box center [306, 52] width 15 height 16
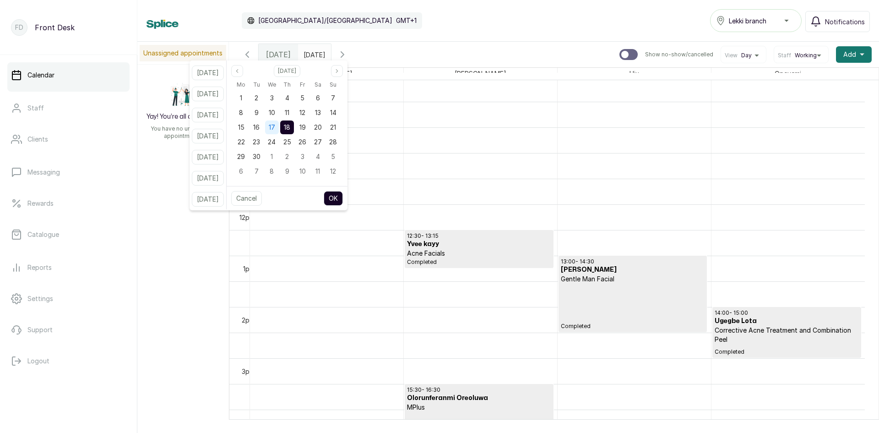
click at [275, 125] on span "17" at bounding box center [272, 127] width 6 height 8
click at [341, 196] on button "OK" at bounding box center [333, 198] width 19 height 15
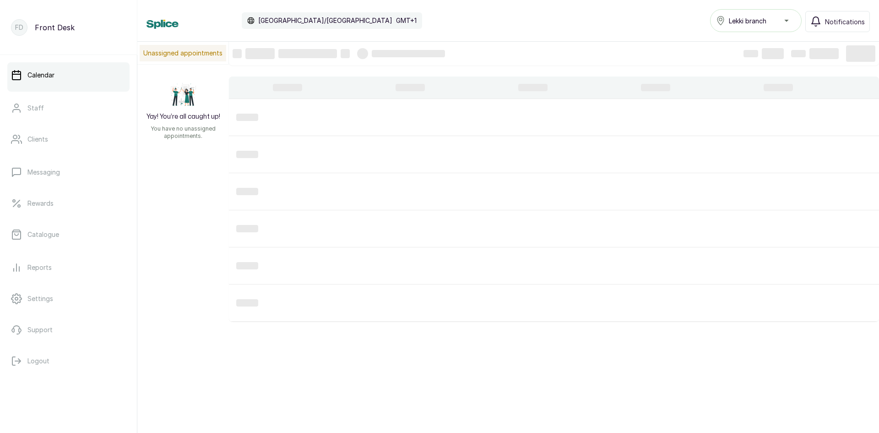
type input "17/09/2025"
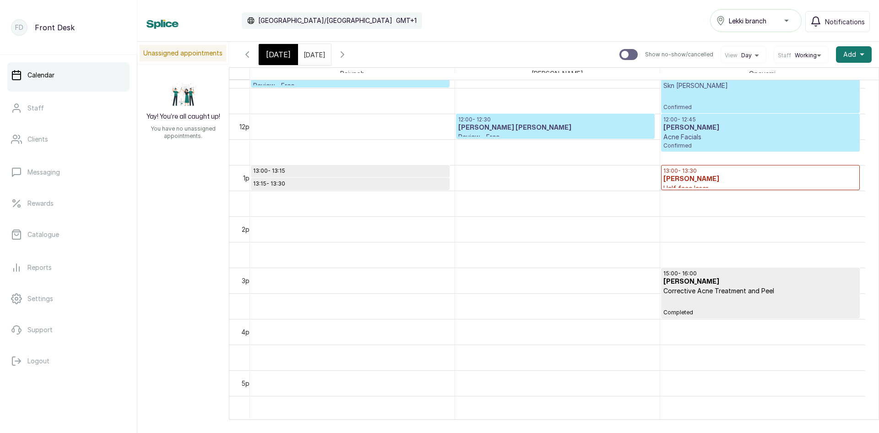
scroll to position [0, 0]
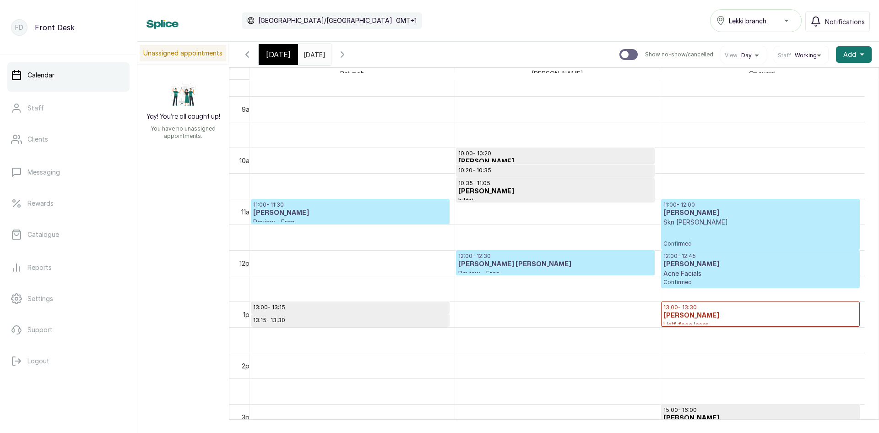
click at [359, 208] on h3 "Wonuola Alao" at bounding box center [350, 212] width 194 height 9
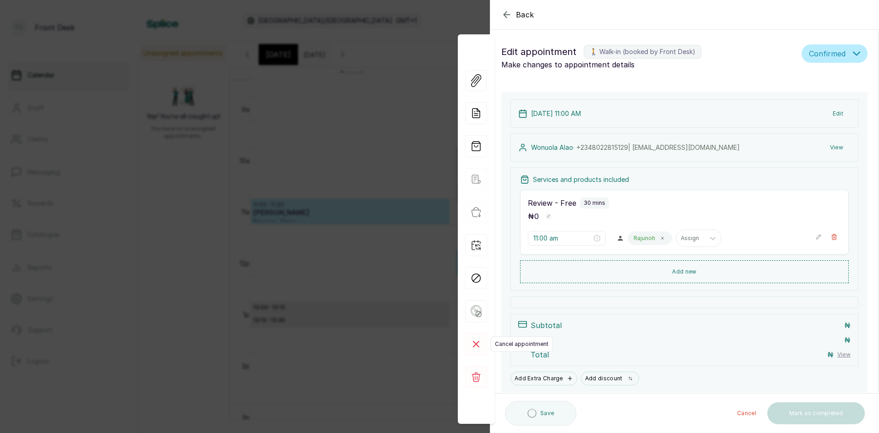
click at [474, 349] on rect at bounding box center [476, 344] width 22 height 22
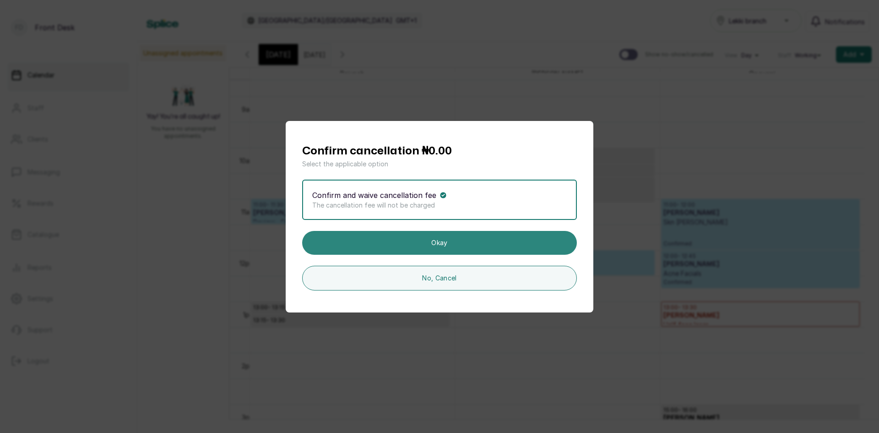
click at [450, 243] on button "Okay" at bounding box center [439, 243] width 275 height 24
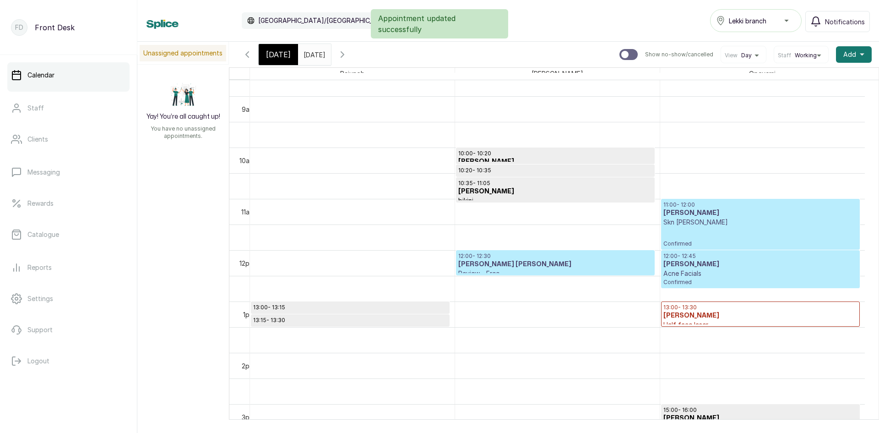
click at [527, 267] on h3 "Ebere Theresa Ignatius" at bounding box center [555, 264] width 194 height 9
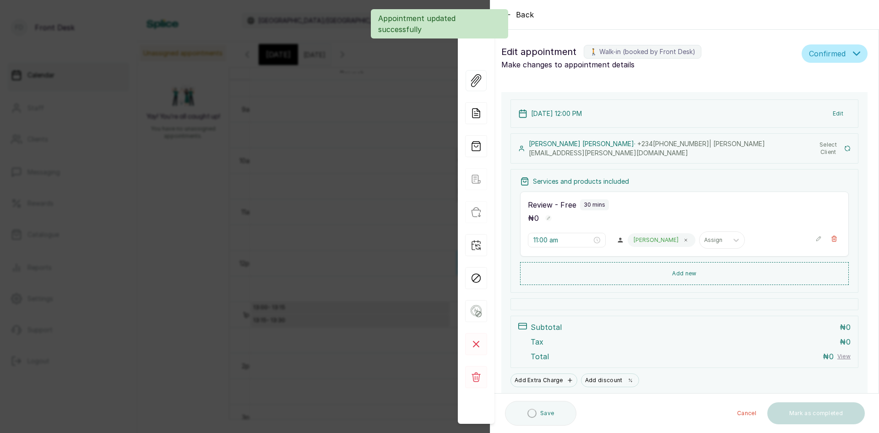
type input "12:00 pm"
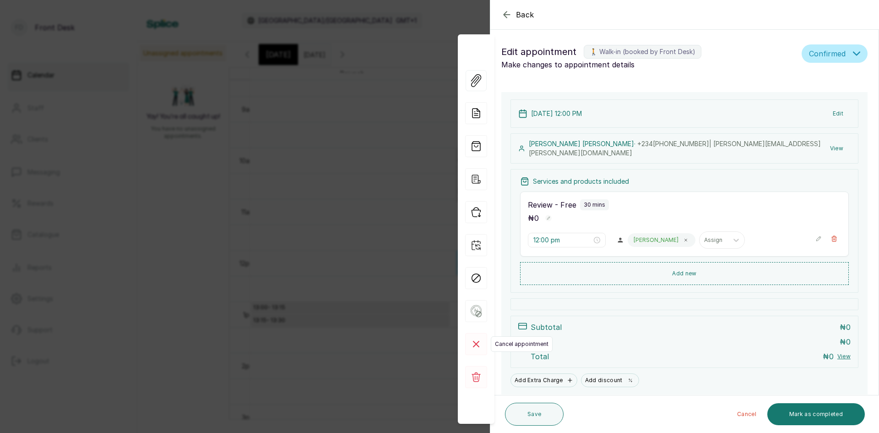
click at [475, 344] on icon at bounding box center [476, 343] width 5 height 5
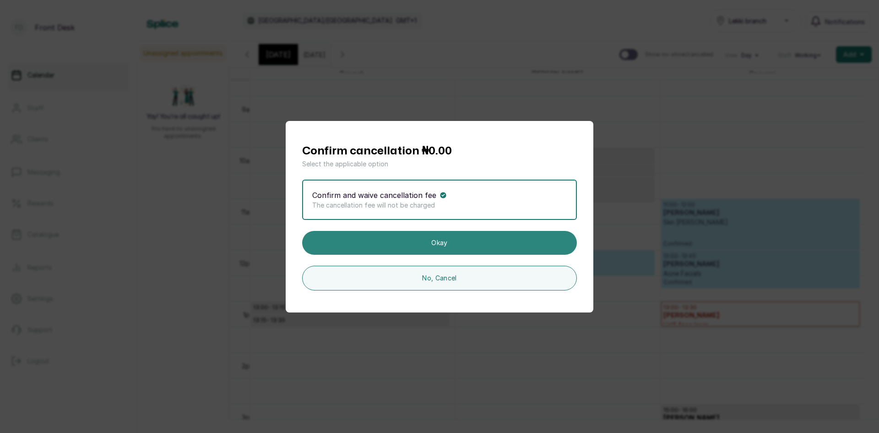
click at [451, 239] on button "Okay" at bounding box center [439, 243] width 275 height 24
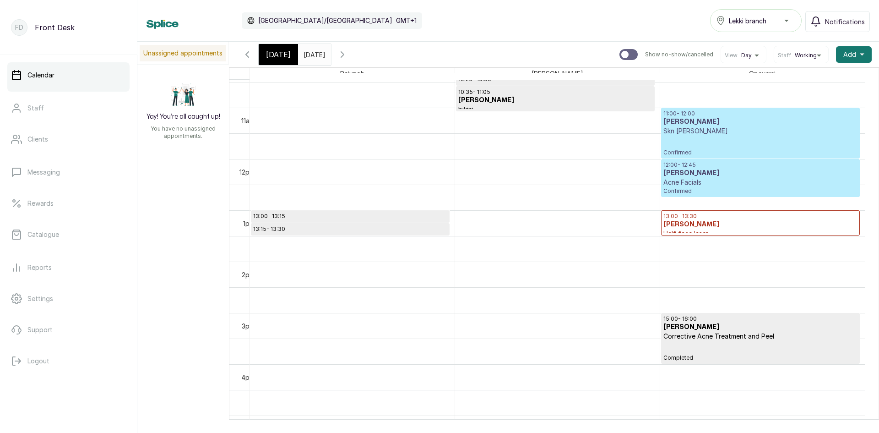
scroll to position [583, 0]
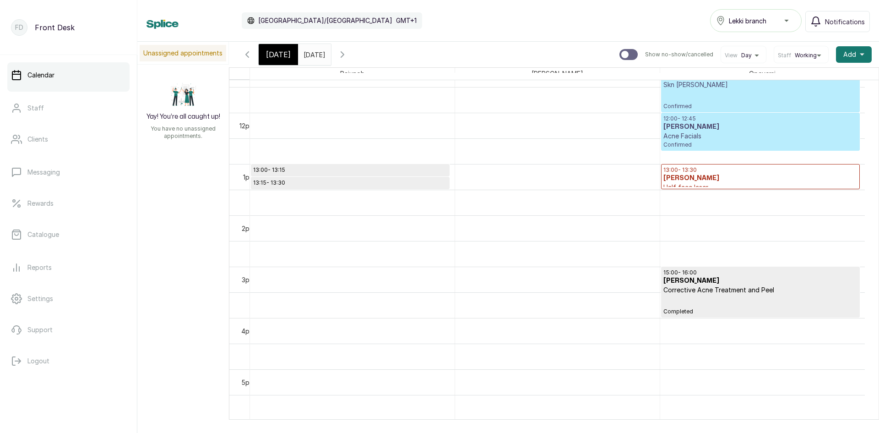
click at [338, 180] on p "13:15 - 13:30" at bounding box center [350, 182] width 194 height 7
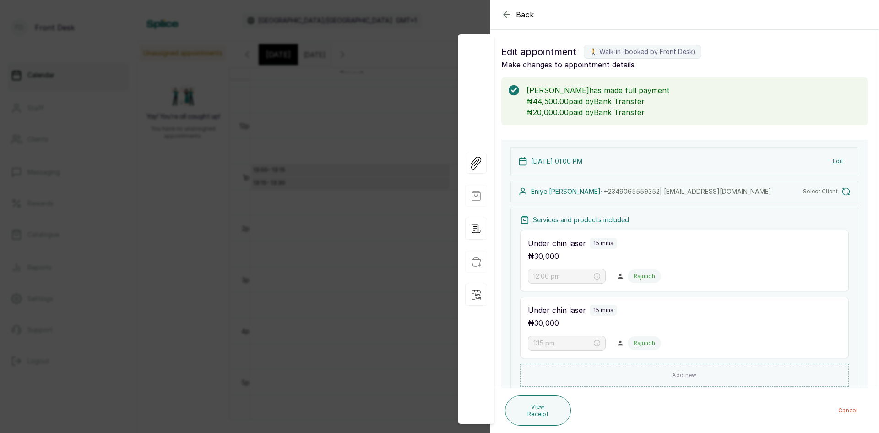
type input "1:00 pm"
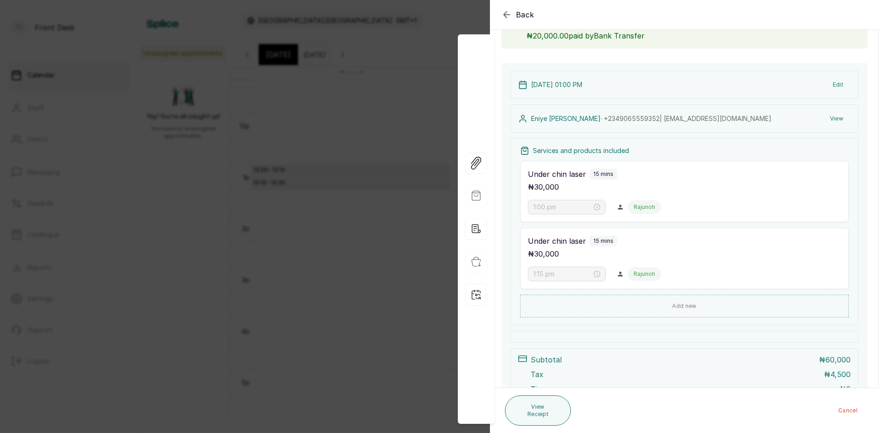
scroll to position [92, 0]
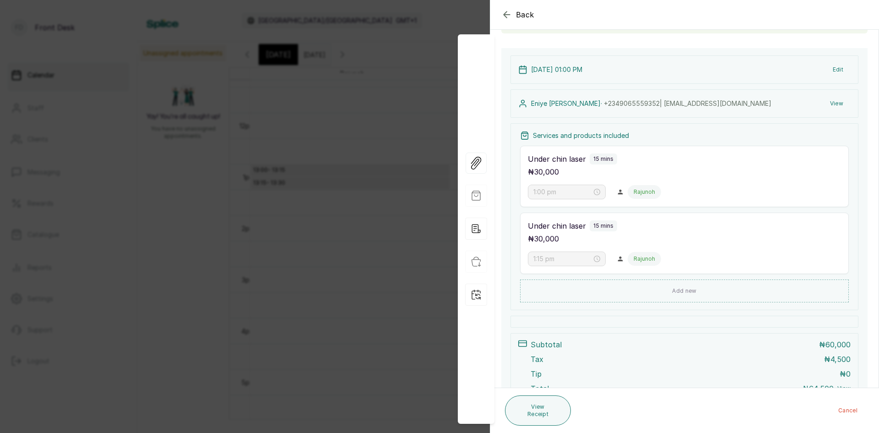
click at [514, 16] on button "Back" at bounding box center [517, 14] width 33 height 11
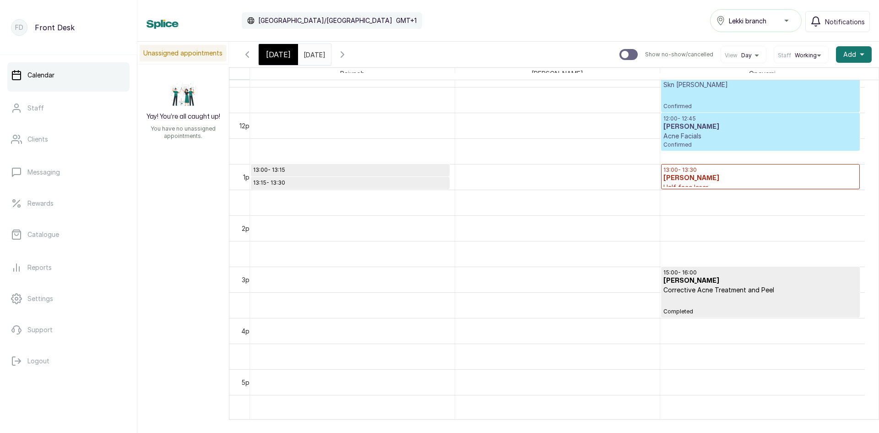
click at [673, 179] on h3 "chika ashley" at bounding box center [761, 178] width 194 height 9
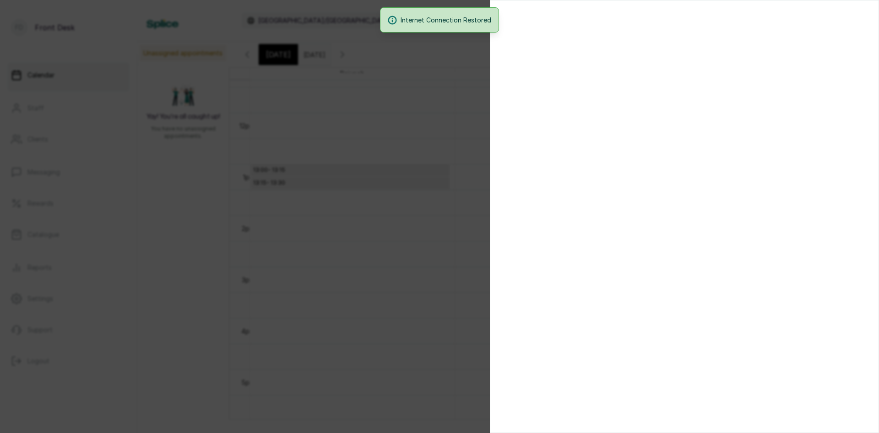
click at [428, 203] on div at bounding box center [439, 216] width 879 height 433
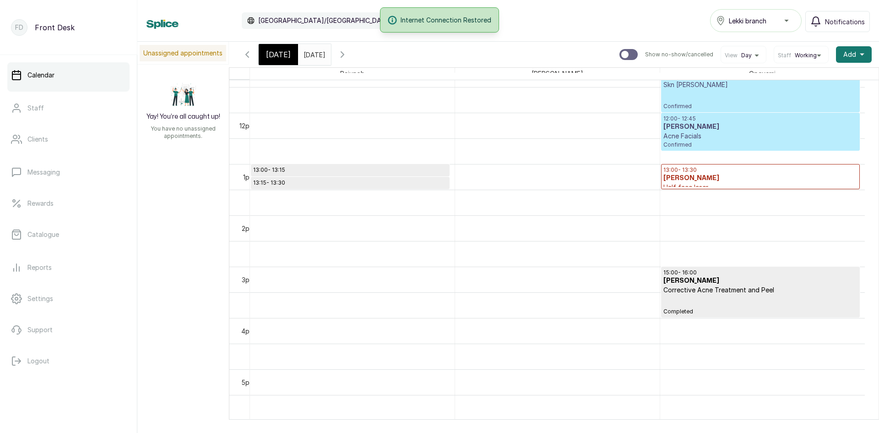
click at [693, 126] on h3 "Martins Onanremhin" at bounding box center [761, 126] width 194 height 9
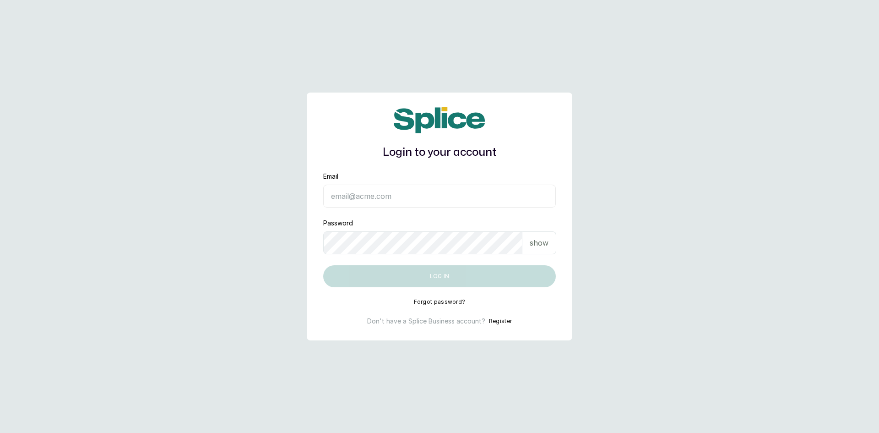
type input "sknanalyticsmedaesthetics@gmail.com"
click at [535, 249] on div "show" at bounding box center [540, 242] width 34 height 23
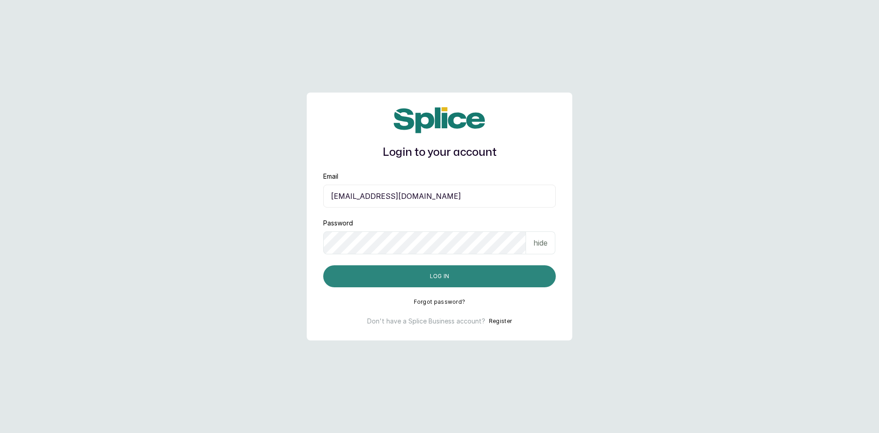
click at [508, 279] on button "Log in" at bounding box center [439, 276] width 233 height 22
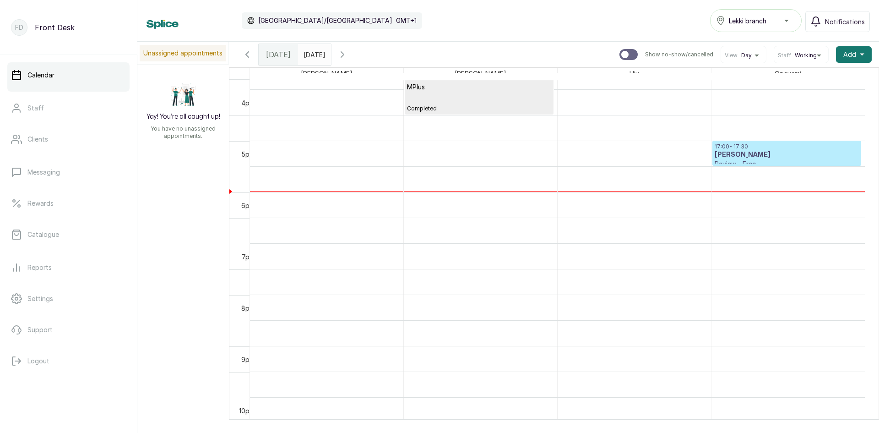
scroll to position [812, 0]
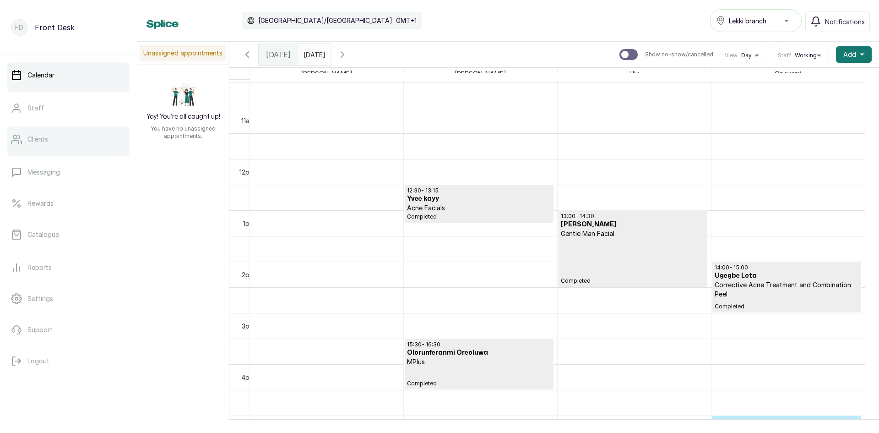
click at [35, 137] on p "Clients" at bounding box center [37, 139] width 21 height 9
